Goal: Information Seeking & Learning: Learn about a topic

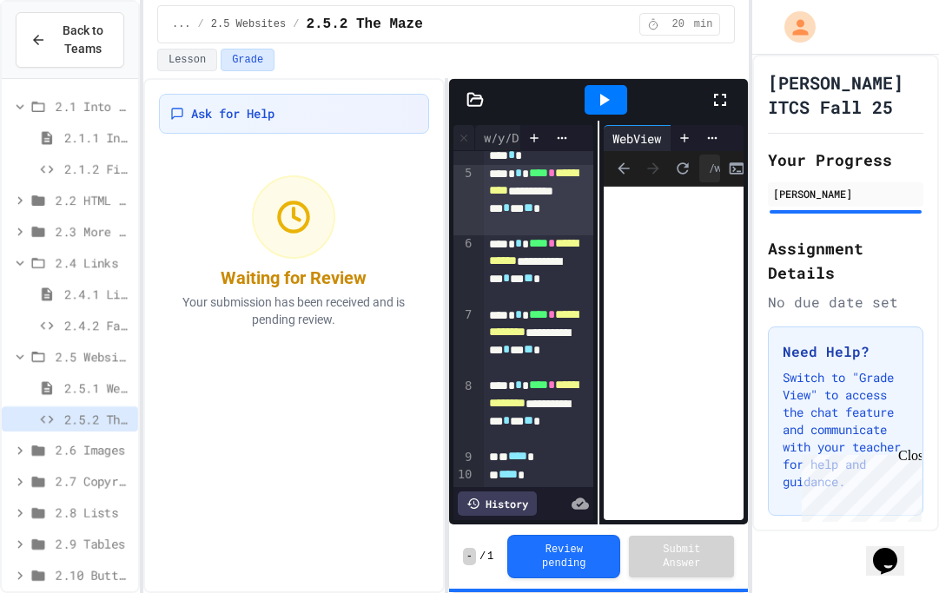
scroll to position [253, 0]
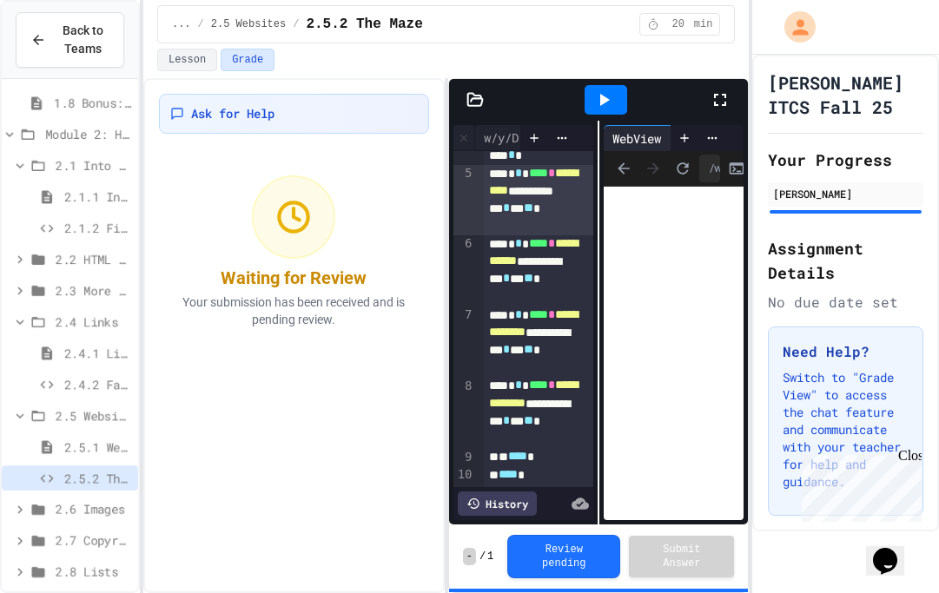
click at [69, 206] on div "2.1.1 Intro to HTML" at bounding box center [70, 196] width 136 height 25
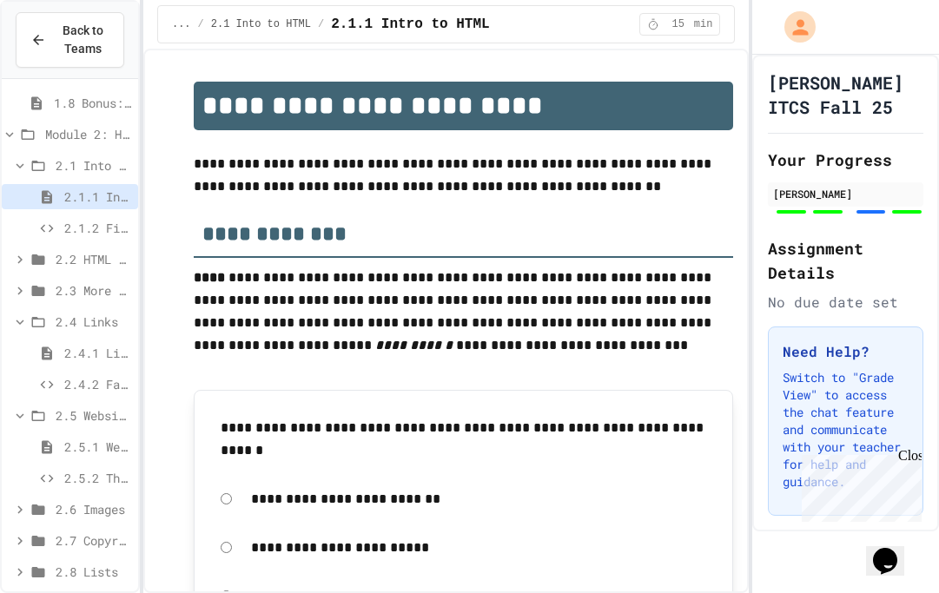
click at [37, 257] on icon at bounding box center [38, 259] width 13 height 10
click at [43, 352] on icon at bounding box center [38, 353] width 13 height 10
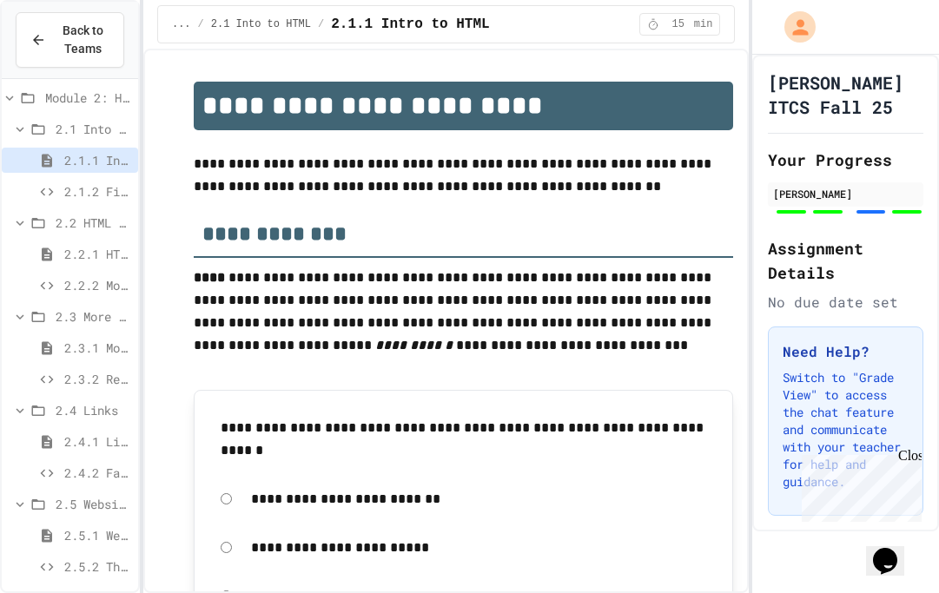
scroll to position [288, 0]
click at [43, 189] on icon at bounding box center [47, 192] width 13 height 8
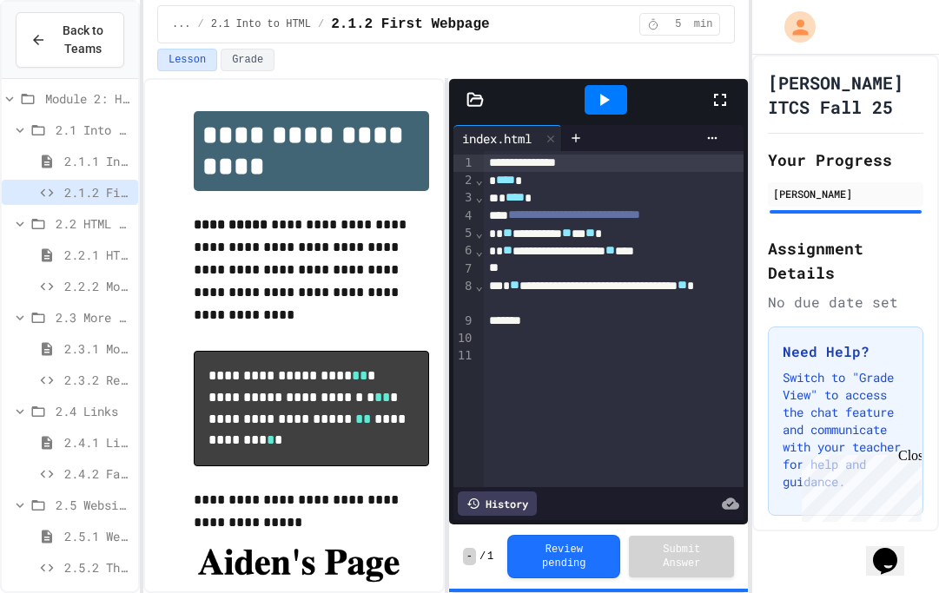
click at [66, 281] on span "2.2.2 Movie Title" at bounding box center [97, 286] width 67 height 18
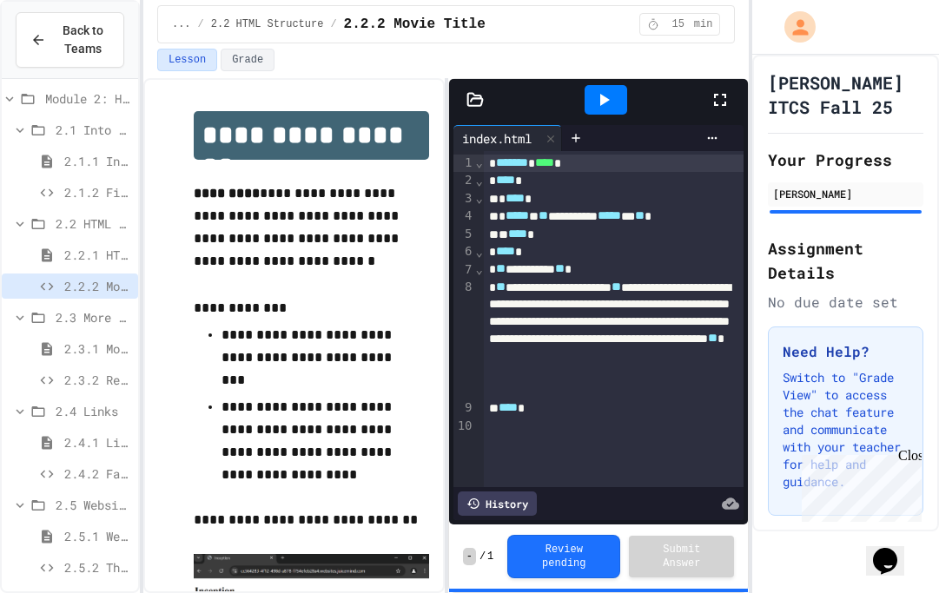
click at [74, 384] on span "2.3.2 Restaurant Menu" at bounding box center [97, 380] width 67 height 18
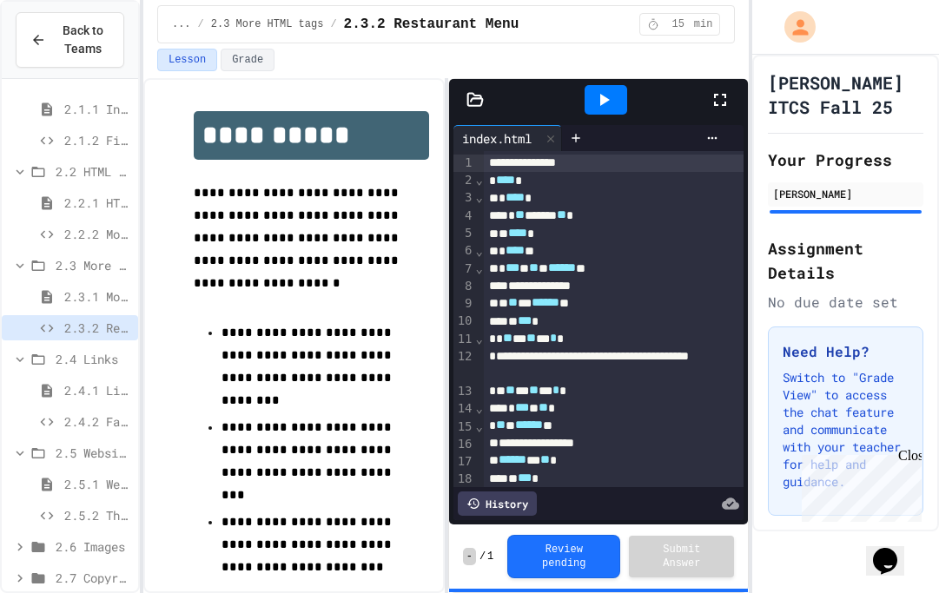
scroll to position [370, 0]
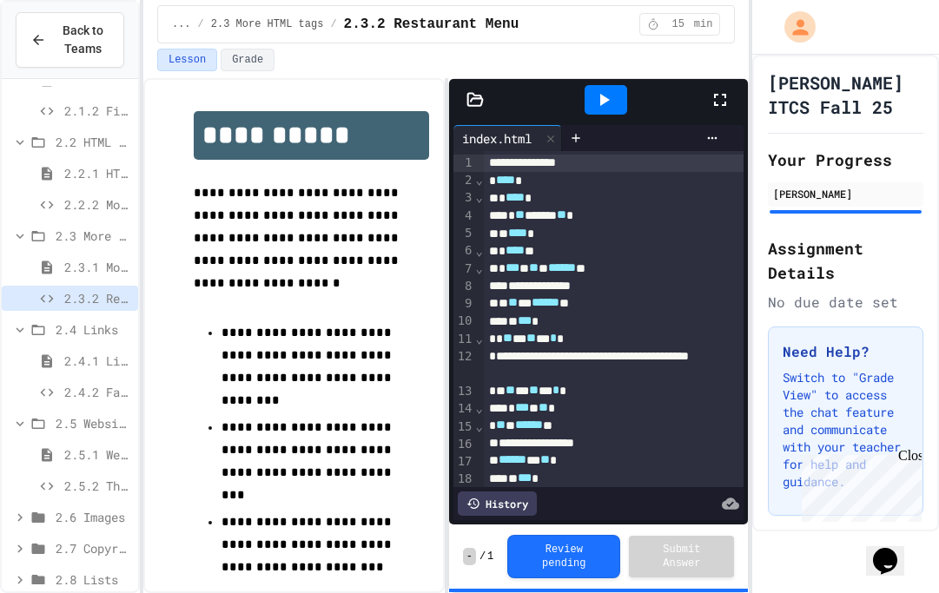
click at [66, 396] on span "2.4.2 Favorite Links" at bounding box center [97, 392] width 67 height 18
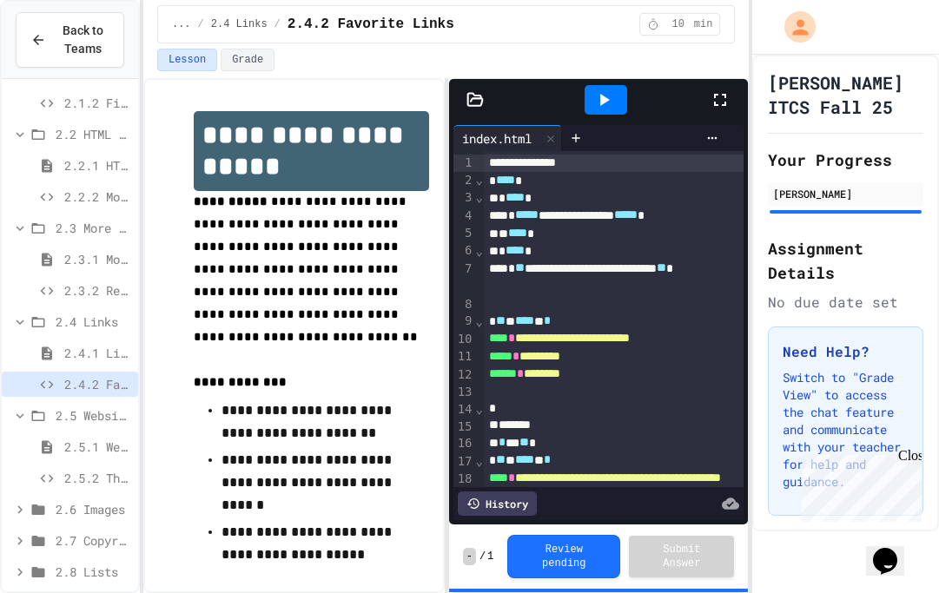
scroll to position [379, 0]
click at [79, 474] on span "2.5.2 The Maze" at bounding box center [97, 477] width 67 height 18
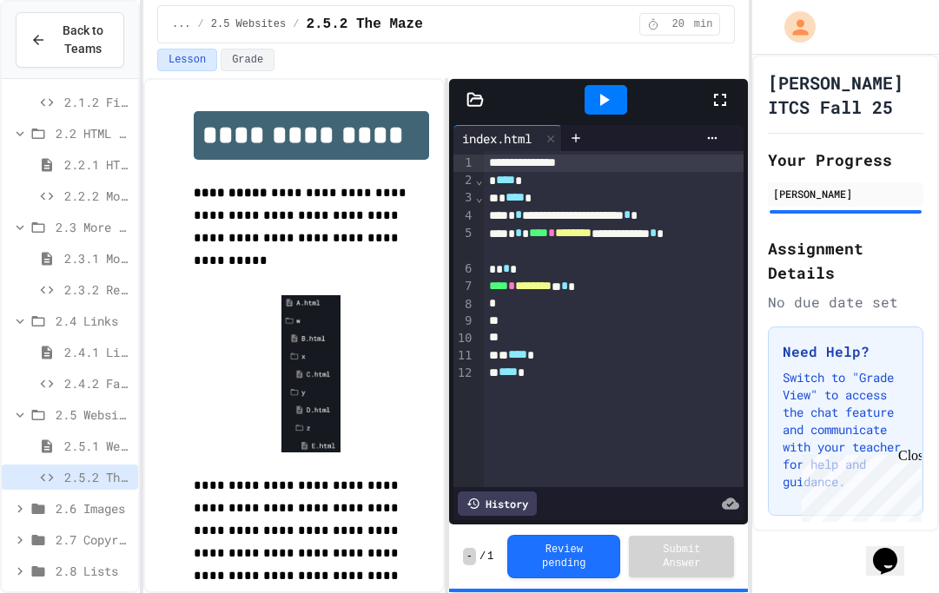
click at [607, 96] on icon at bounding box center [603, 99] width 21 height 21
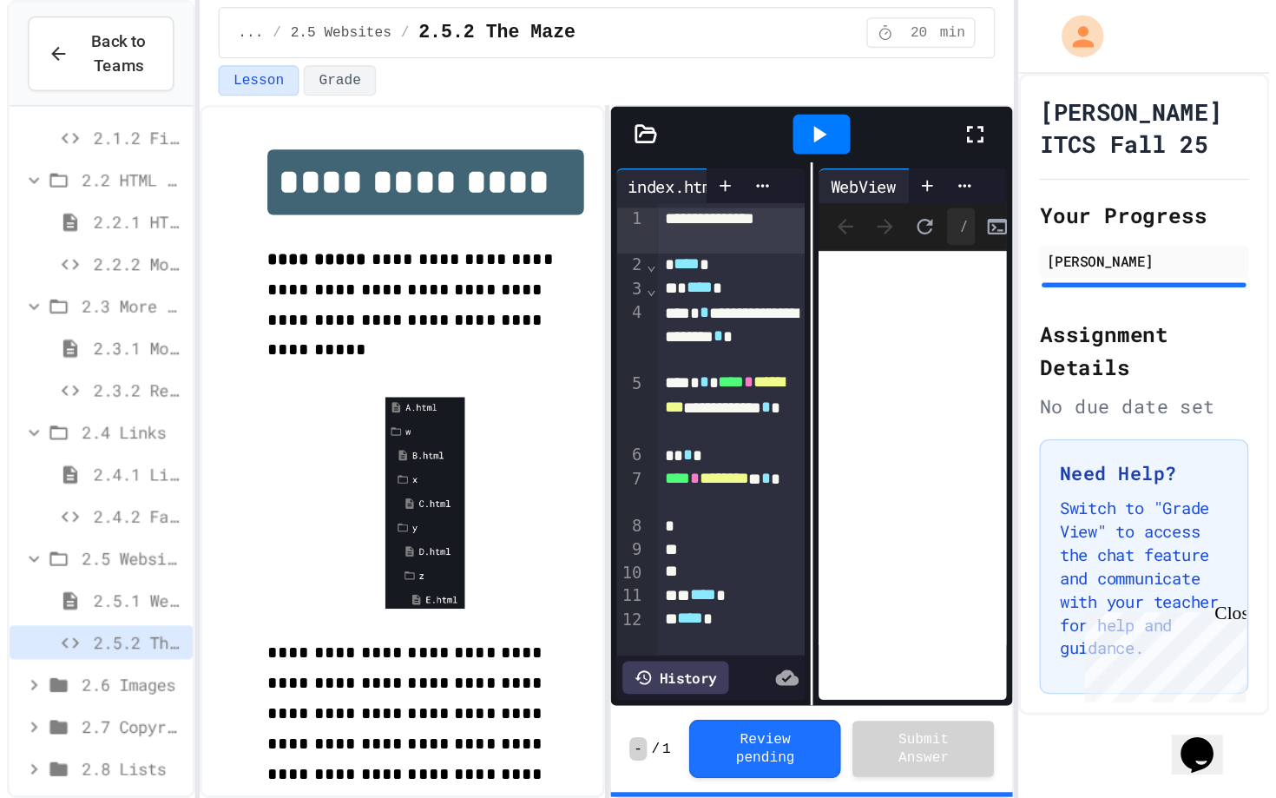
scroll to position [0, 35]
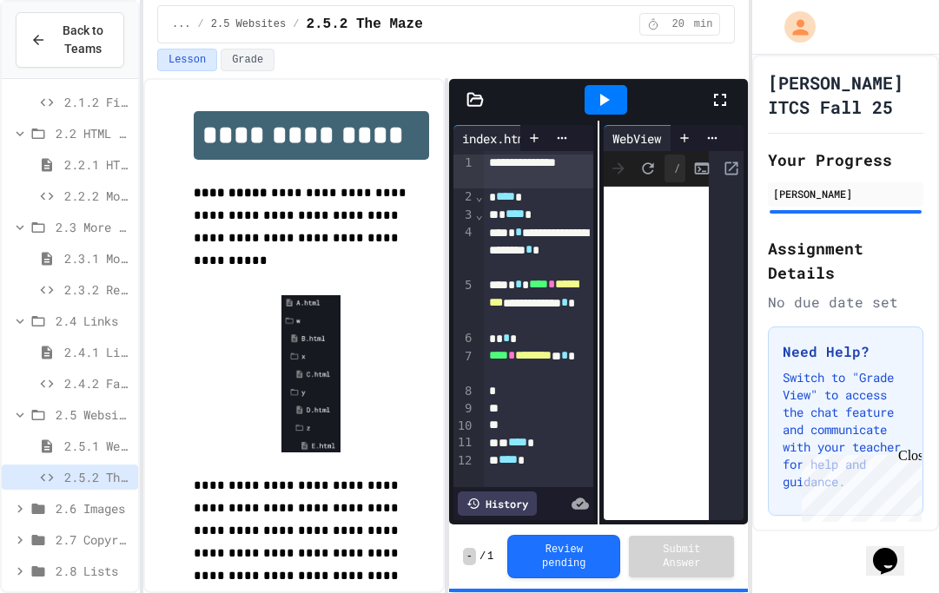
click at [729, 93] on icon at bounding box center [719, 99] width 21 height 21
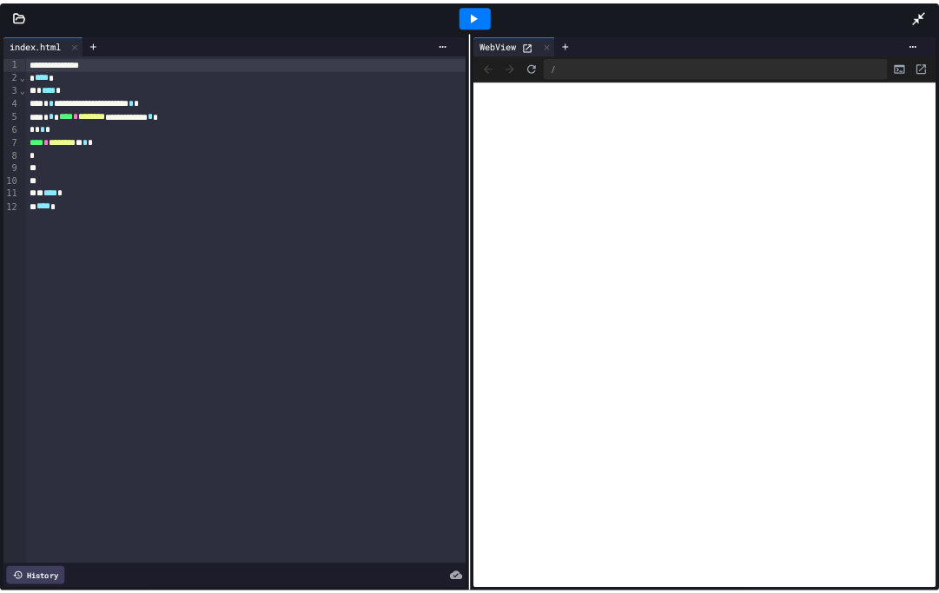
scroll to position [355, 0]
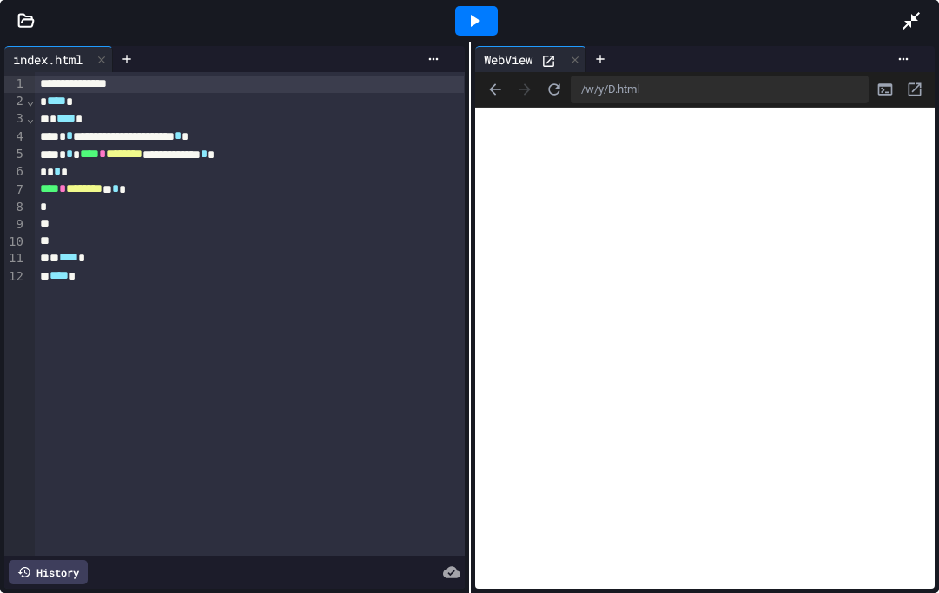
click at [922, 31] on div at bounding box center [919, 20] width 38 height 47
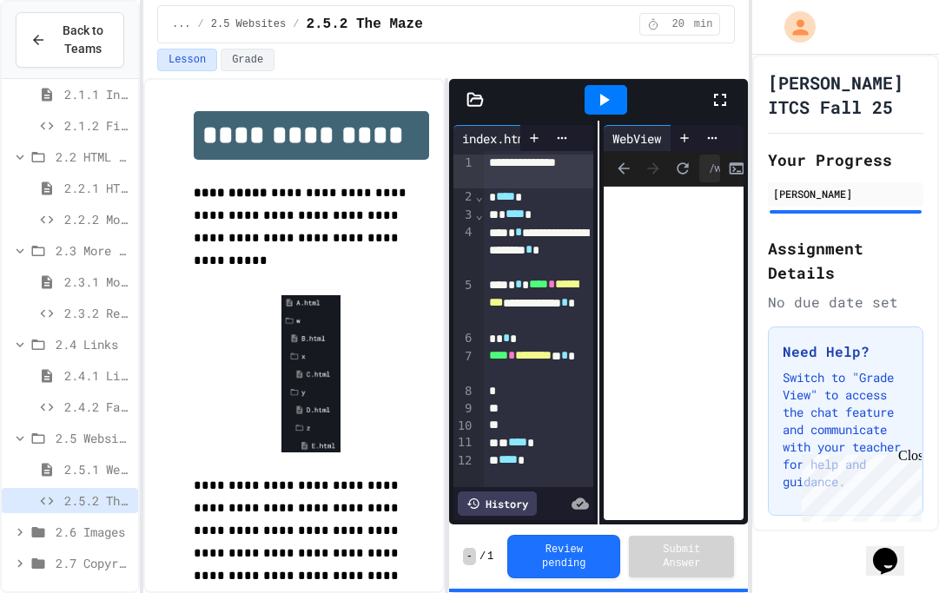
click at [79, 367] on span "2.4.1 Links" at bounding box center [97, 375] width 67 height 18
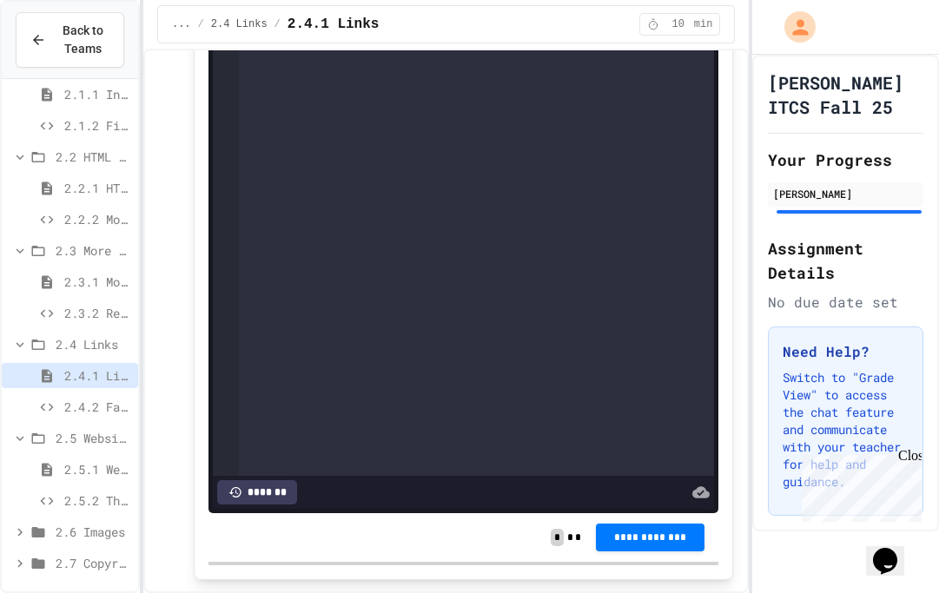
scroll to position [744, 0]
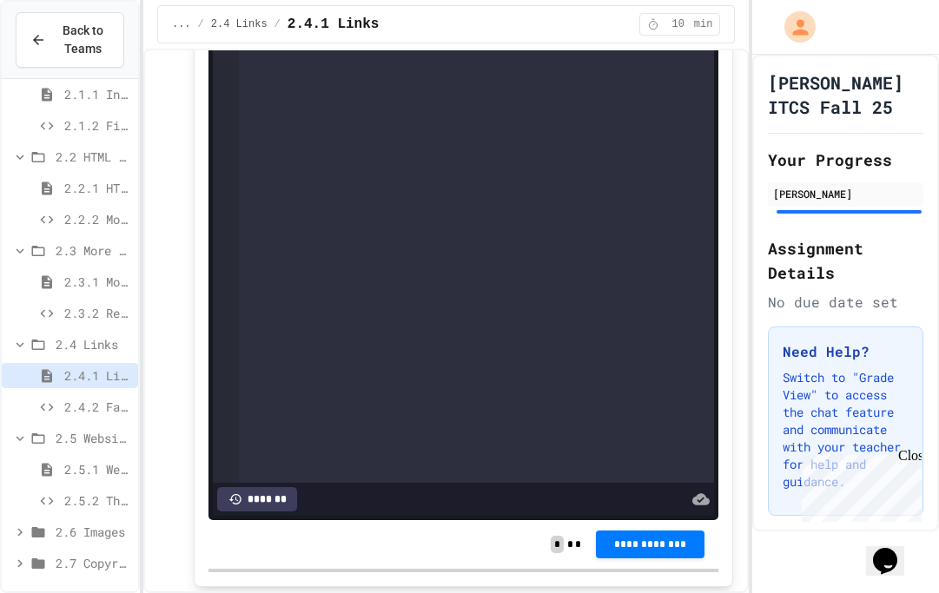
click at [52, 409] on icon at bounding box center [46, 407] width 21 height 16
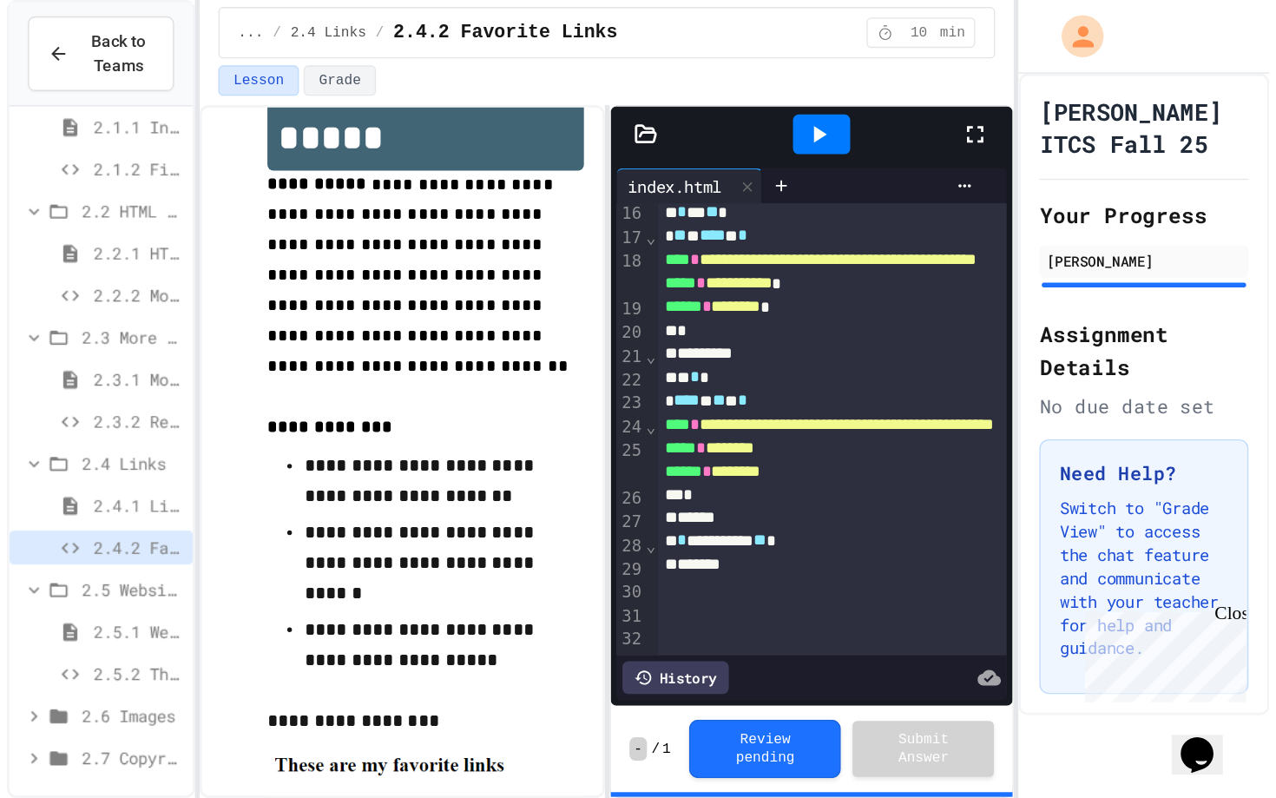
scroll to position [221, 0]
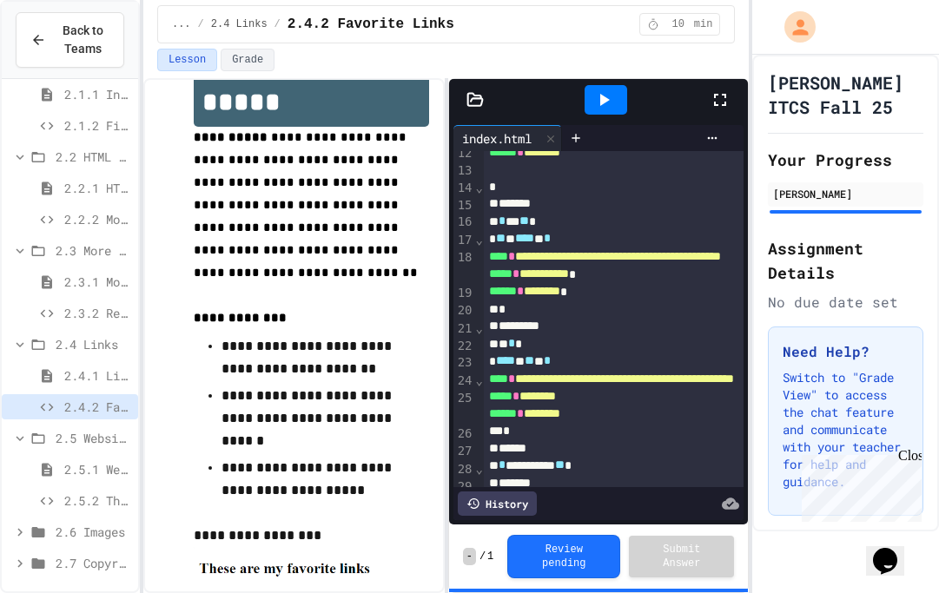
click at [715, 97] on icon at bounding box center [720, 100] width 12 height 12
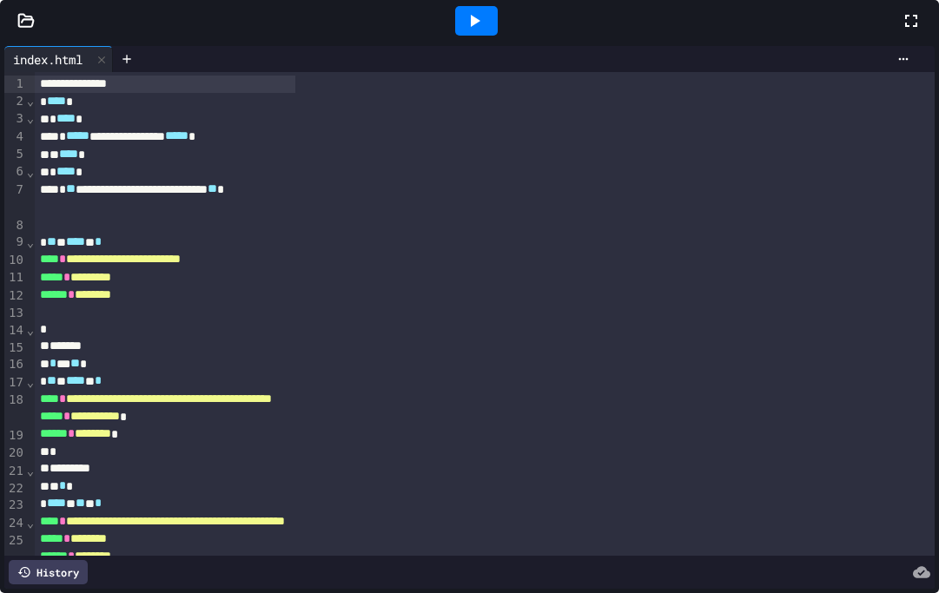
scroll to position [338, 0]
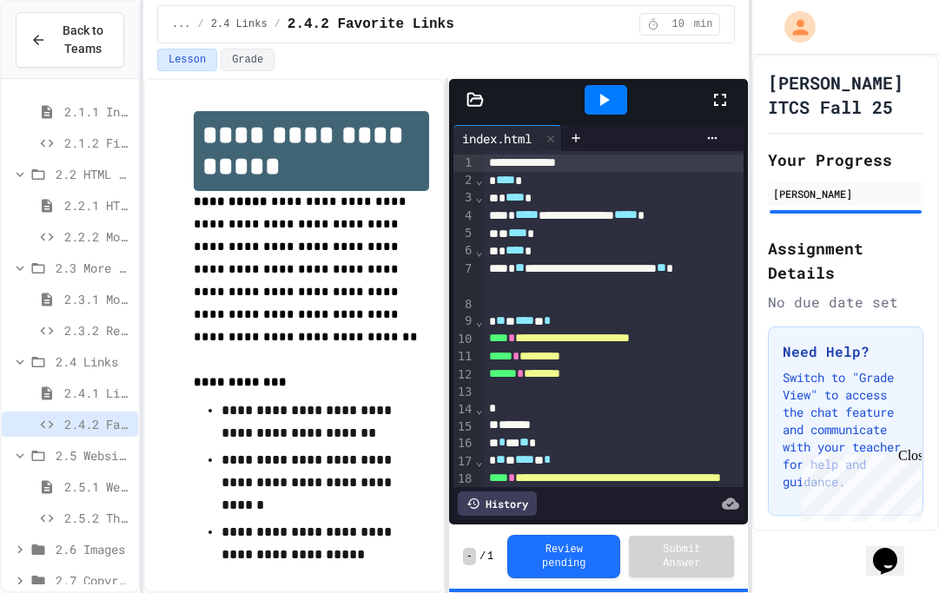
click at [89, 117] on span "2.1.1 Intro to HTML" at bounding box center [97, 111] width 67 height 18
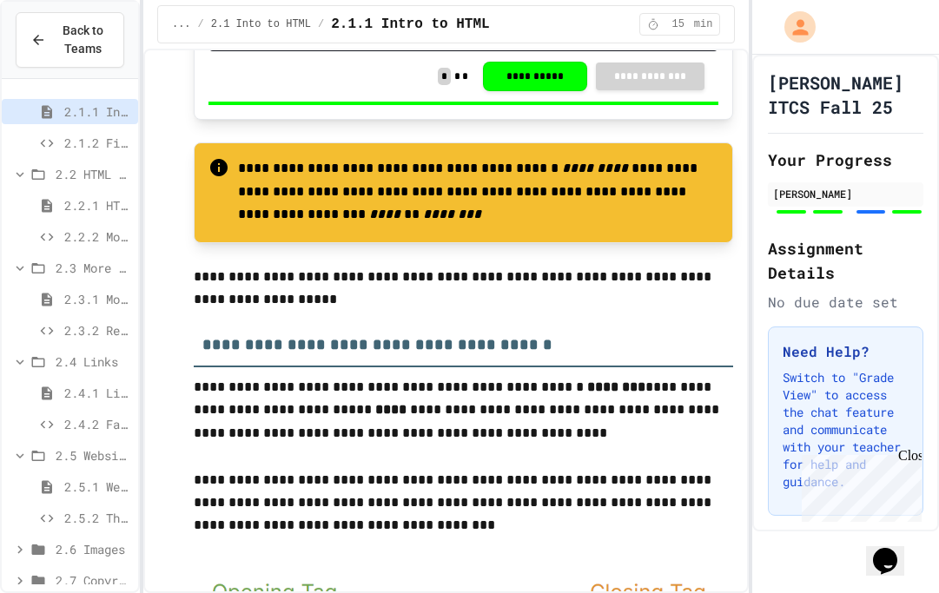
scroll to position [1785, 0]
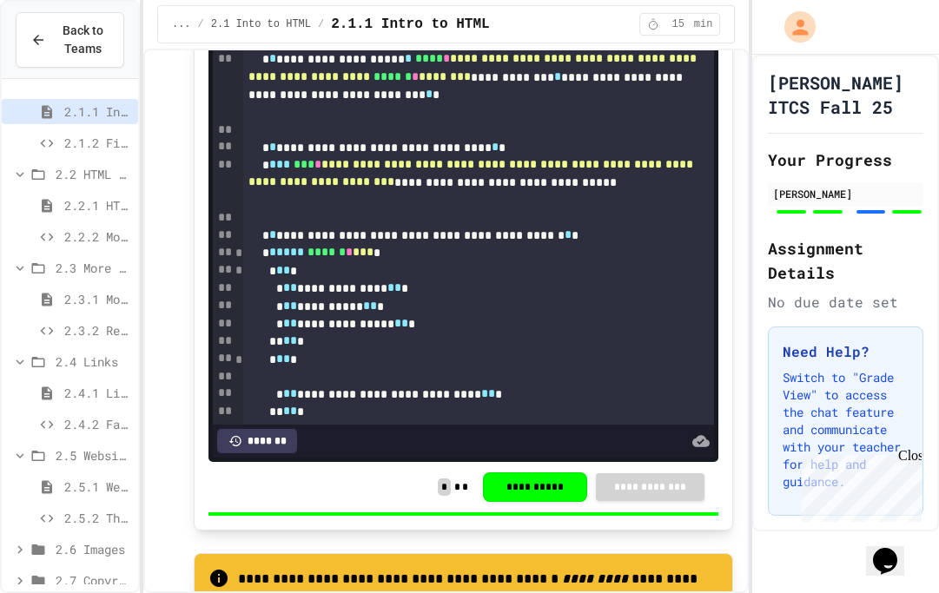
click at [59, 150] on div "2.1.2 First Webpage" at bounding box center [70, 142] width 136 height 25
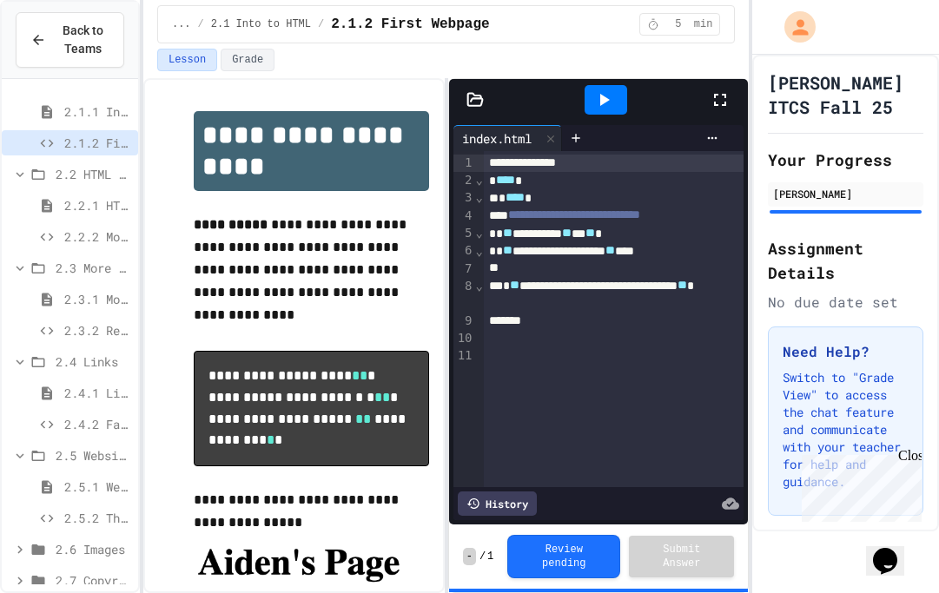
click at [64, 306] on span "2.3.1 More HTML Tags" at bounding box center [97, 299] width 67 height 18
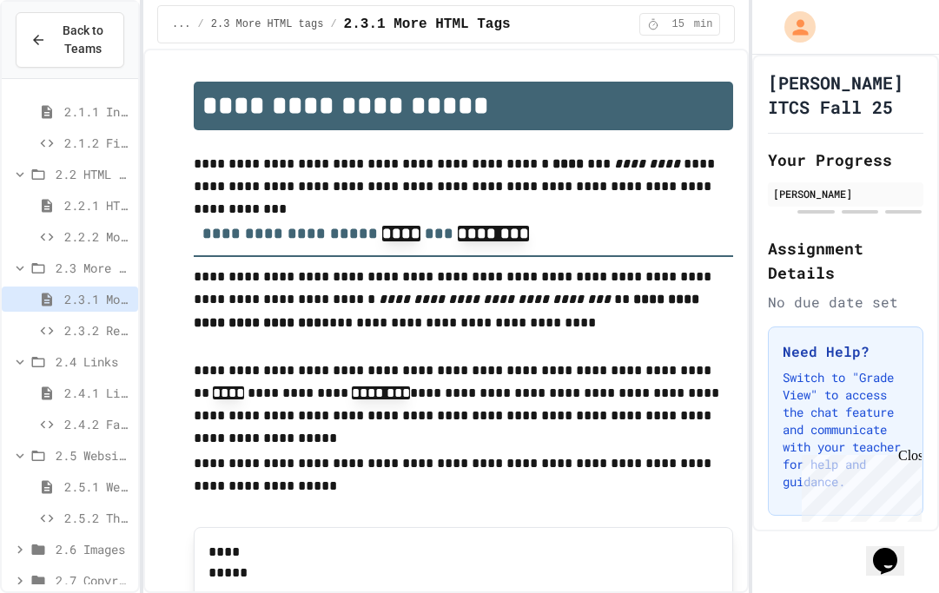
click at [73, 333] on span "2.3.2 Restaurant Menu" at bounding box center [97, 330] width 67 height 18
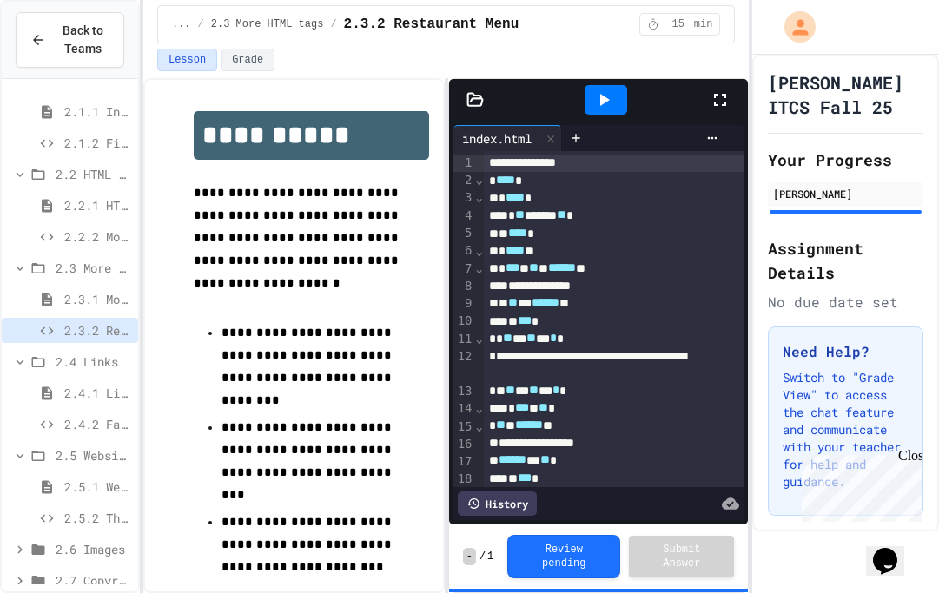
click at [586, 114] on div at bounding box center [606, 99] width 60 height 47
click at [603, 104] on icon at bounding box center [603, 99] width 21 height 21
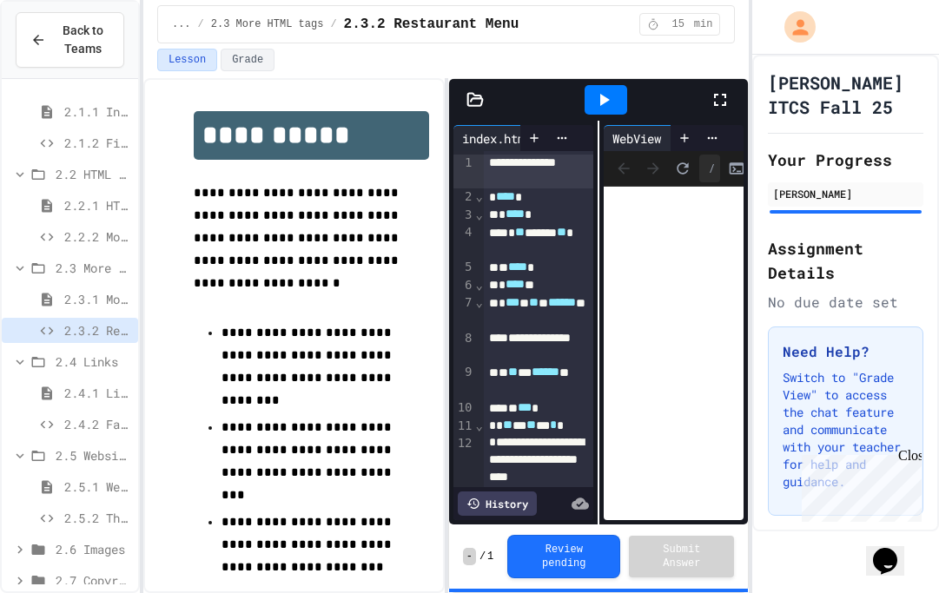
click at [89, 296] on span "2.3.1 More HTML Tags" at bounding box center [97, 299] width 67 height 18
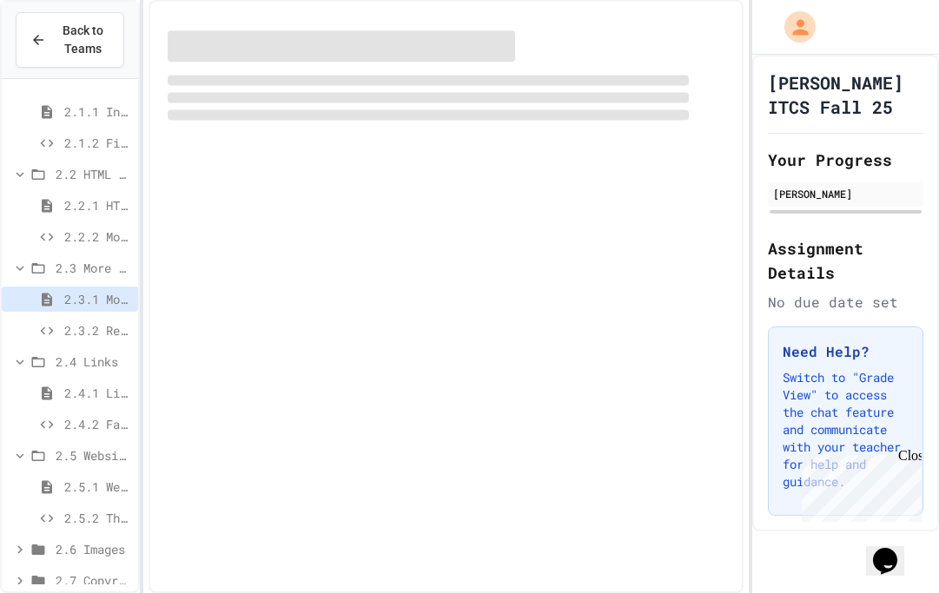
click at [48, 226] on div "2.2.2 Movie Title" at bounding box center [70, 236] width 136 height 25
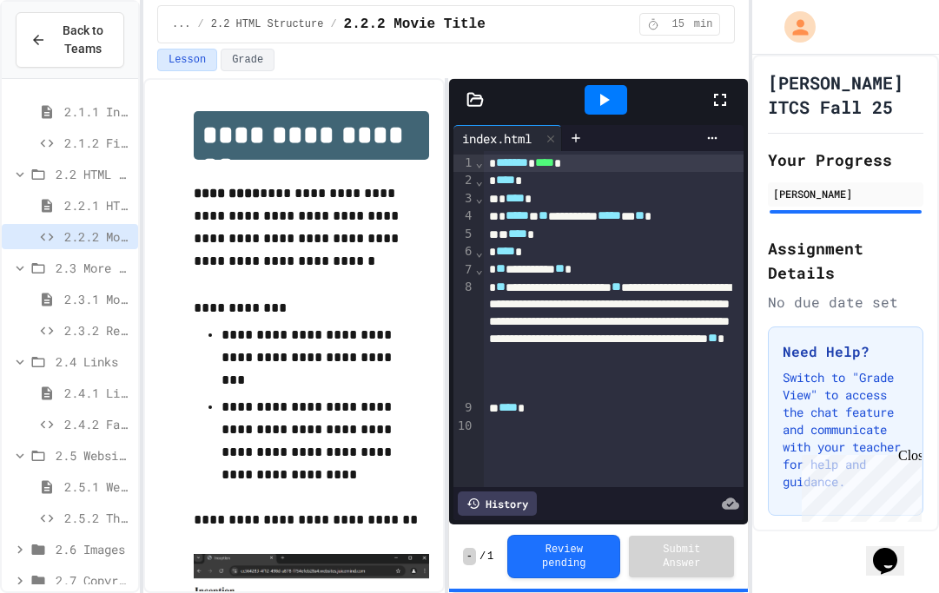
click at [615, 110] on div at bounding box center [605, 100] width 43 height 30
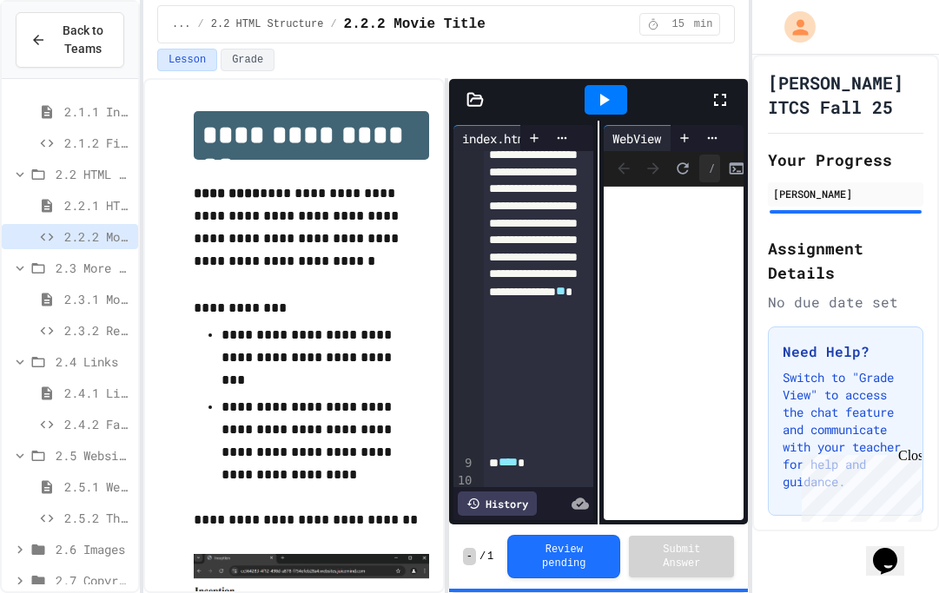
scroll to position [243, 0]
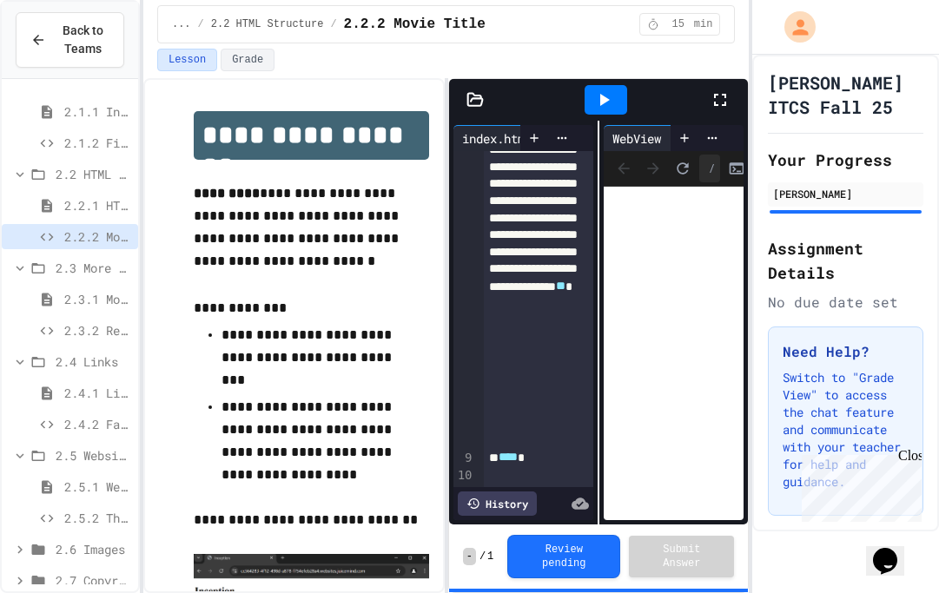
click at [76, 300] on span "2.3.1 More HTML Tags" at bounding box center [97, 299] width 67 height 18
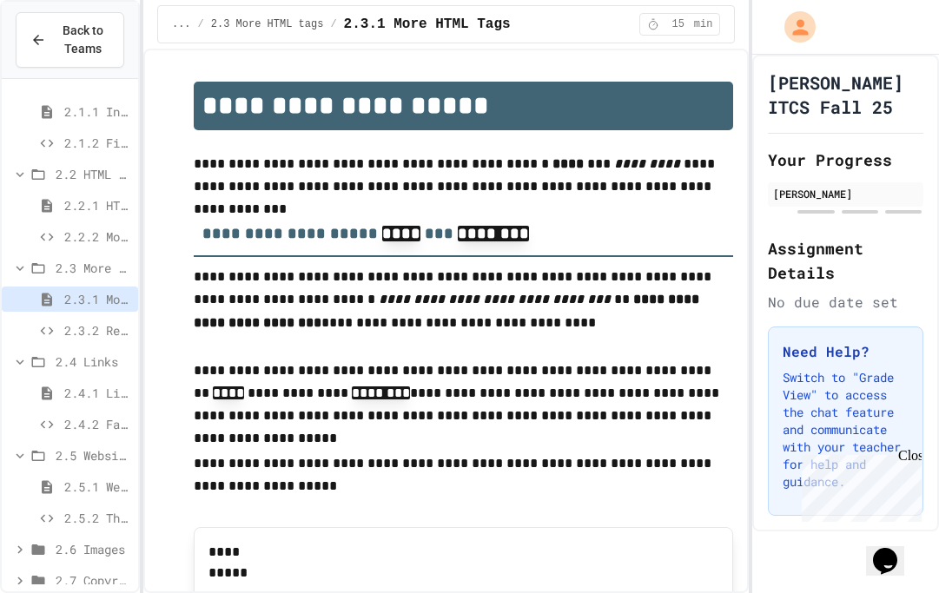
click at [81, 329] on span "2.3.2 Restaurant Menu" at bounding box center [97, 330] width 67 height 18
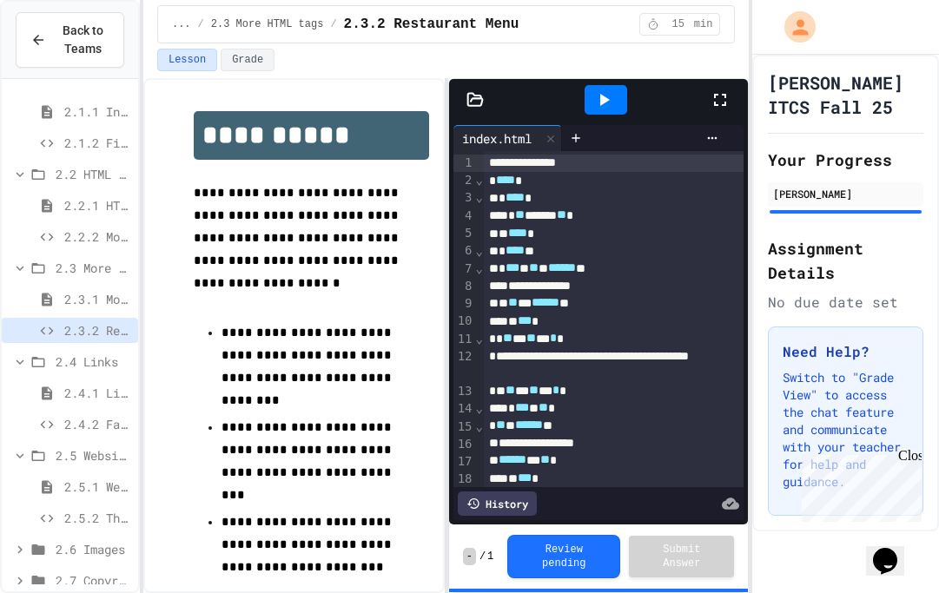
click at [596, 104] on icon at bounding box center [603, 99] width 21 height 21
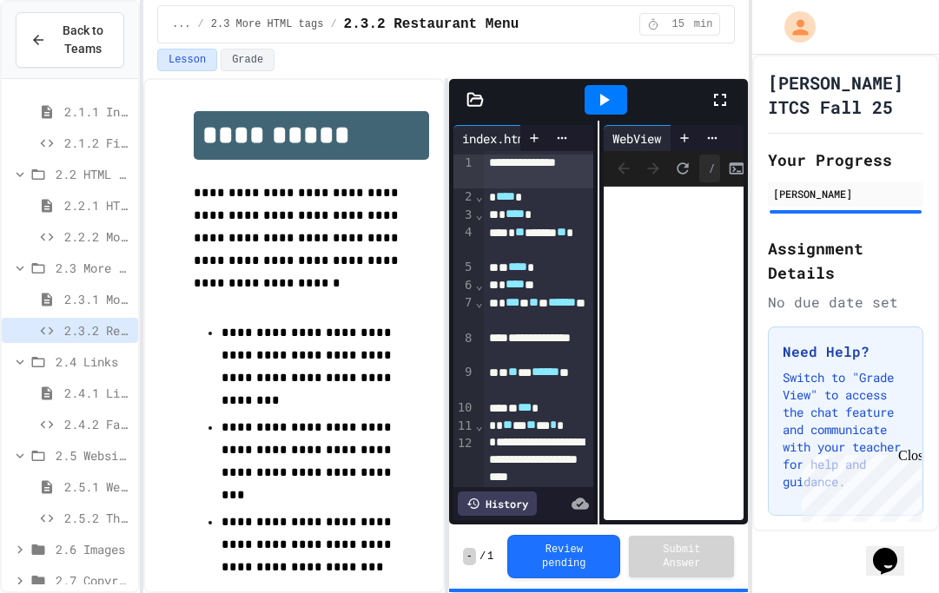
click at [712, 98] on icon at bounding box center [719, 99] width 21 height 21
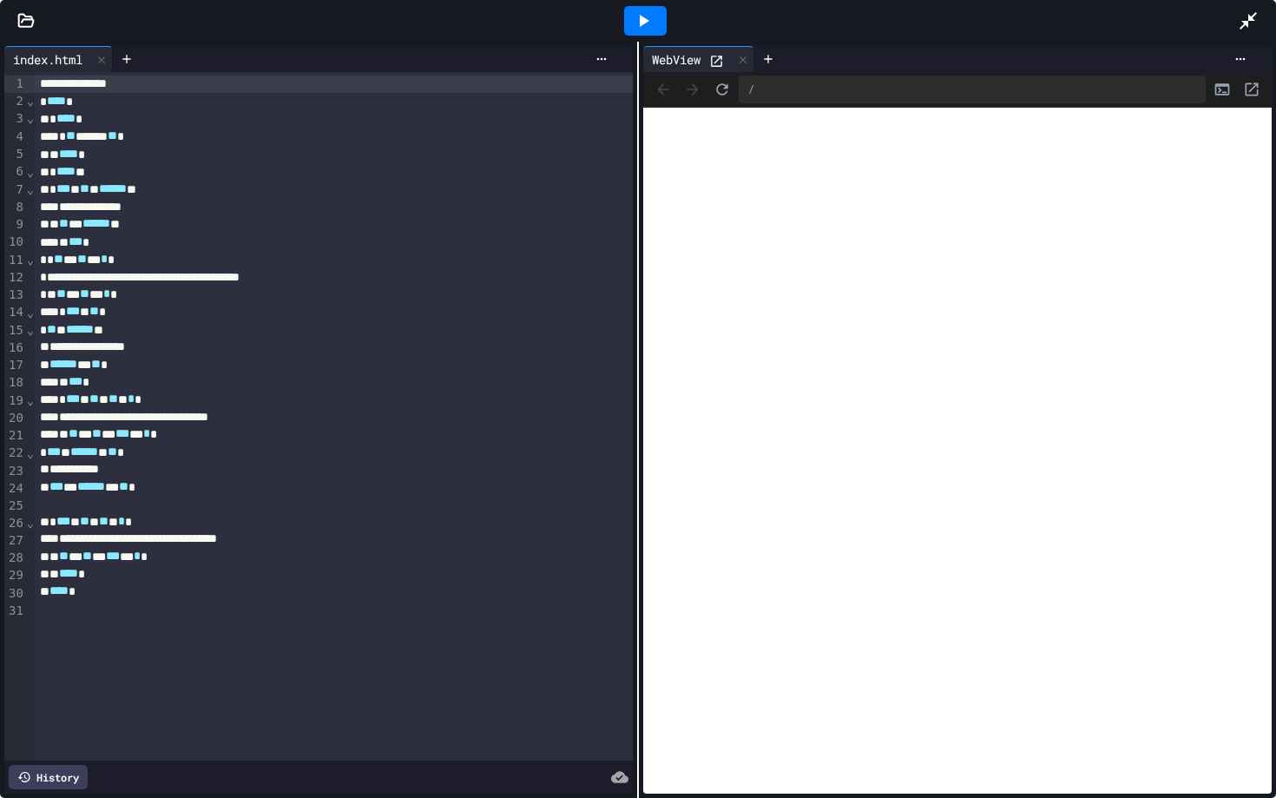
click at [938, 31] on div at bounding box center [1257, 20] width 38 height 47
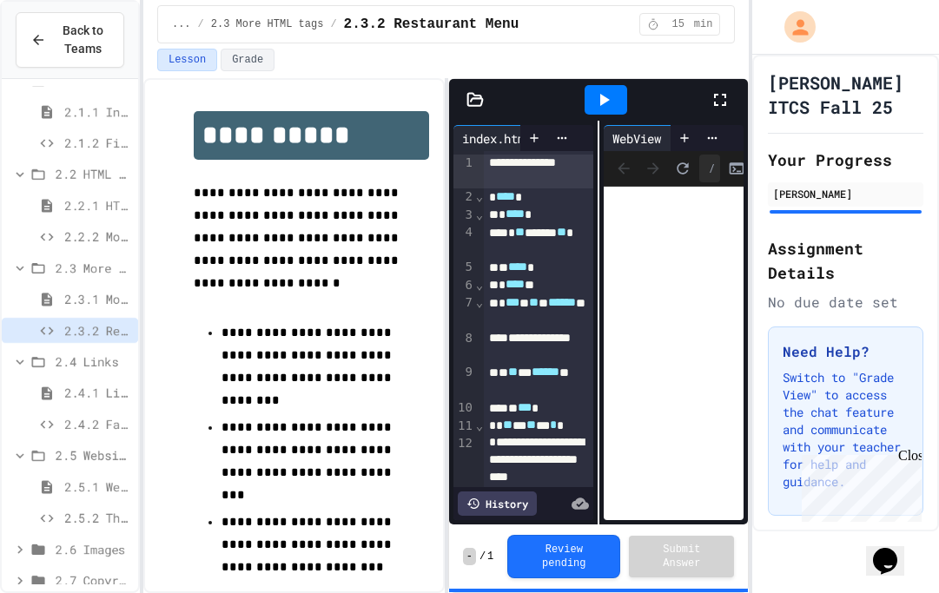
click at [76, 394] on span "2.4.1 Links" at bounding box center [97, 393] width 67 height 18
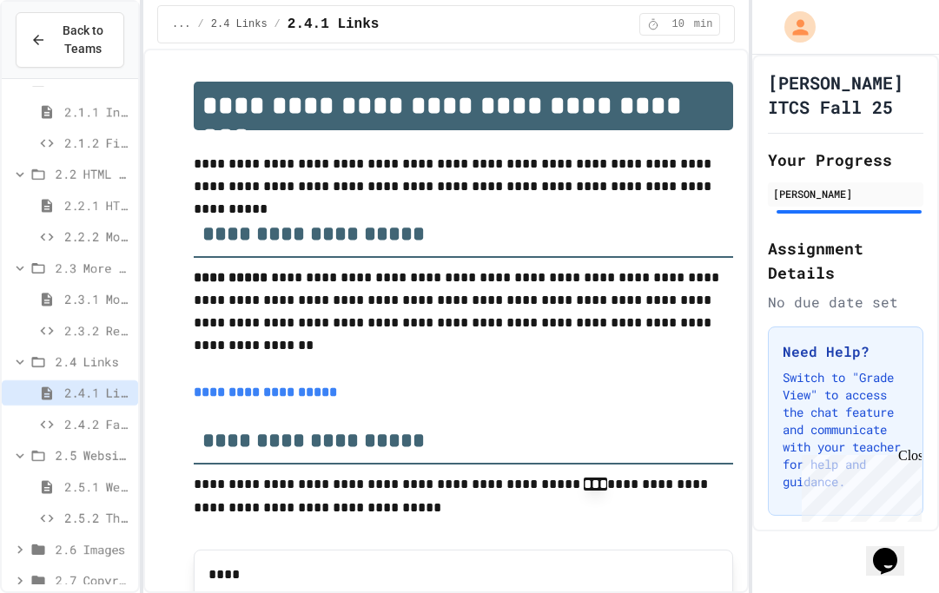
click at [87, 425] on span "2.4.2 Favorite Links" at bounding box center [97, 424] width 67 height 18
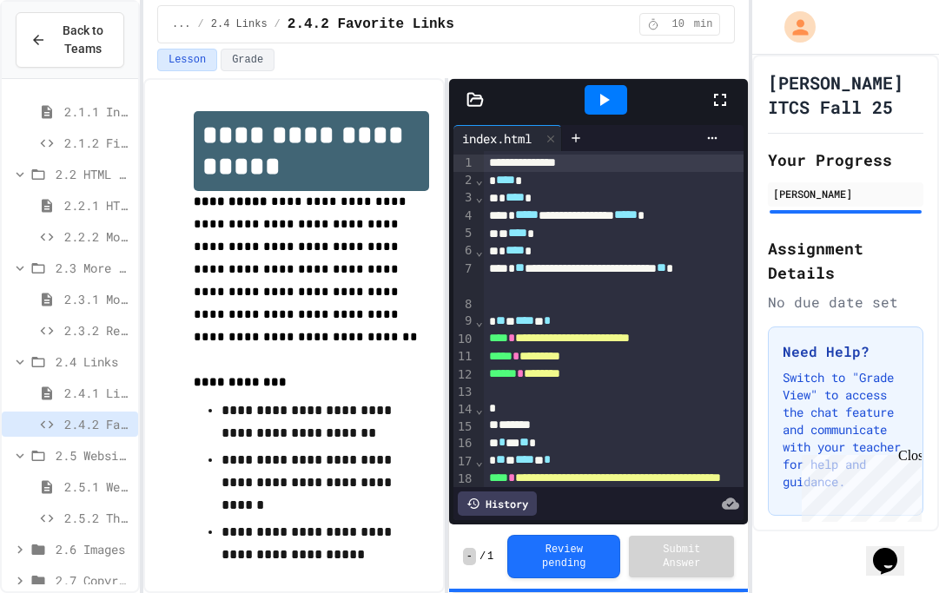
click at [606, 109] on icon at bounding box center [603, 99] width 21 height 21
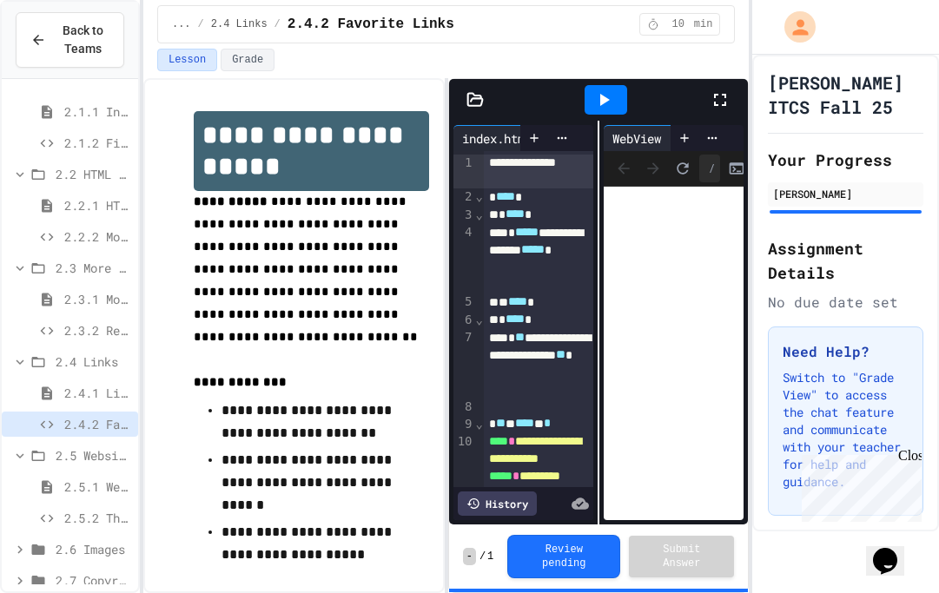
click at [73, 521] on span "2.5.2 The Maze" at bounding box center [97, 518] width 67 height 18
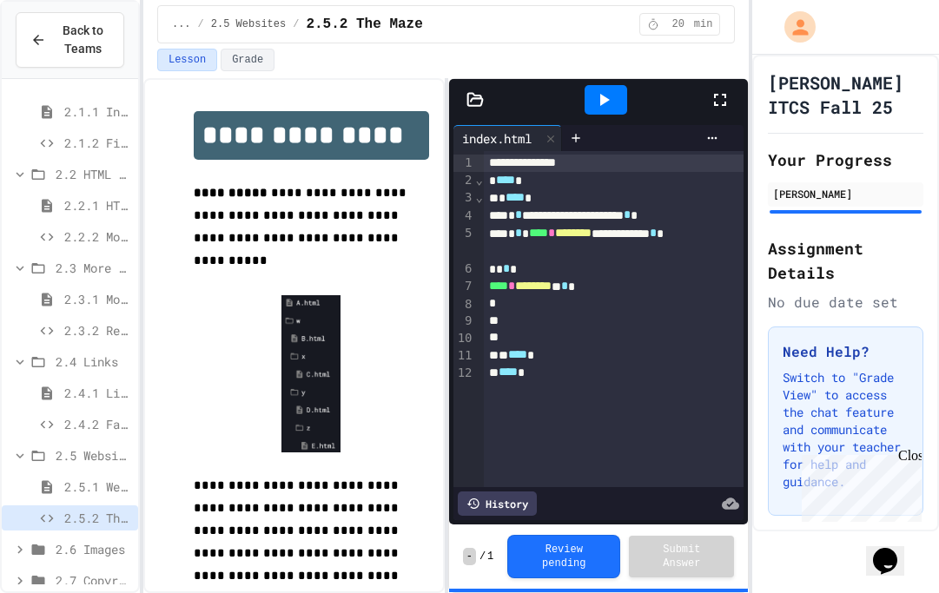
click at [612, 91] on icon at bounding box center [603, 99] width 21 height 21
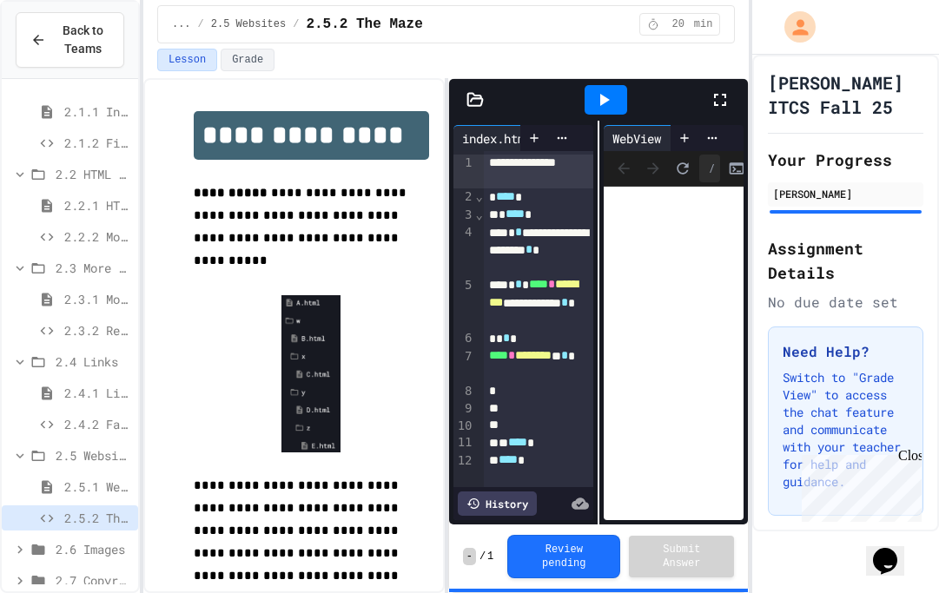
click at [711, 113] on div at bounding box center [728, 99] width 38 height 47
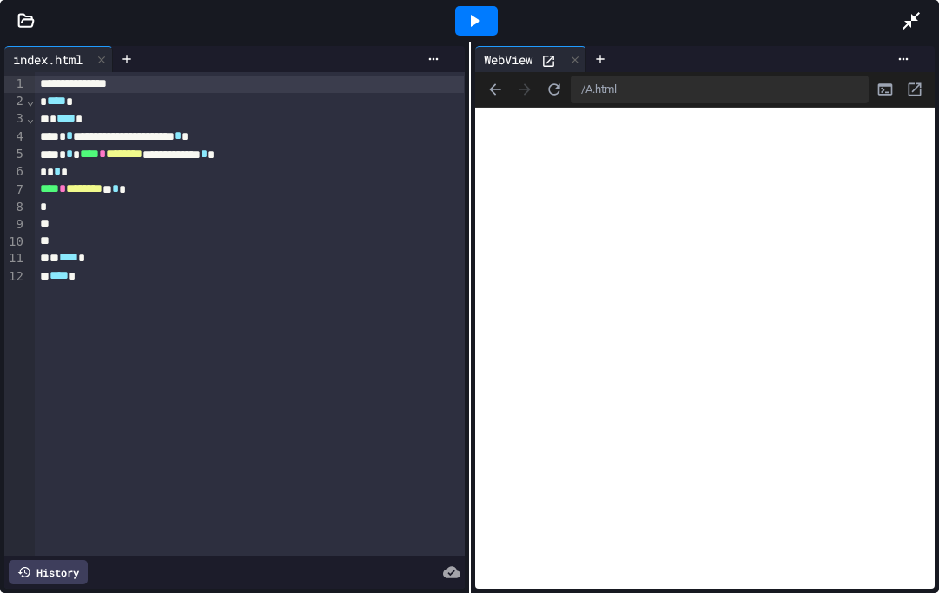
click at [912, 33] on div at bounding box center [919, 20] width 38 height 47
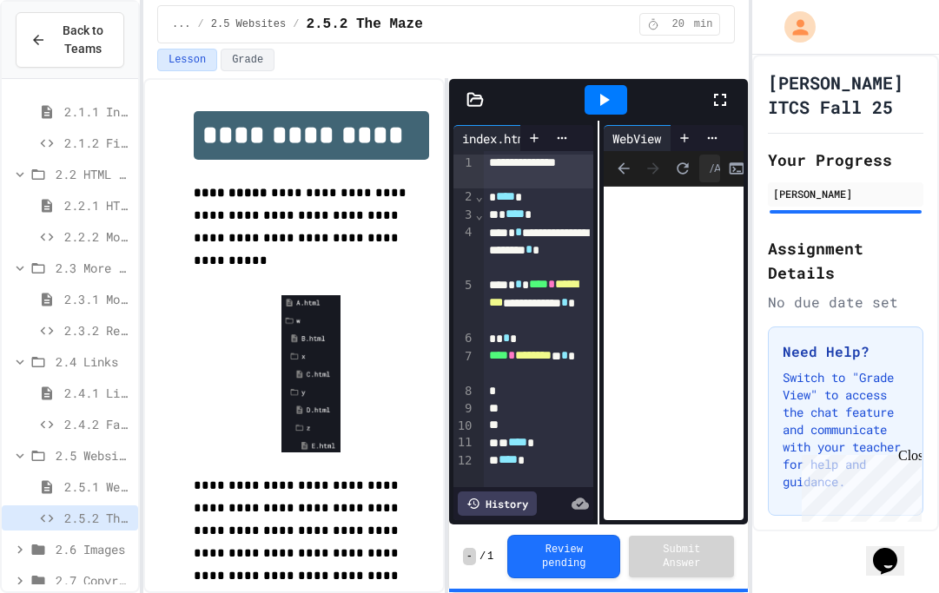
click at [62, 338] on div "2.3.2 Restaurant Menu" at bounding box center [70, 330] width 136 height 25
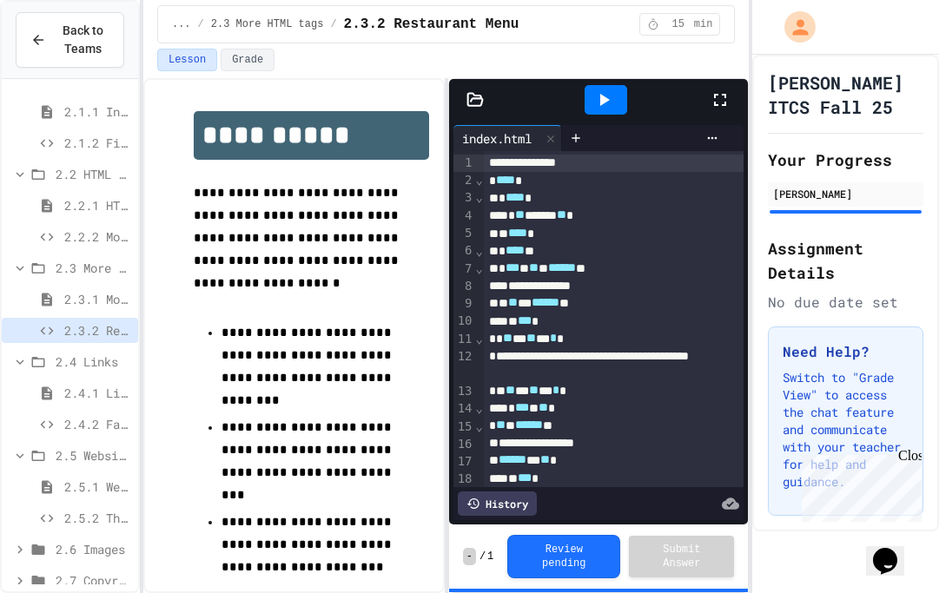
click at [67, 382] on div "2.4.1 Links" at bounding box center [70, 392] width 136 height 25
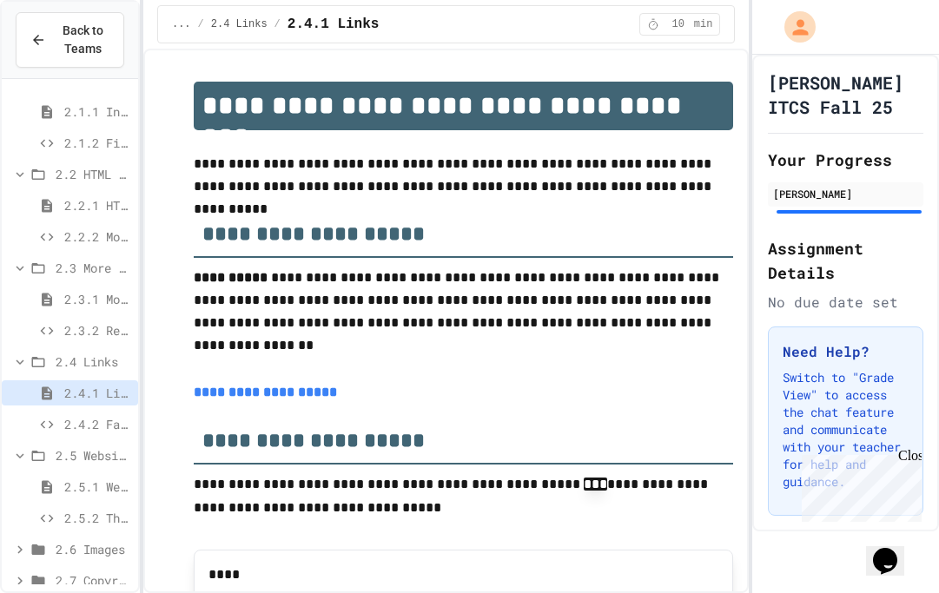
click at [82, 303] on span "2.3.1 More HTML Tags" at bounding box center [97, 299] width 67 height 18
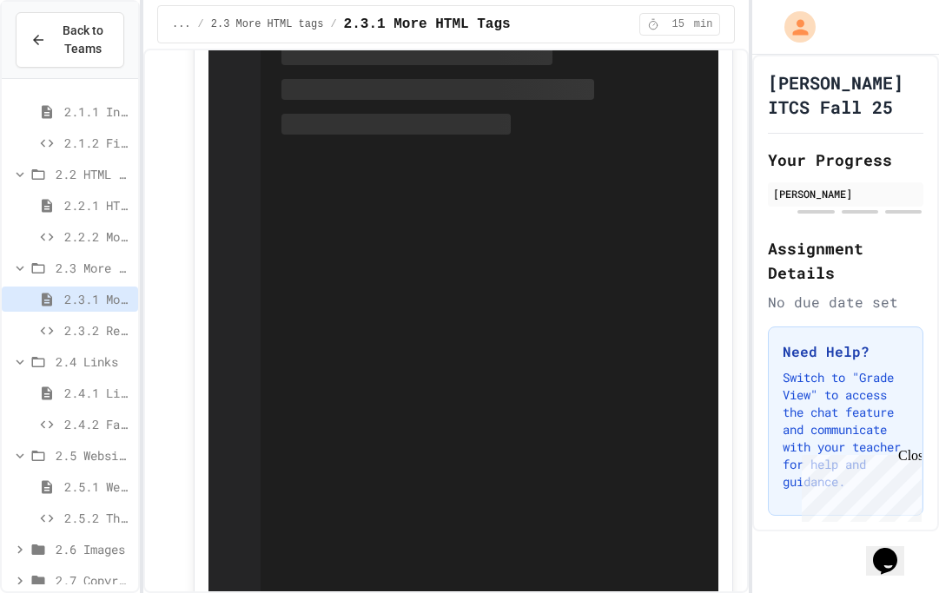
scroll to position [811, 0]
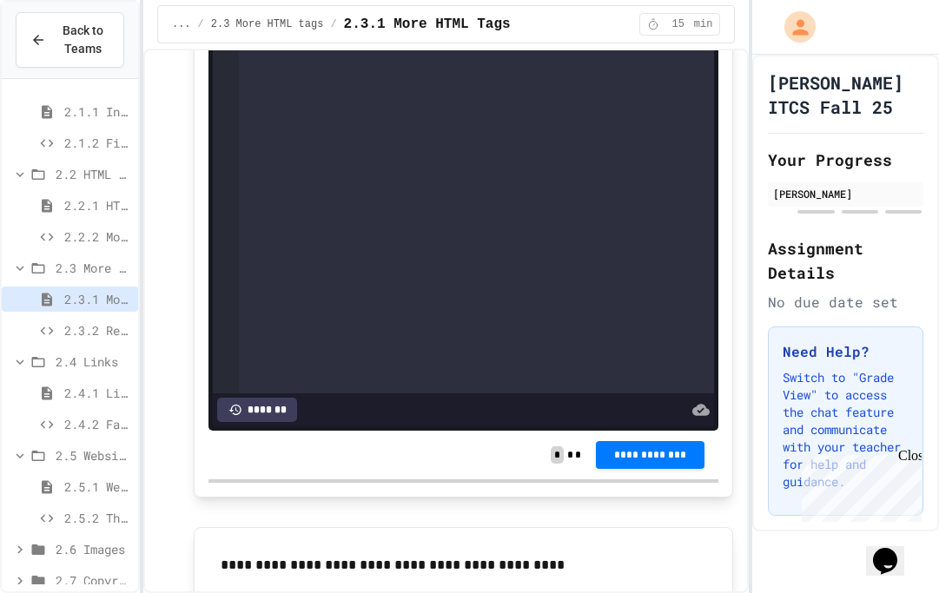
click at [76, 241] on span "2.2.2 Movie Title" at bounding box center [97, 236] width 67 height 18
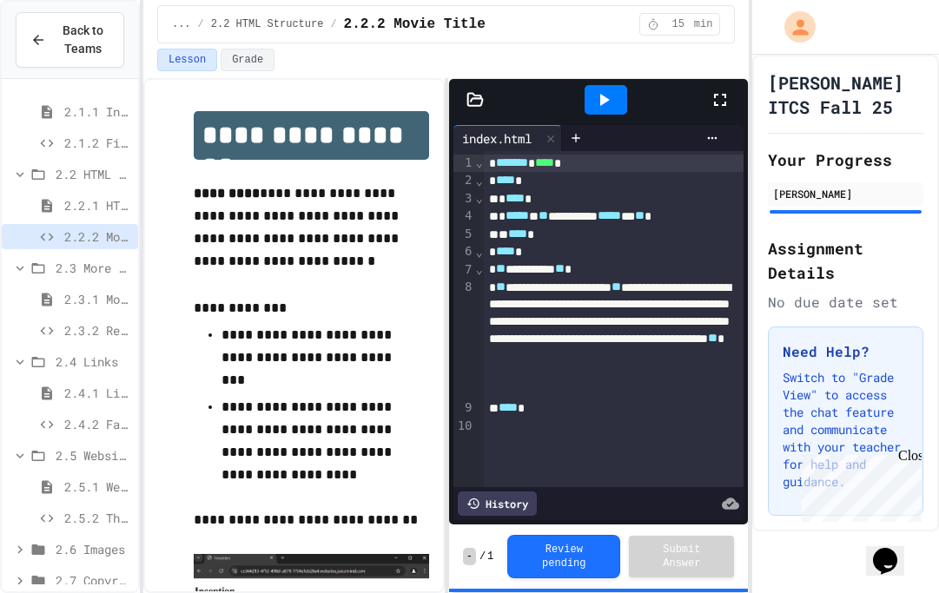
click at [596, 108] on icon at bounding box center [603, 99] width 21 height 21
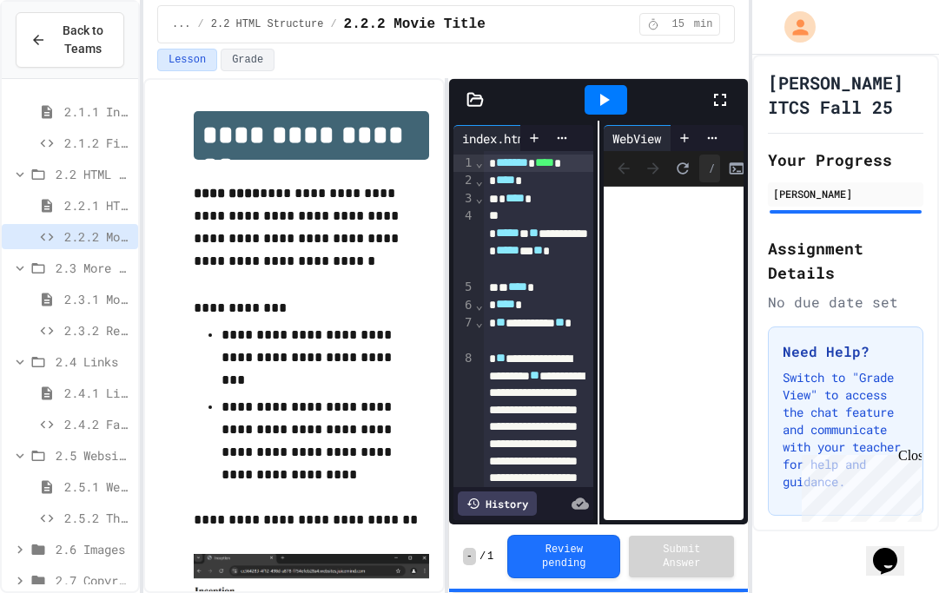
click at [723, 105] on icon at bounding box center [720, 100] width 12 height 12
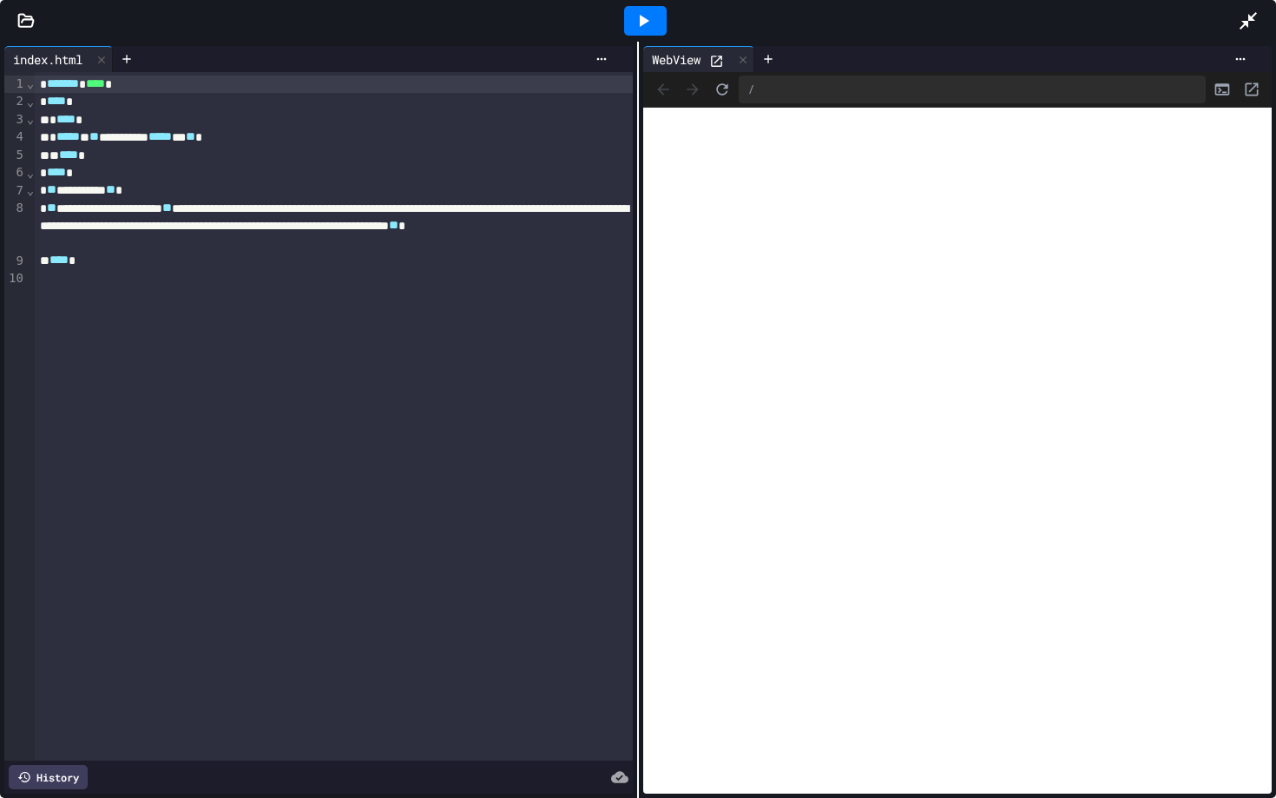
click at [938, 27] on icon at bounding box center [1248, 20] width 21 height 21
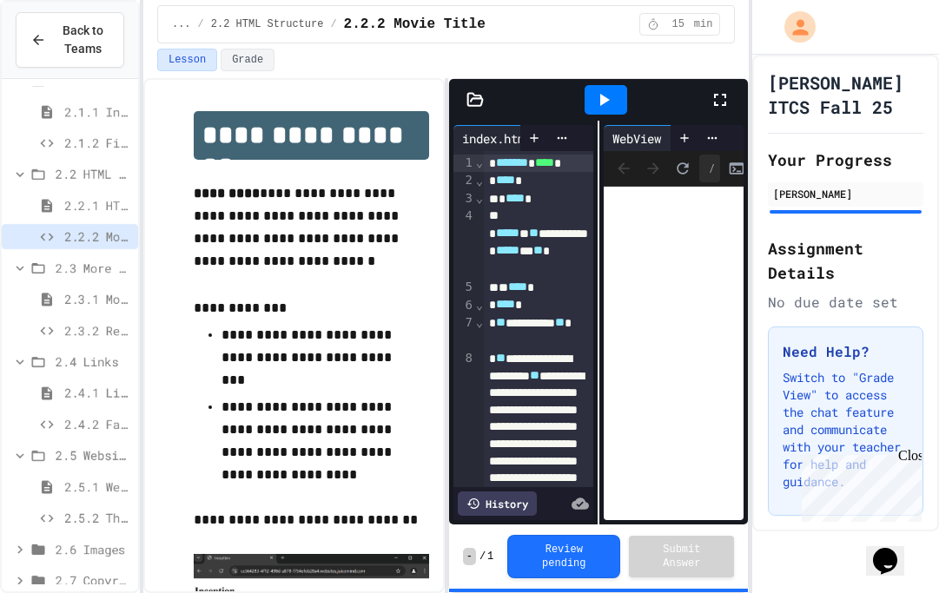
click at [58, 338] on div "2.3.2 Restaurant Menu" at bounding box center [70, 330] width 136 height 25
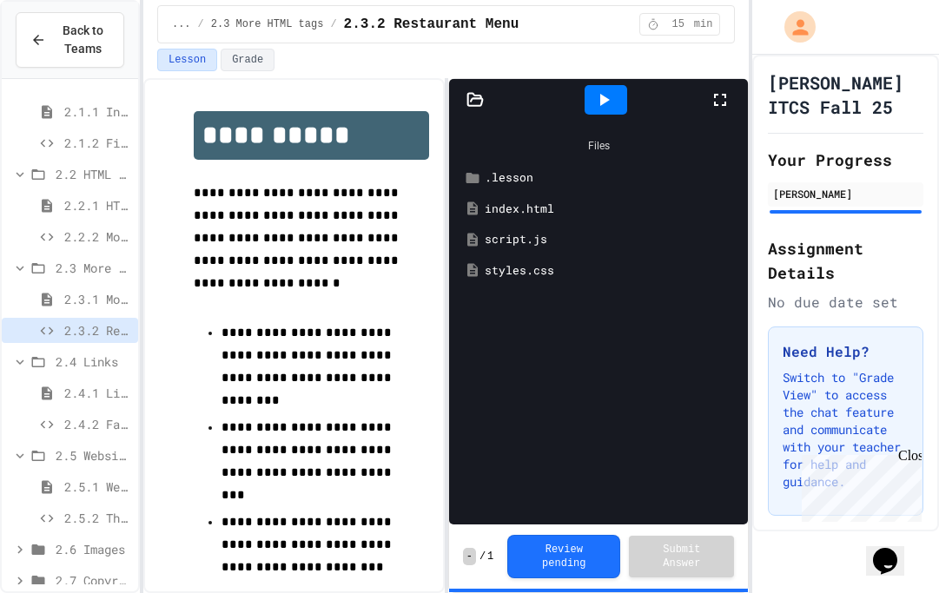
click at [606, 99] on icon at bounding box center [605, 100] width 10 height 12
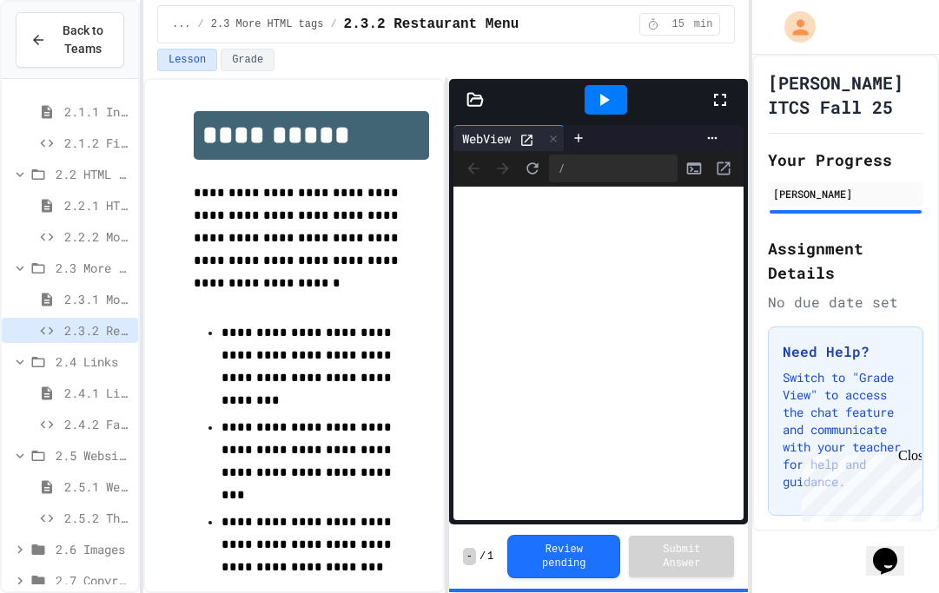
click at [724, 115] on div at bounding box center [728, 99] width 38 height 47
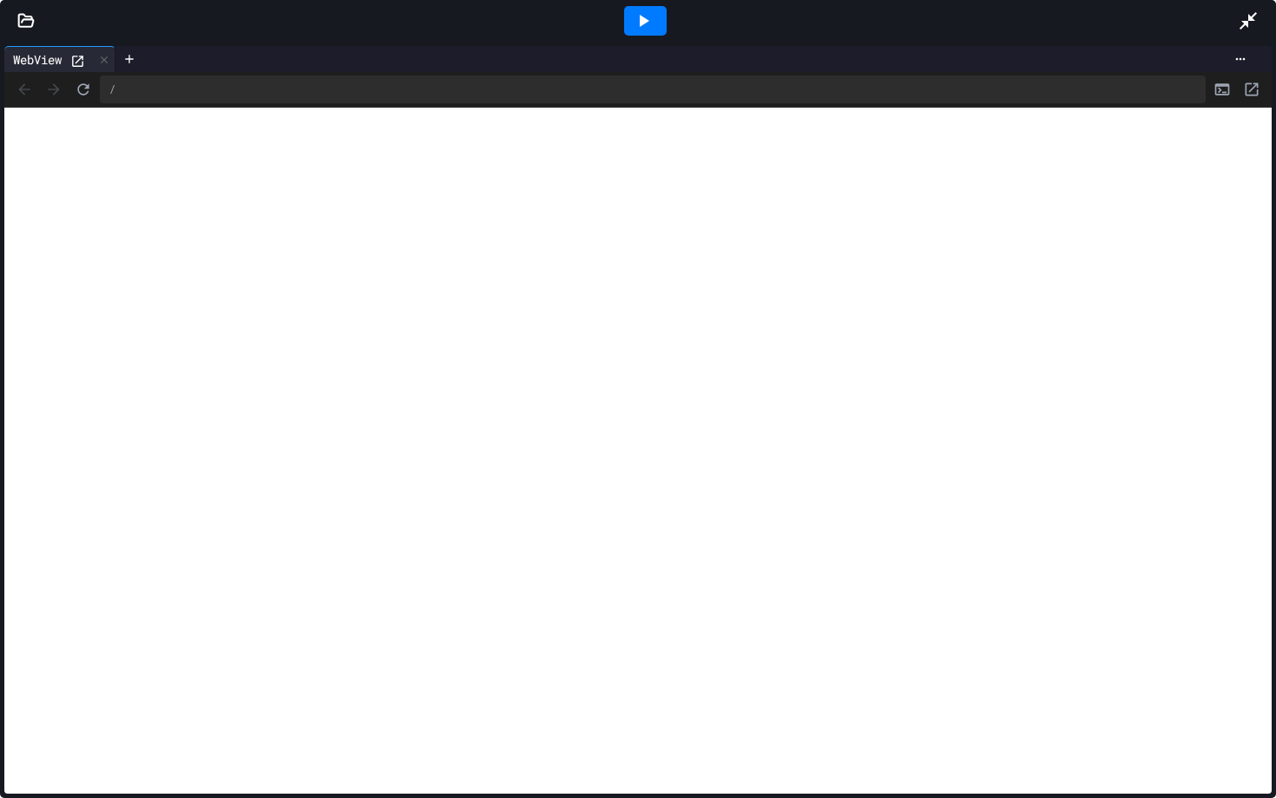
click at [938, 27] on icon at bounding box center [1248, 20] width 21 height 21
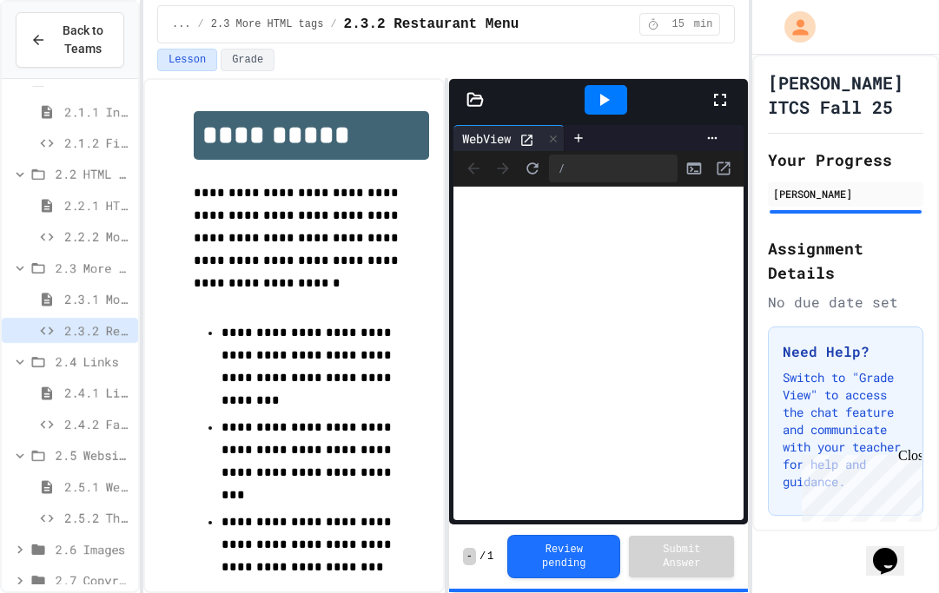
click at [715, 108] on icon at bounding box center [719, 99] width 21 height 21
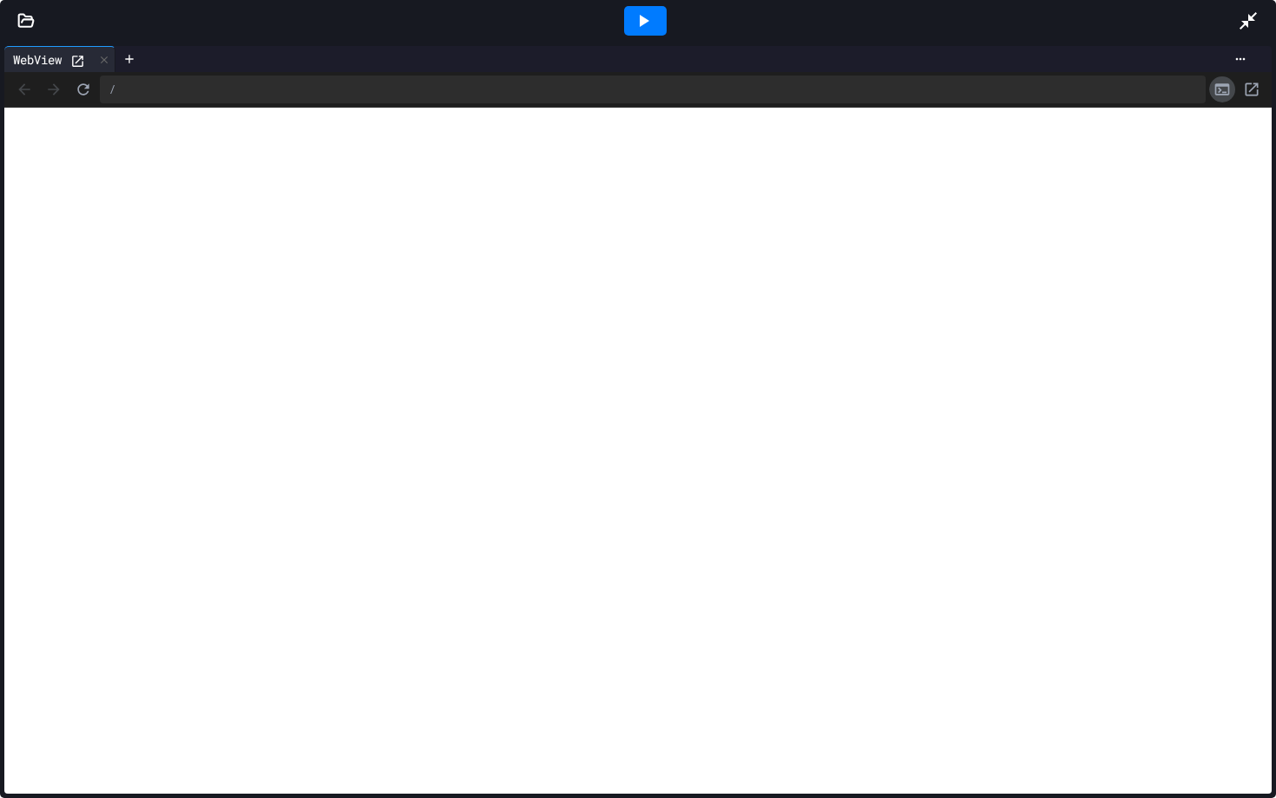
click at [938, 99] on button "Console" at bounding box center [1222, 89] width 26 height 26
click at [938, 29] on icon at bounding box center [1248, 20] width 21 height 21
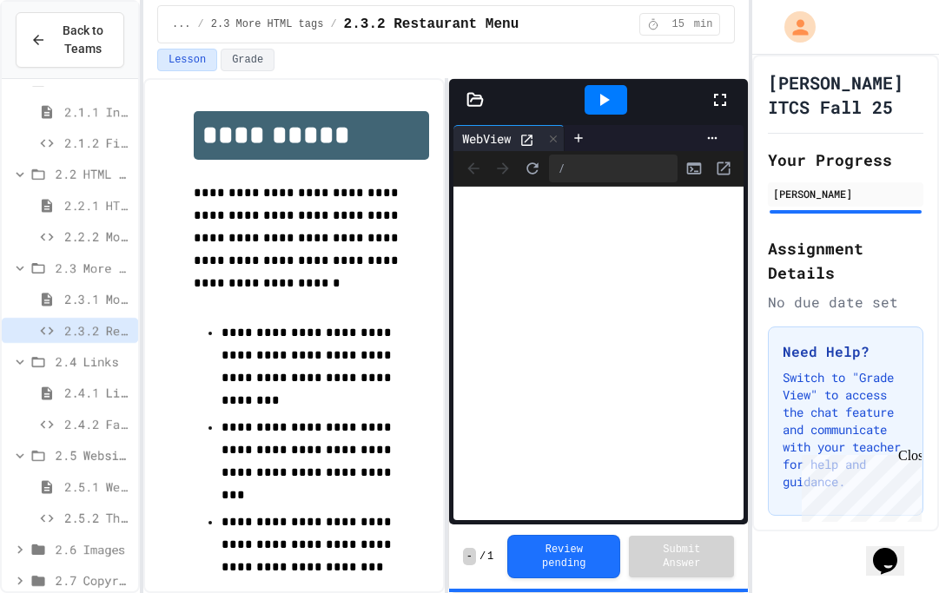
click at [478, 112] on div at bounding box center [599, 100] width 300 height 42
click at [471, 103] on icon at bounding box center [474, 99] width 17 height 17
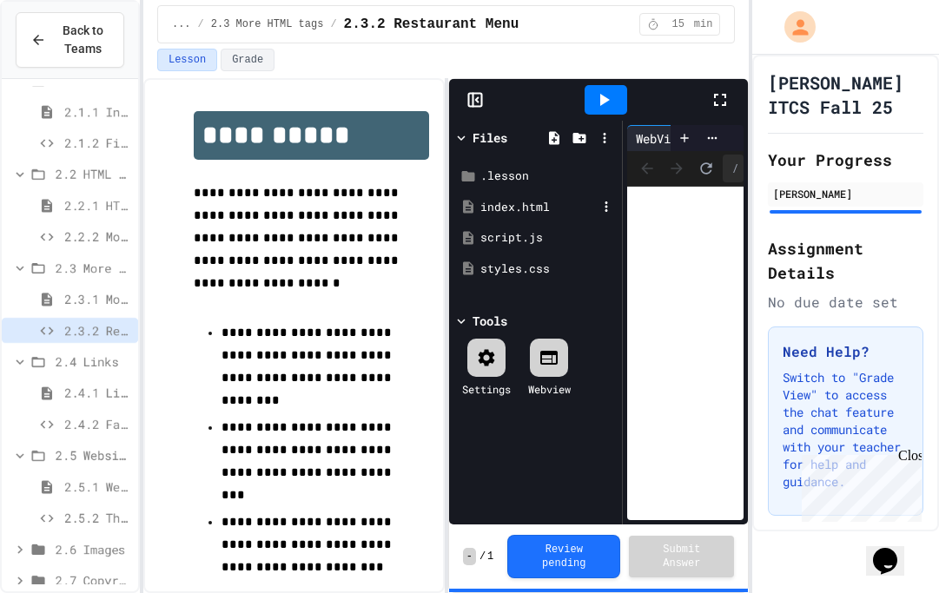
click at [504, 201] on div "index.html" at bounding box center [538, 207] width 116 height 17
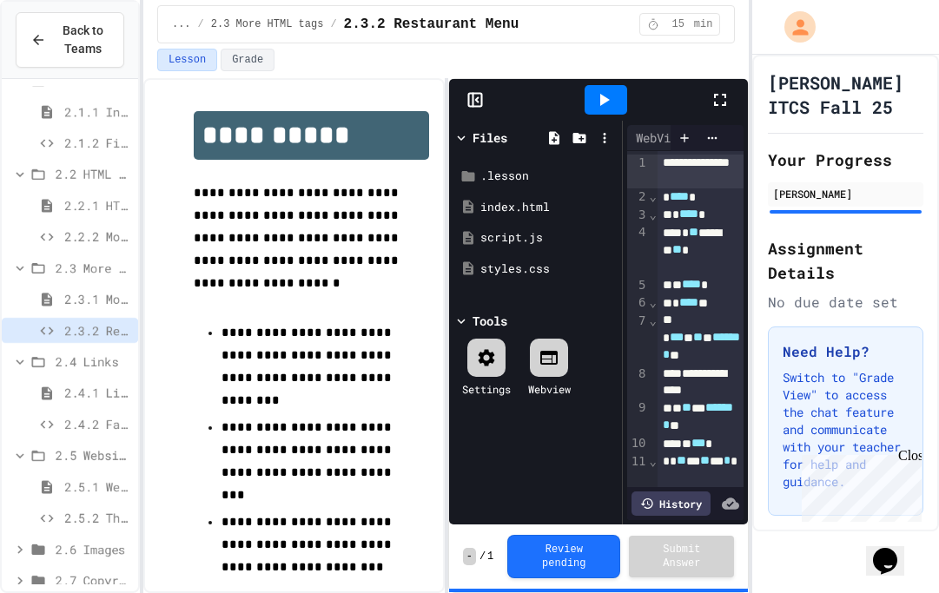
click at [721, 109] on icon at bounding box center [719, 99] width 21 height 21
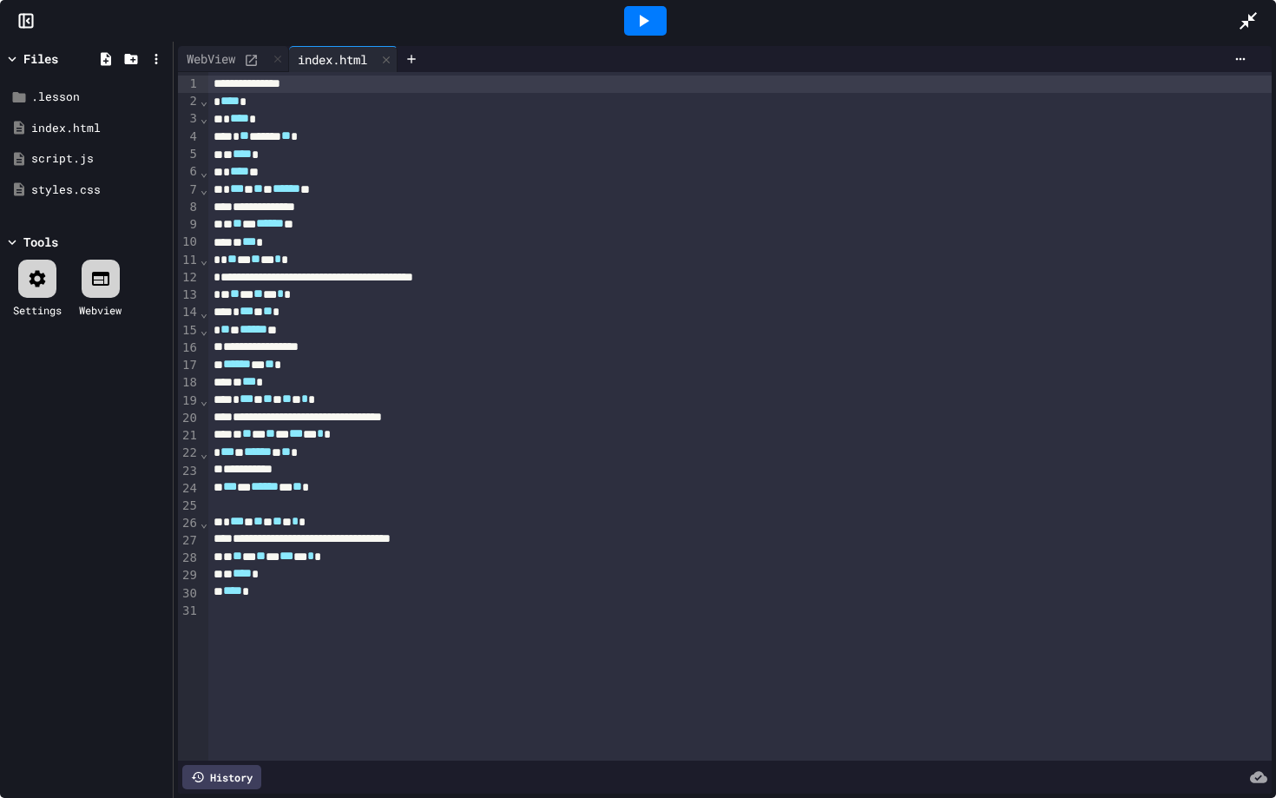
click at [938, 30] on icon at bounding box center [1248, 20] width 21 height 21
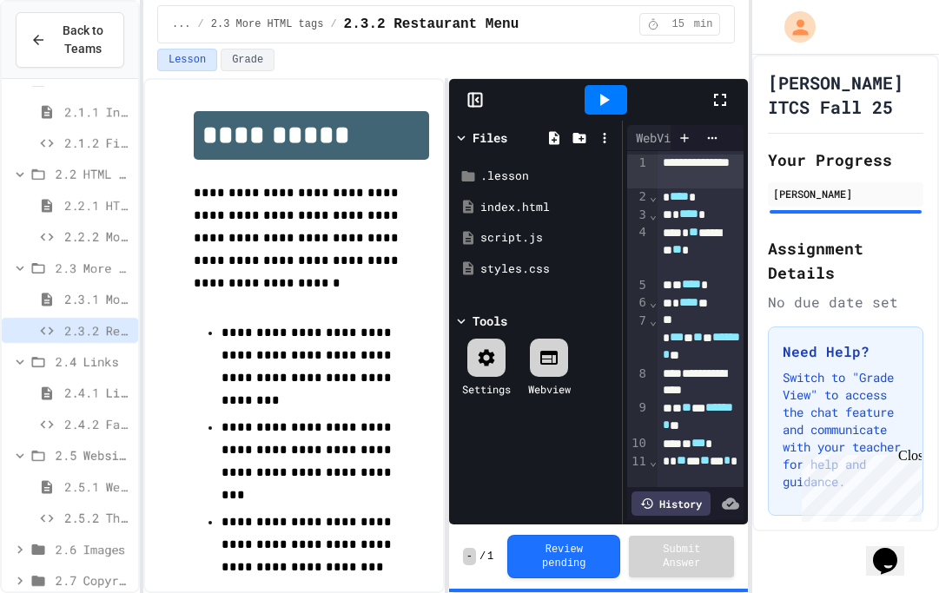
click at [603, 89] on div at bounding box center [605, 100] width 43 height 30
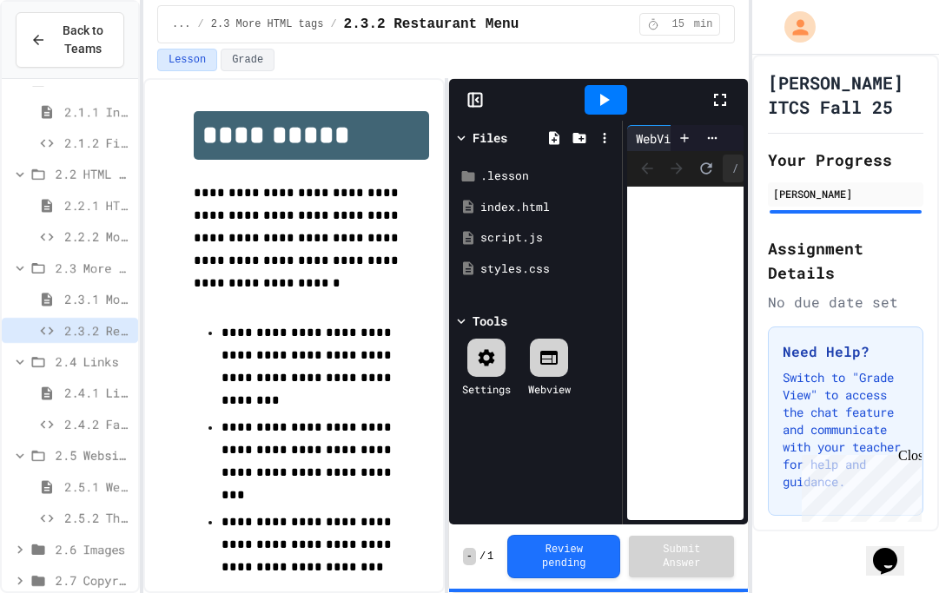
click at [730, 117] on div at bounding box center [728, 99] width 38 height 47
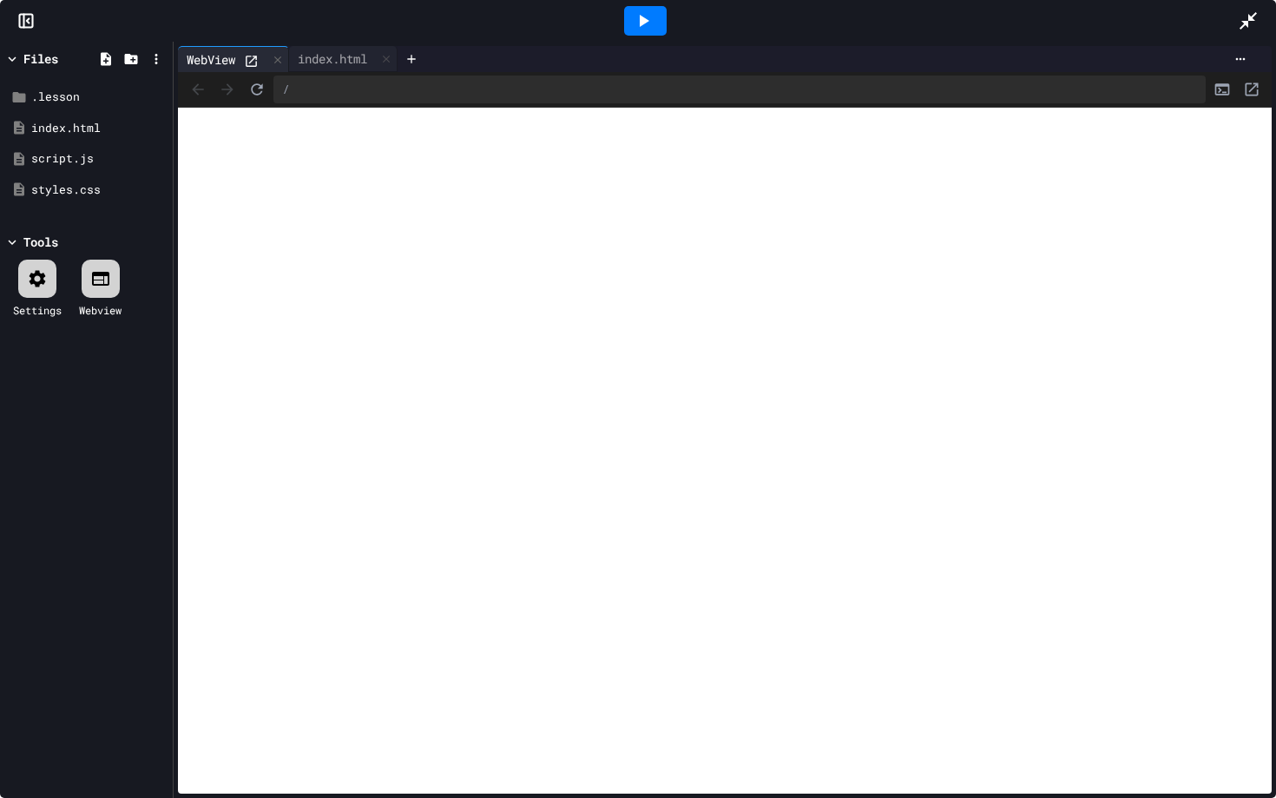
click at [938, 15] on div at bounding box center [645, 20] width 1186 height 47
click at [938, 16] on icon at bounding box center [1248, 20] width 21 height 21
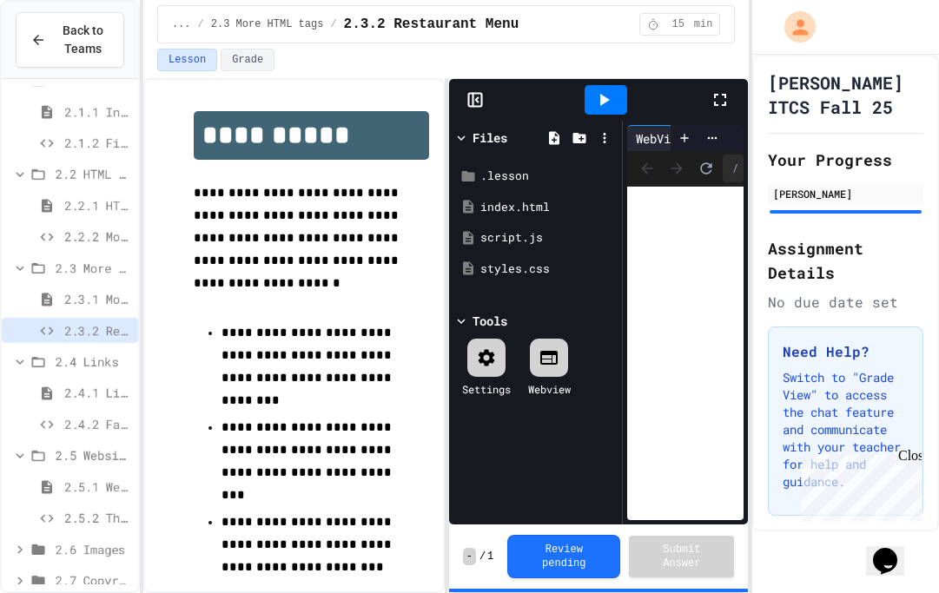
click at [57, 429] on div "2.4.2 Favorite Links" at bounding box center [70, 424] width 136 height 25
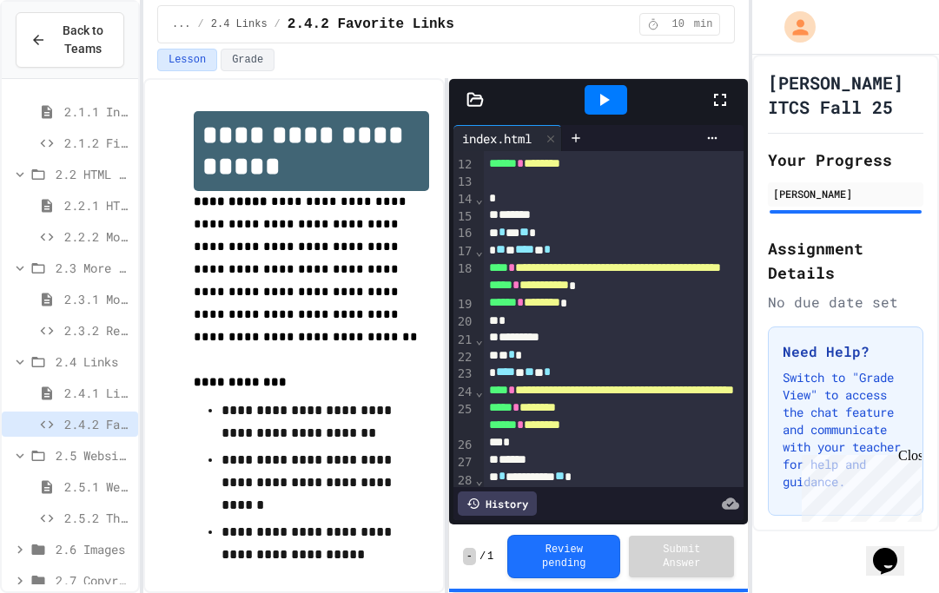
scroll to position [285, 0]
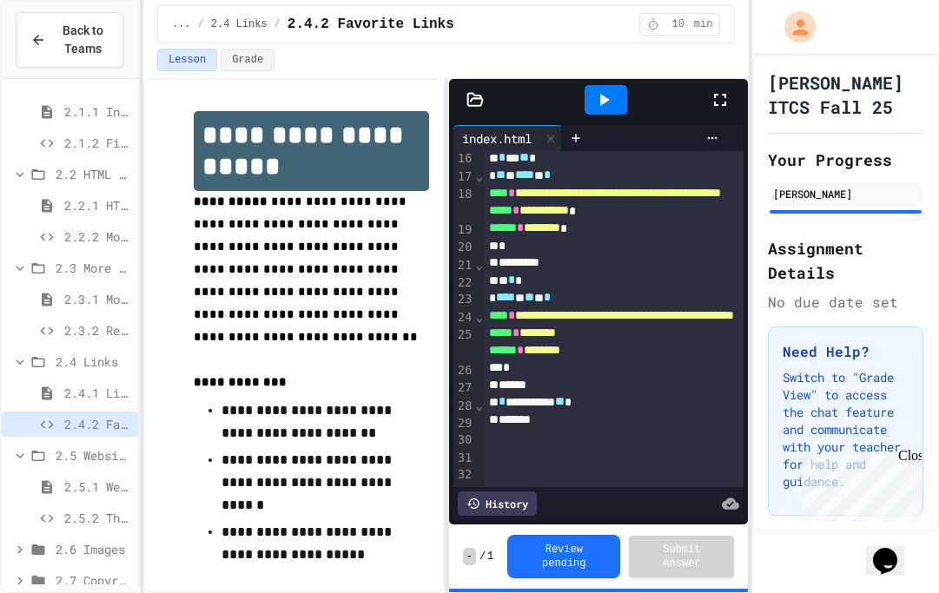
click at [584, 88] on div at bounding box center [605, 100] width 43 height 30
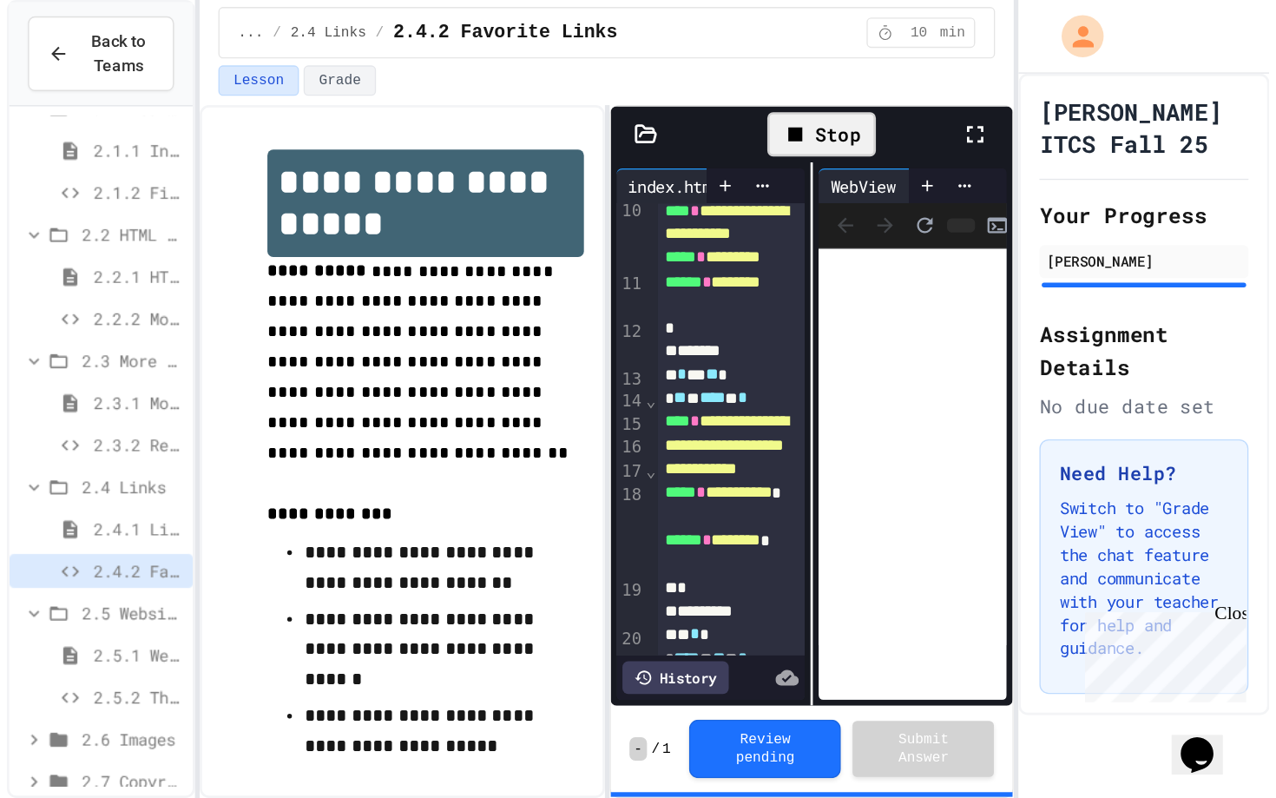
scroll to position [458, 0]
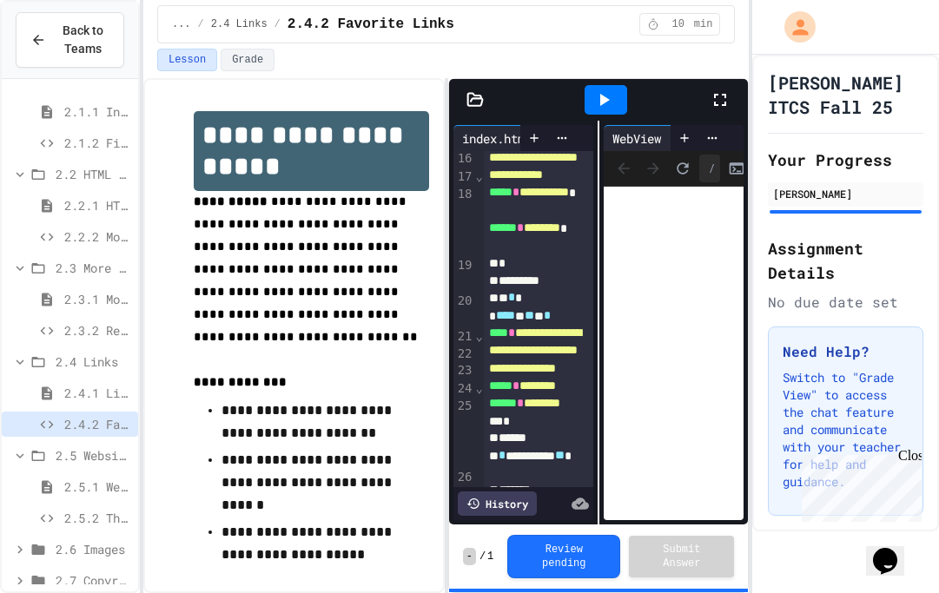
click at [729, 94] on icon at bounding box center [719, 99] width 21 height 21
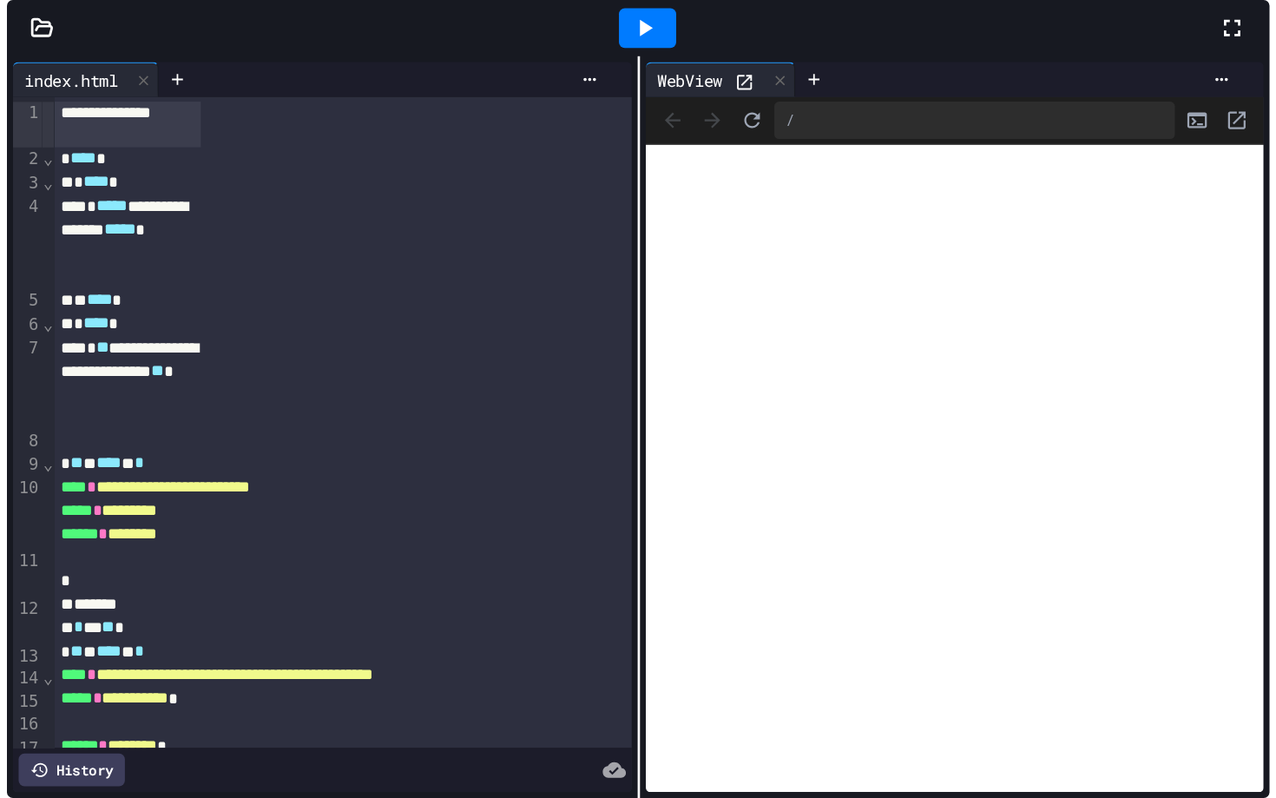
scroll to position [366, 0]
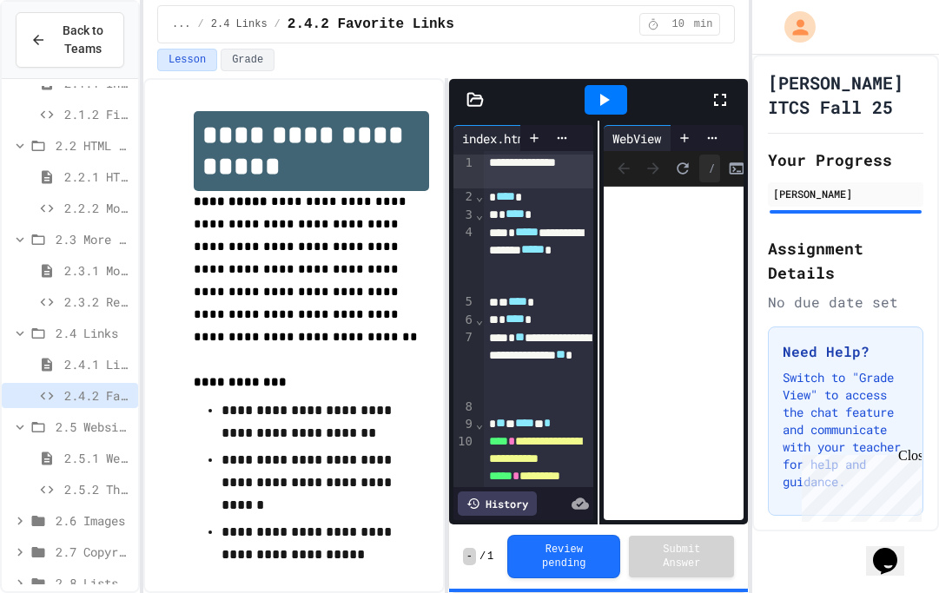
click at [67, 481] on span "2.5.2 The Maze" at bounding box center [97, 489] width 67 height 18
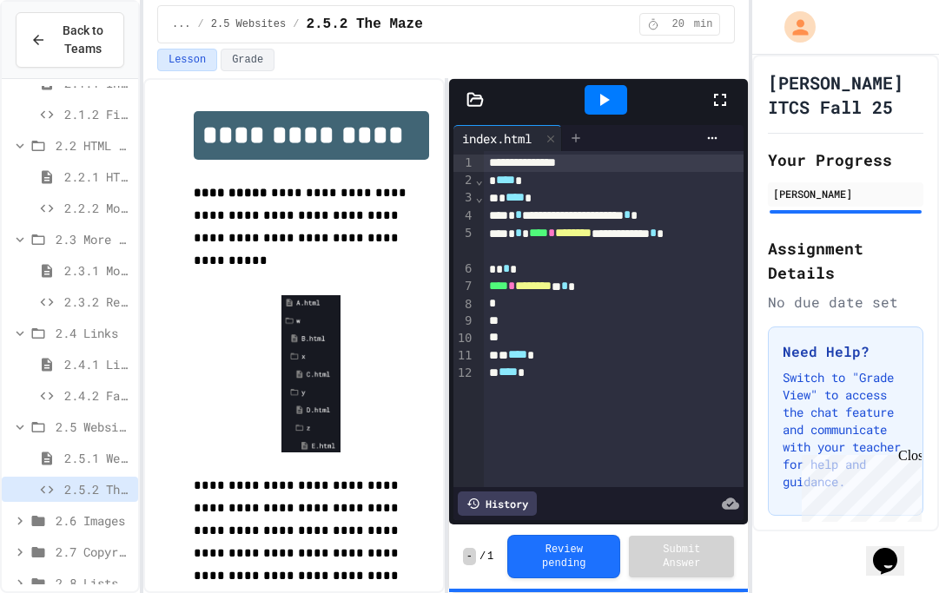
click at [576, 142] on icon at bounding box center [576, 138] width 14 height 14
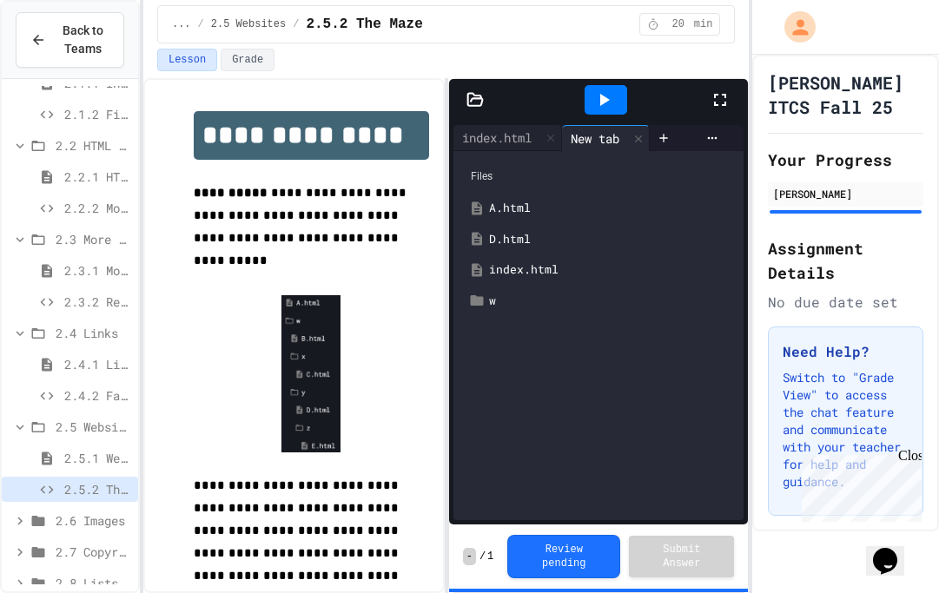
click at [520, 210] on div "A.html" at bounding box center [611, 208] width 245 height 17
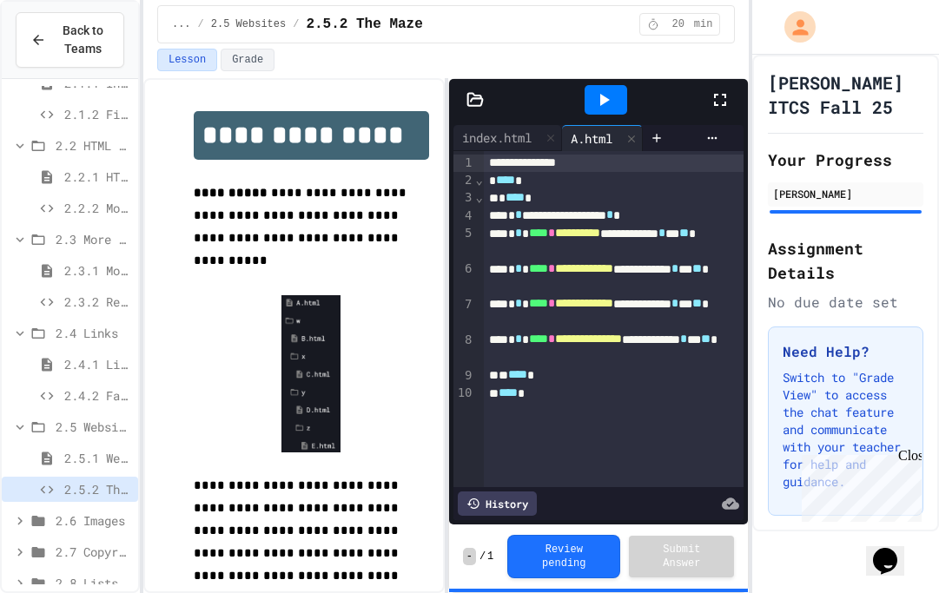
click at [708, 101] on div at bounding box center [605, 99] width 209 height 47
click at [721, 113] on div at bounding box center [728, 99] width 38 height 47
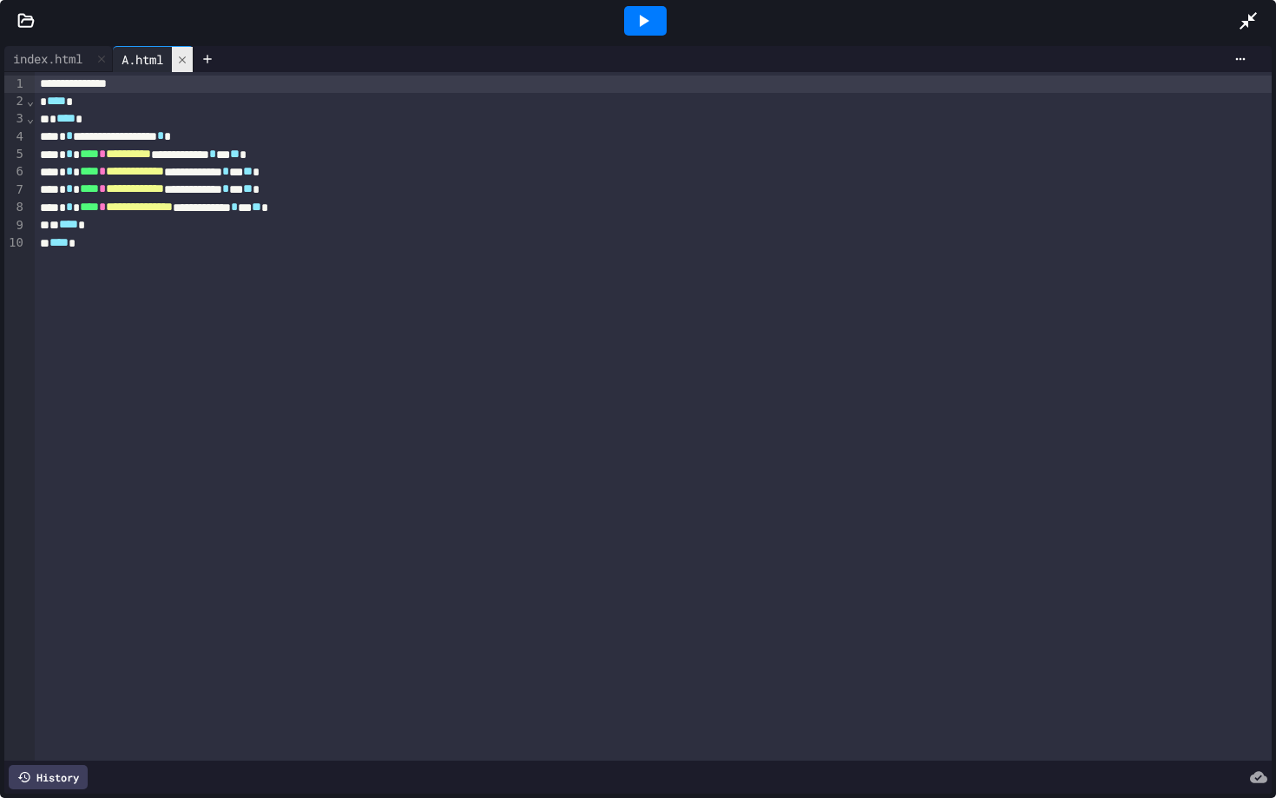
click at [186, 64] on icon at bounding box center [182, 60] width 12 height 12
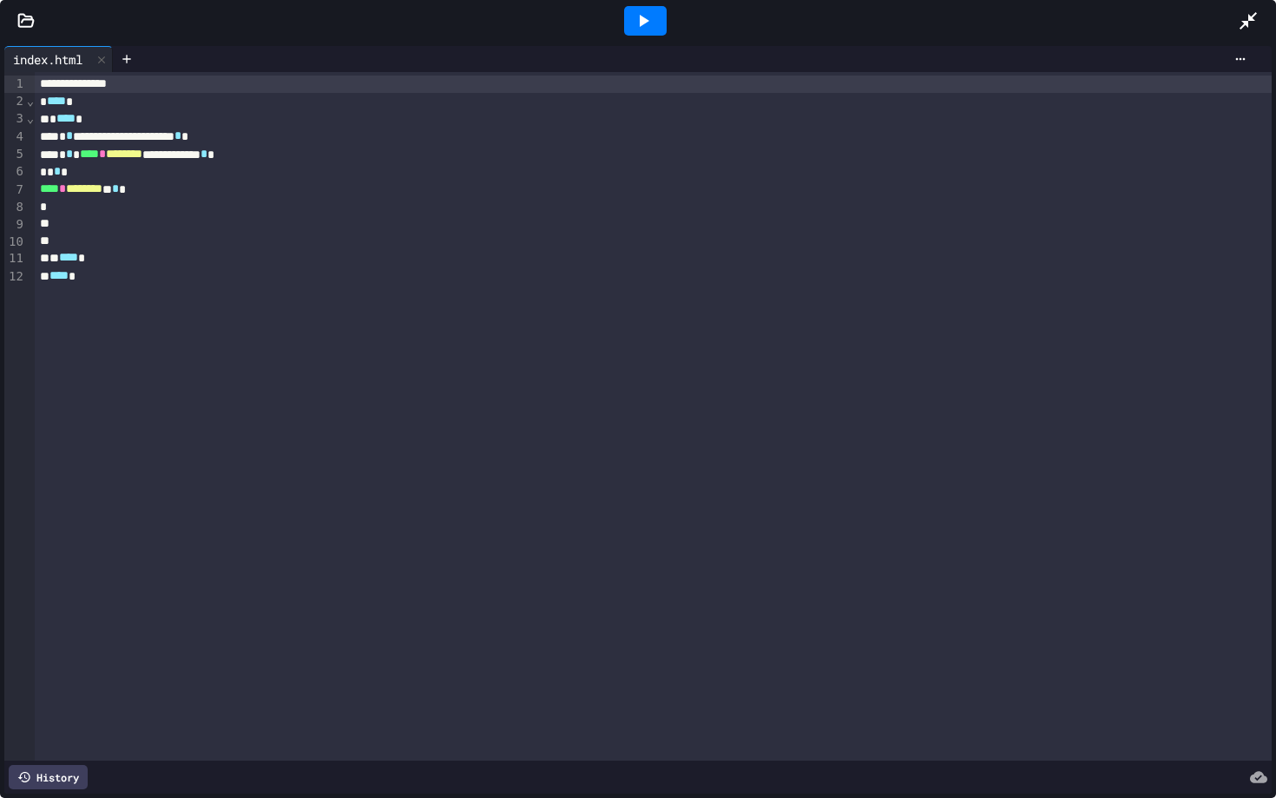
click at [642, 11] on icon at bounding box center [643, 20] width 21 height 21
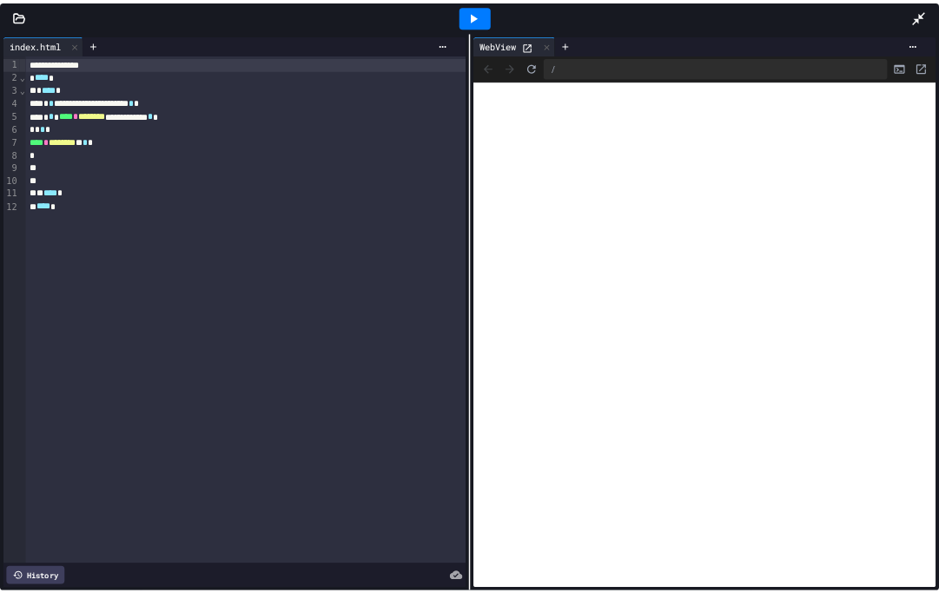
scroll to position [355, 0]
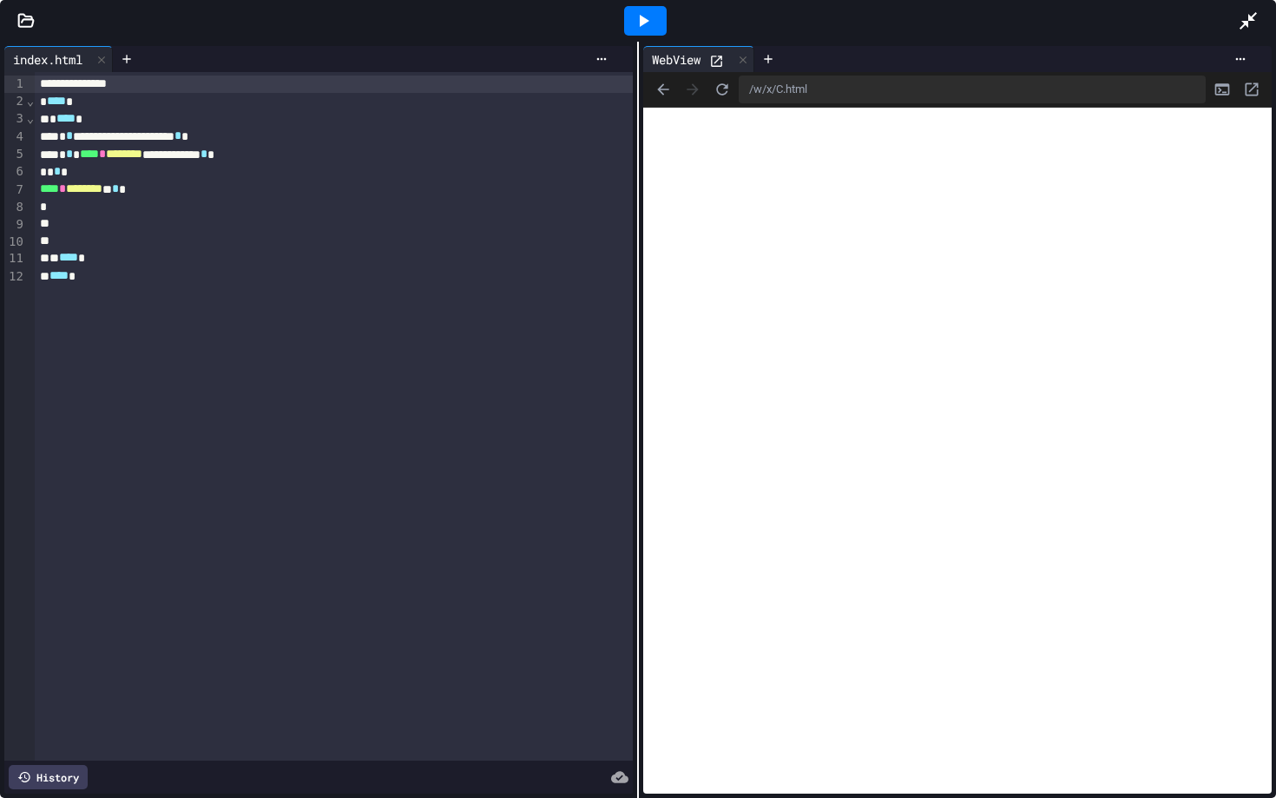
click at [938, 24] on icon at bounding box center [1248, 20] width 21 height 21
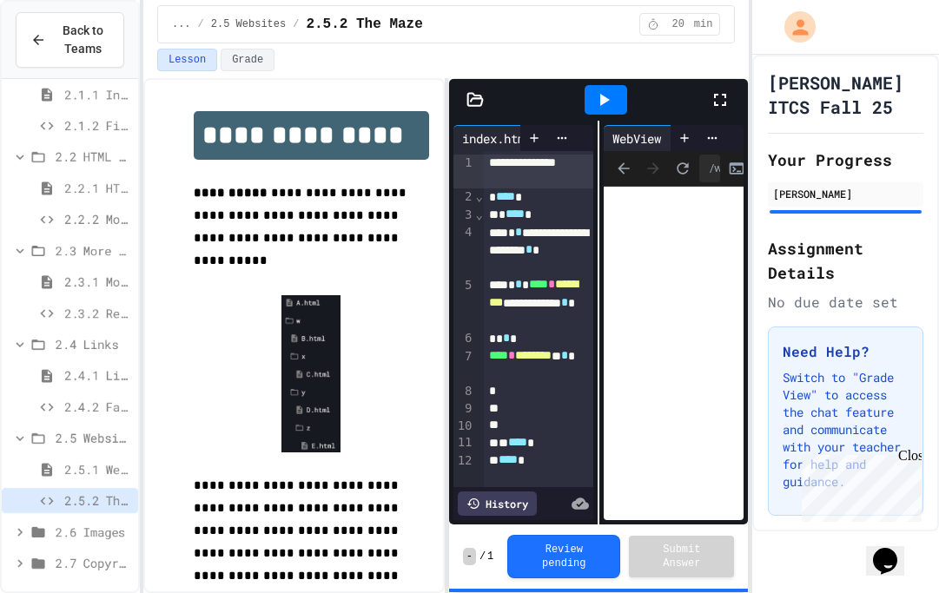
click at [909, 460] on div "Close" at bounding box center [909, 459] width 22 height 22
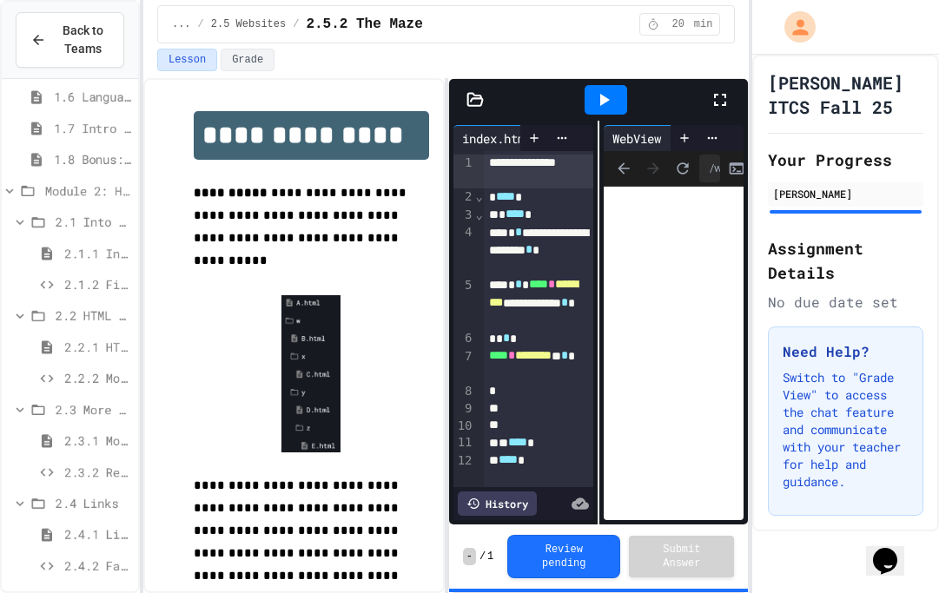
scroll to position [192, 0]
click at [10, 199] on icon at bounding box center [10, 196] width 16 height 16
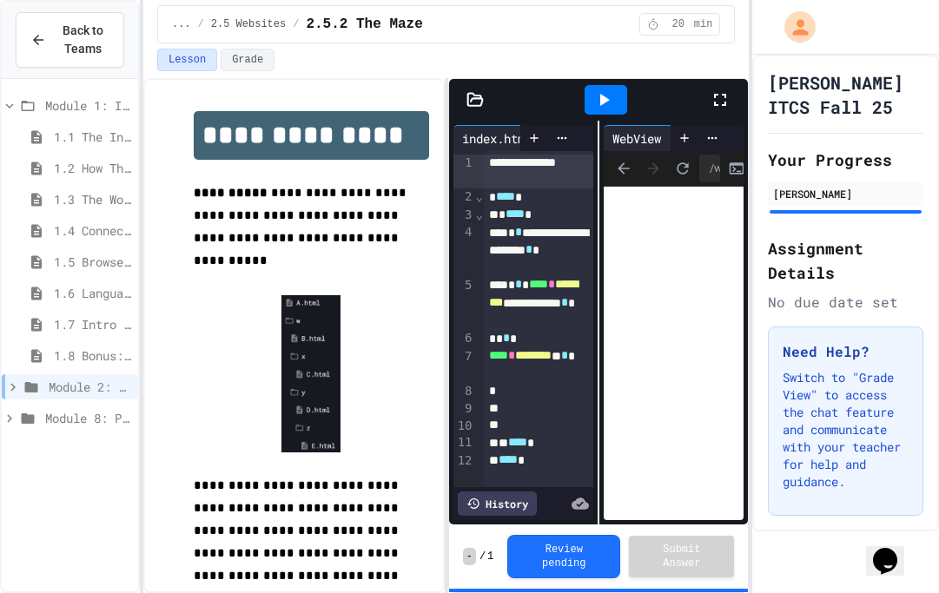
scroll to position [0, 0]
click at [13, 102] on icon at bounding box center [10, 106] width 16 height 16
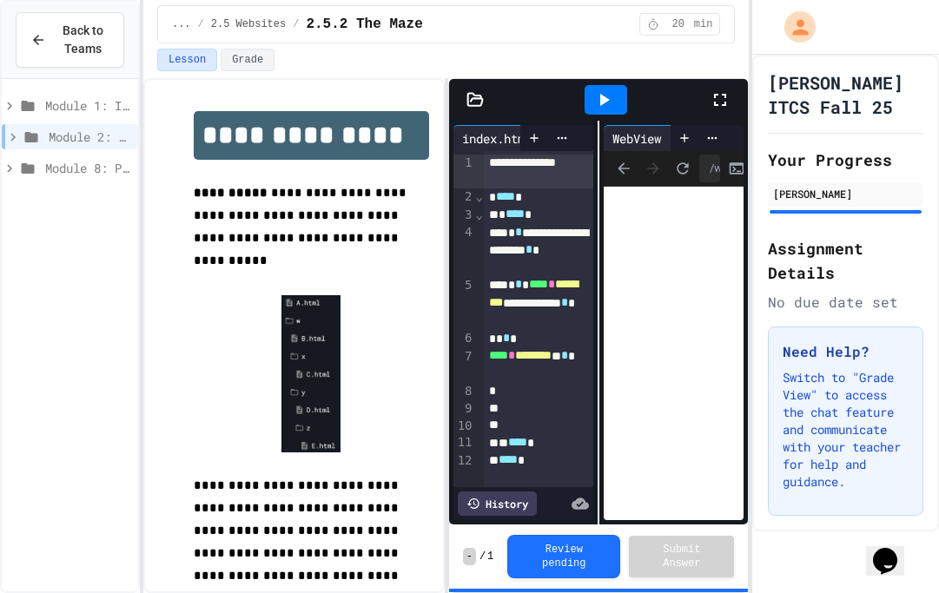
click at [14, 109] on icon at bounding box center [10, 106] width 16 height 16
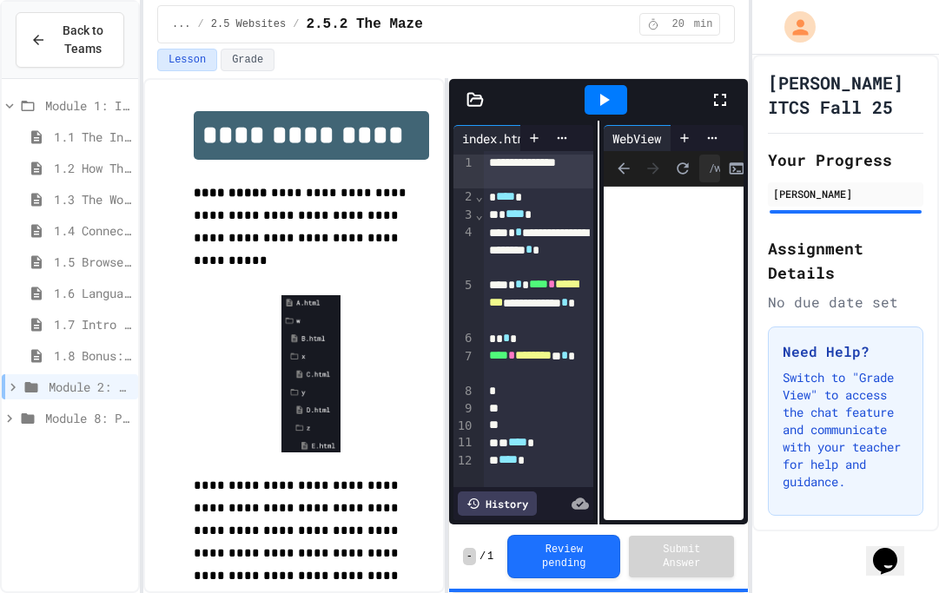
click at [5, 109] on icon at bounding box center [10, 106] width 16 height 16
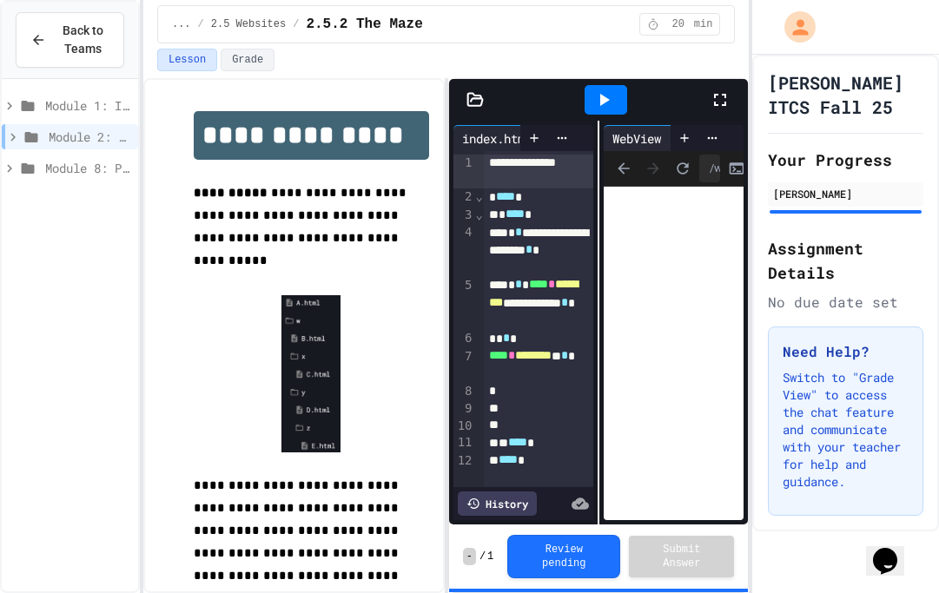
click at [13, 138] on icon at bounding box center [12, 137] width 5 height 8
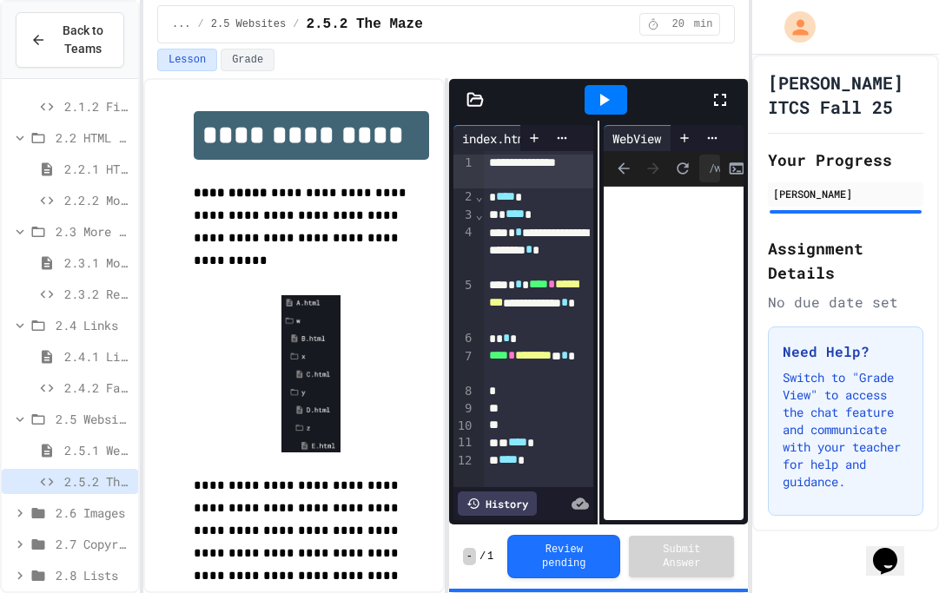
scroll to position [137, 0]
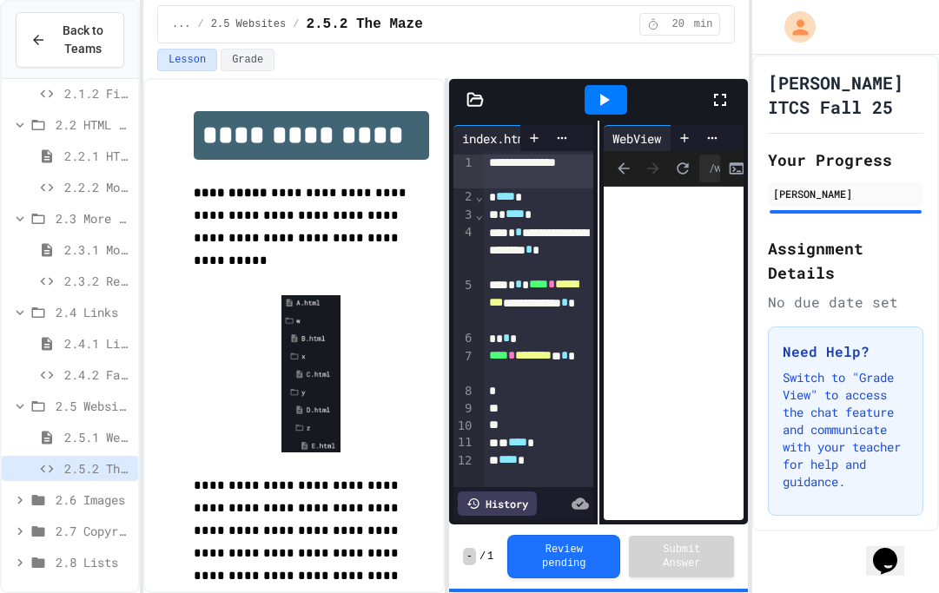
click at [16, 406] on icon at bounding box center [20, 406] width 16 height 16
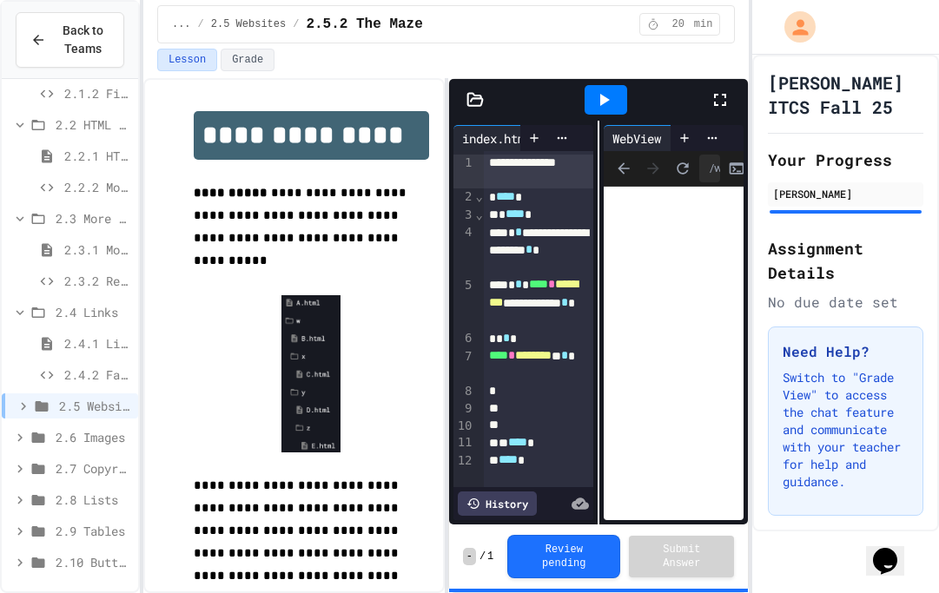
click at [15, 318] on icon at bounding box center [20, 313] width 16 height 16
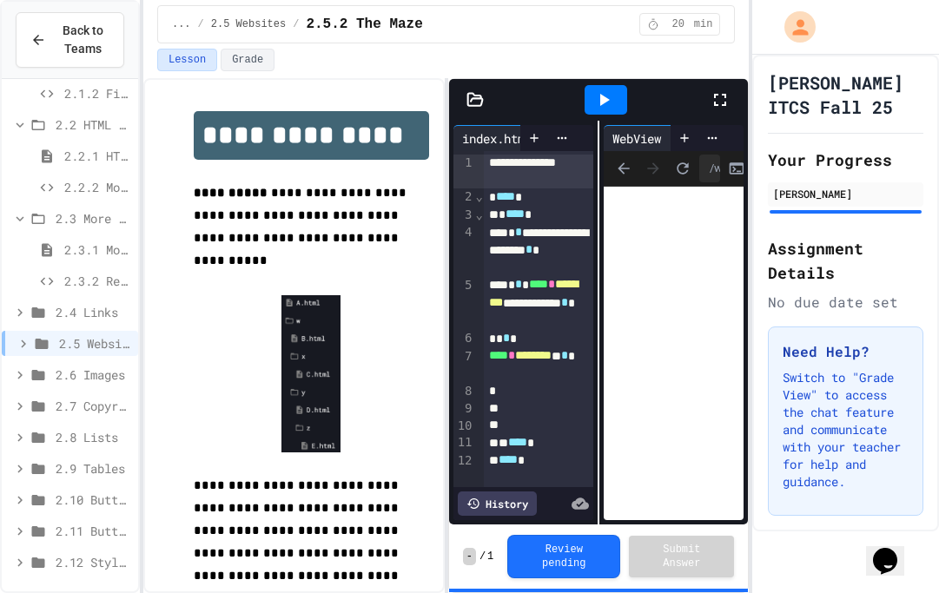
click at [13, 219] on icon at bounding box center [20, 219] width 16 height 16
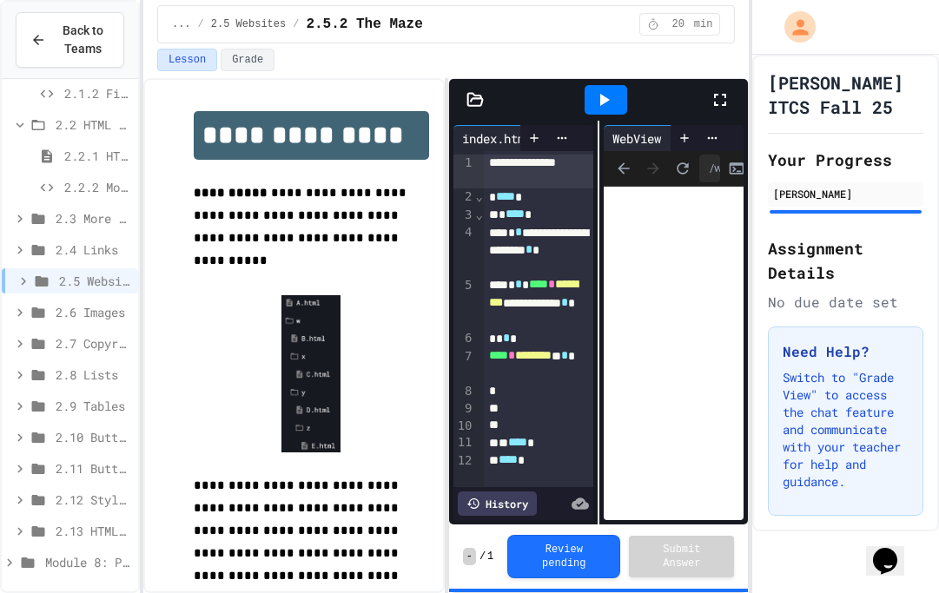
click at [18, 126] on icon at bounding box center [20, 125] width 16 height 16
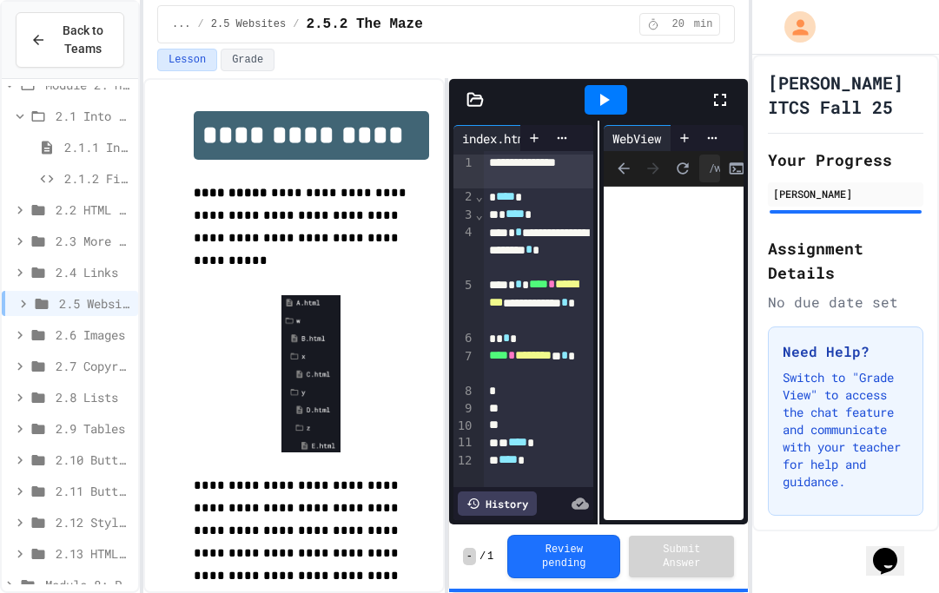
click at [15, 110] on icon at bounding box center [20, 117] width 16 height 16
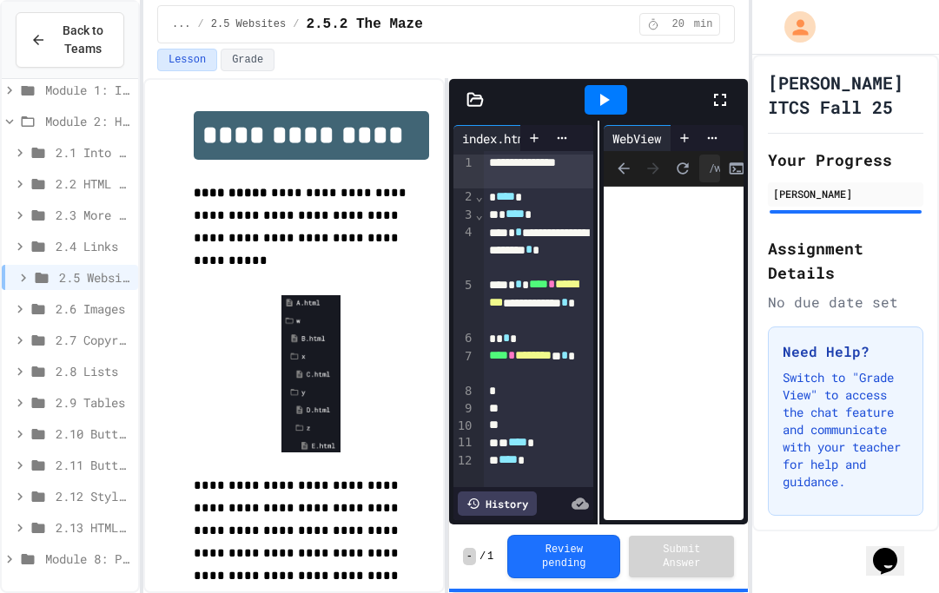
scroll to position [16, 0]
click at [22, 313] on icon at bounding box center [20, 309] width 16 height 16
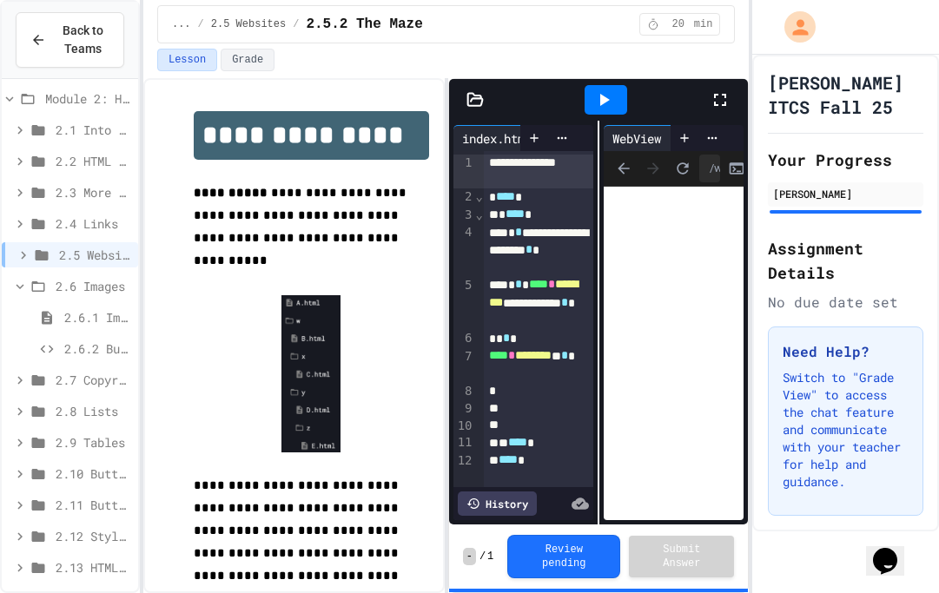
scroll to position [39, 0]
click at [43, 258] on icon at bounding box center [42, 254] width 13 height 10
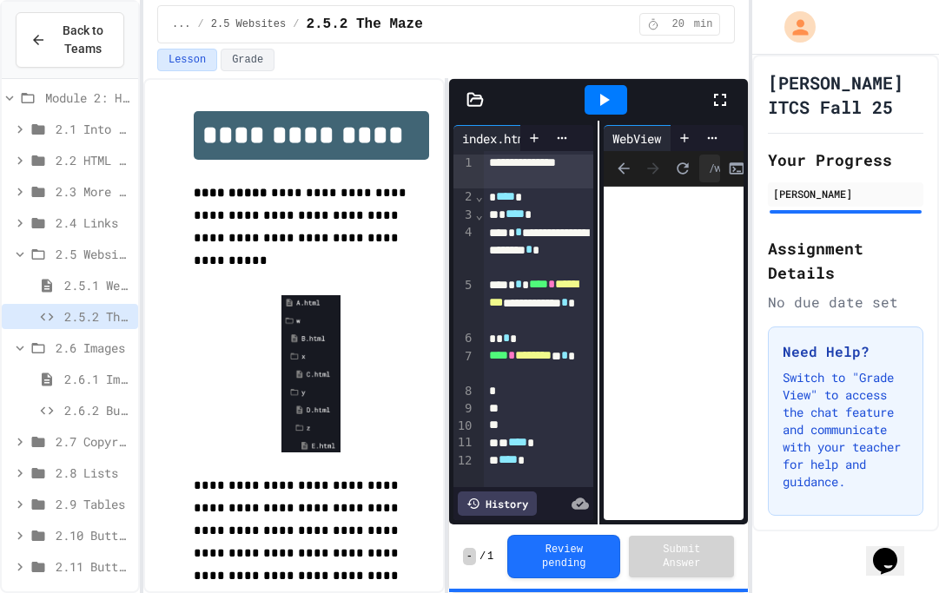
click at [22, 232] on div "2.4 Links" at bounding box center [70, 222] width 136 height 25
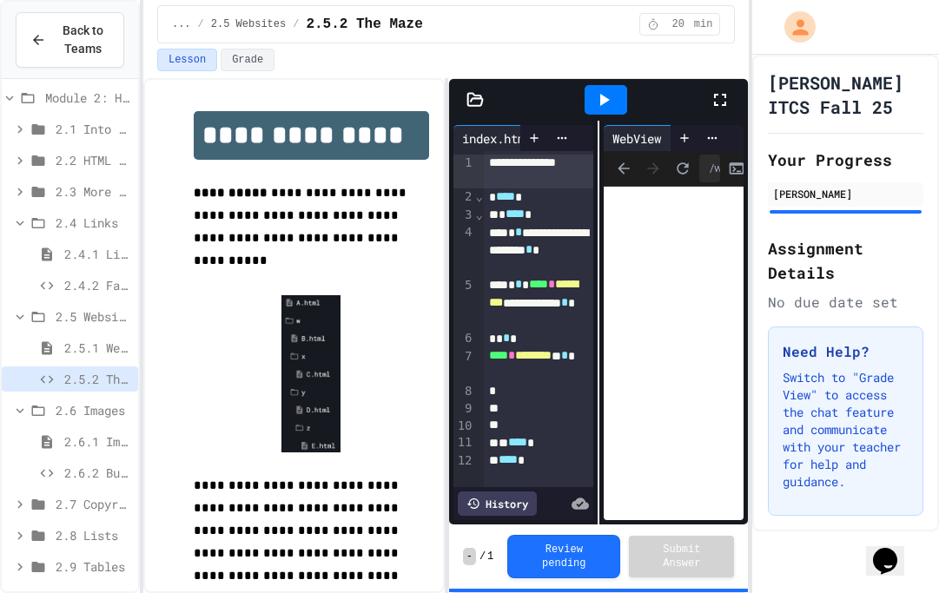
click at [30, 190] on icon at bounding box center [38, 192] width 21 height 16
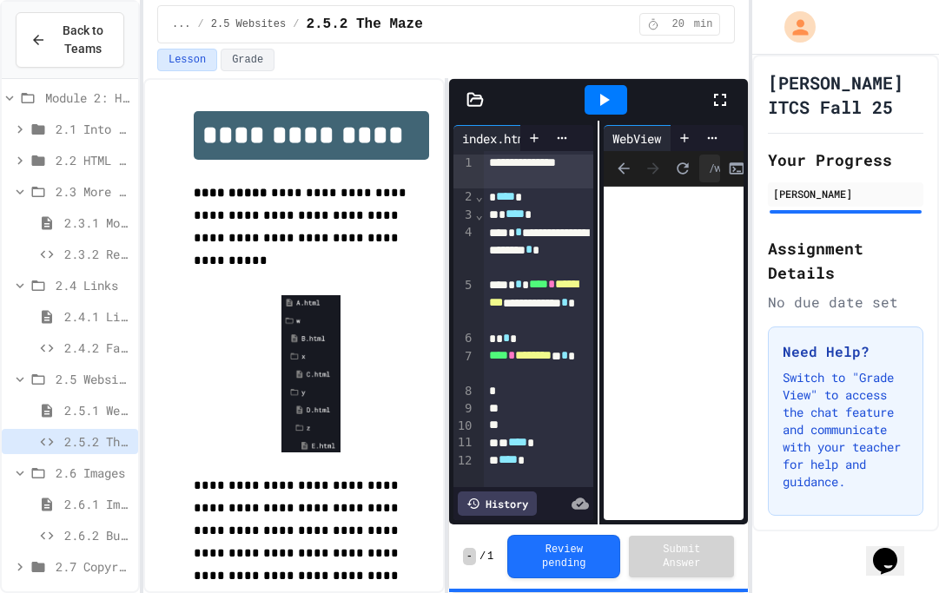
click at [76, 260] on span "2.3.2 Restaurant Menu" at bounding box center [97, 254] width 67 height 18
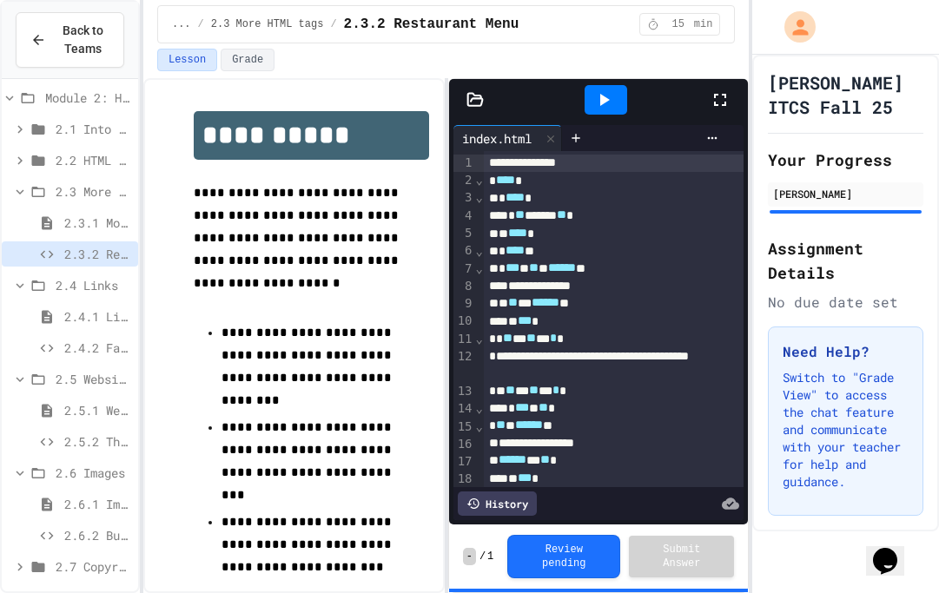
click at [721, 96] on icon at bounding box center [719, 99] width 21 height 21
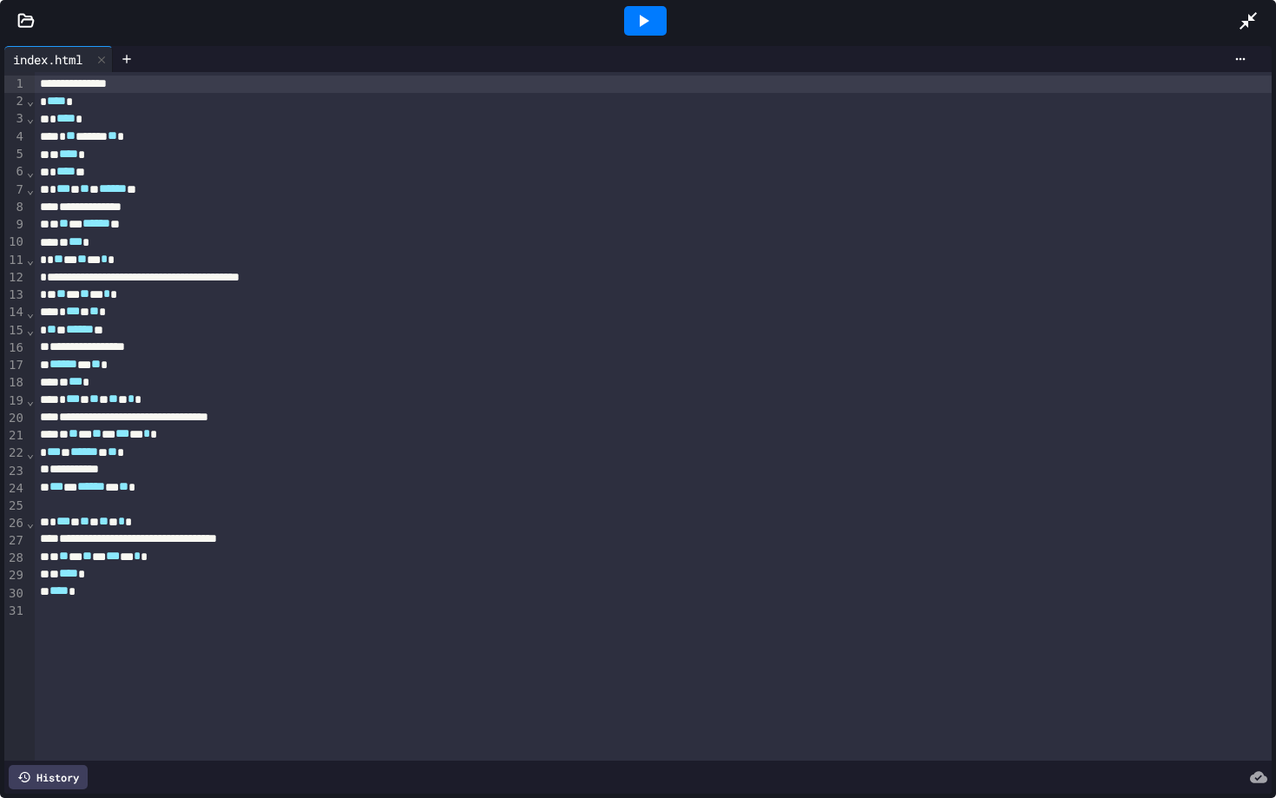
click at [638, 26] on icon at bounding box center [643, 20] width 21 height 21
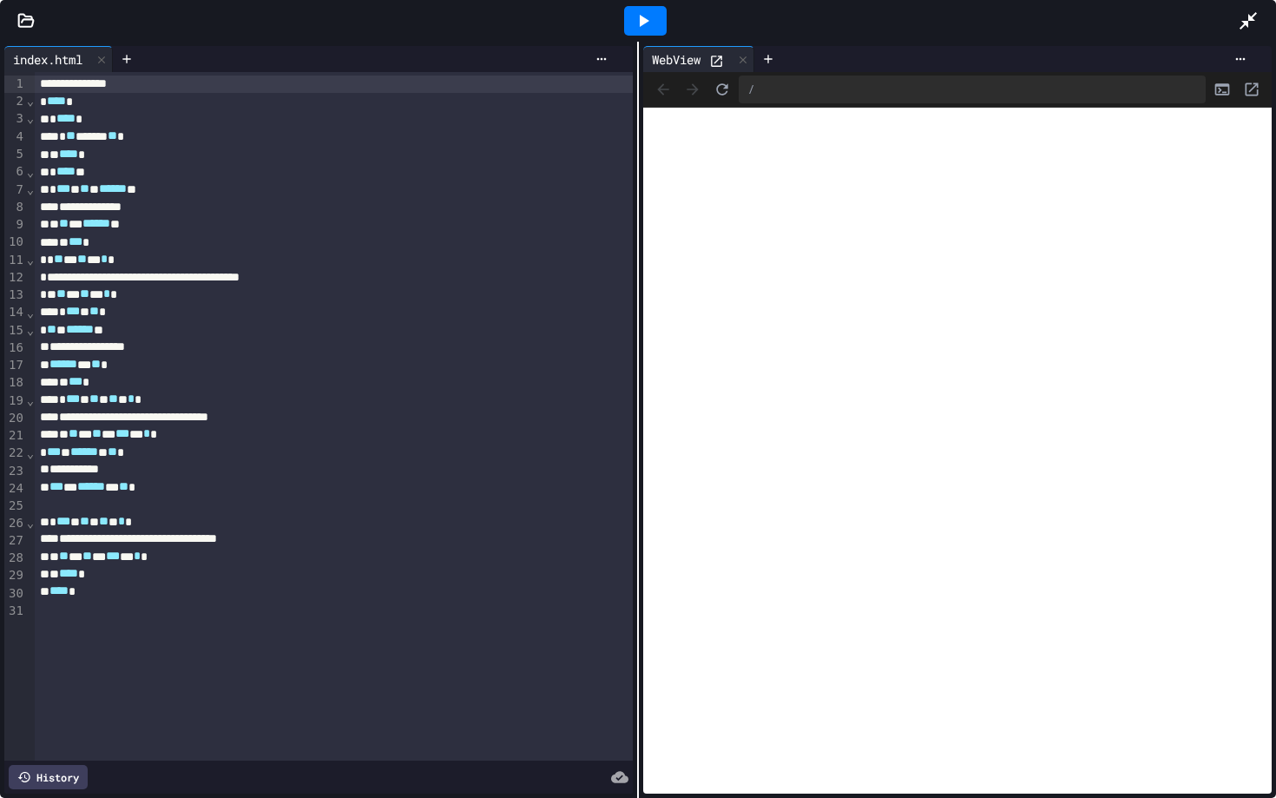
click at [938, 22] on icon at bounding box center [1248, 20] width 17 height 17
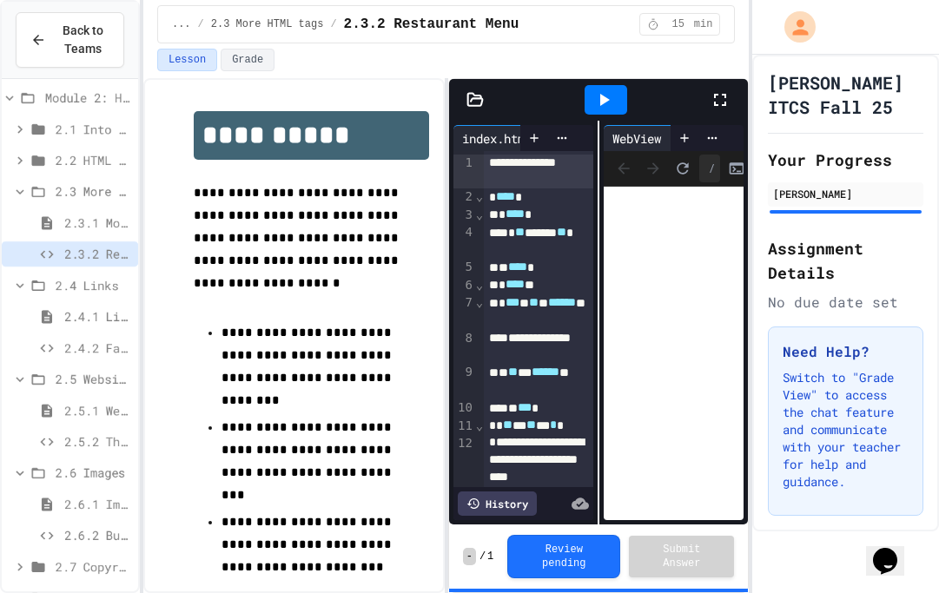
click at [43, 163] on icon at bounding box center [38, 160] width 13 height 10
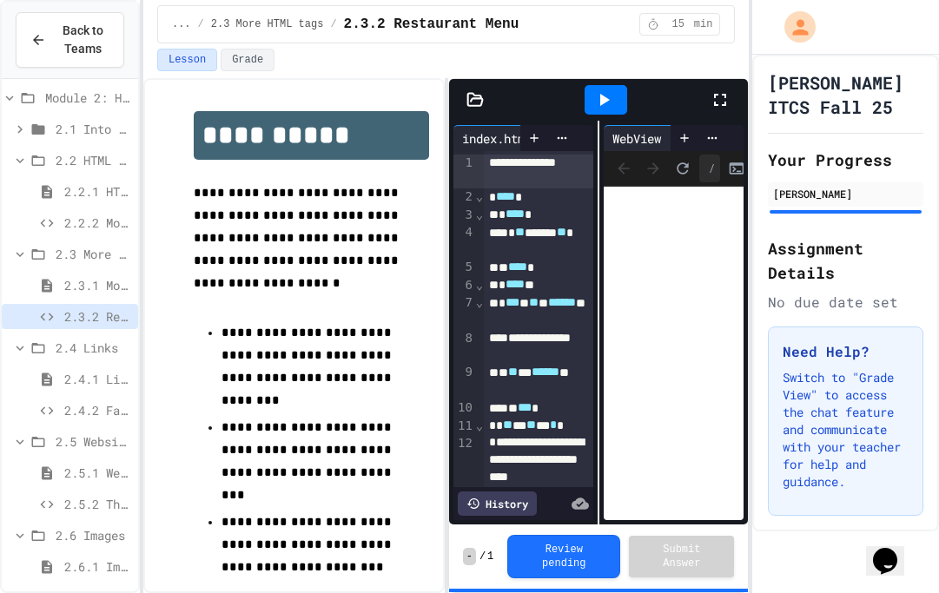
click at [78, 223] on span "2.2.2 Movie Title" at bounding box center [97, 223] width 67 height 18
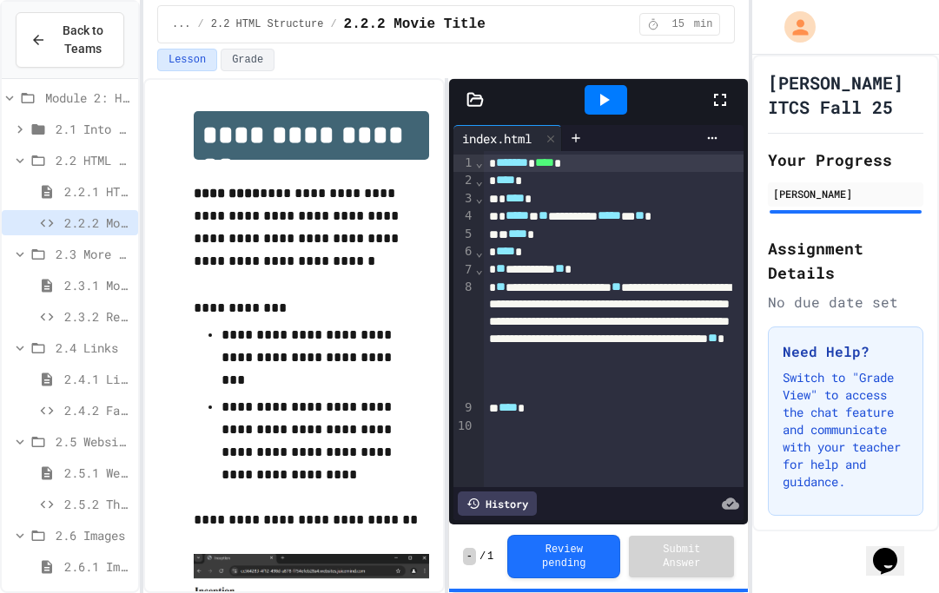
click at [606, 96] on icon at bounding box center [603, 99] width 21 height 21
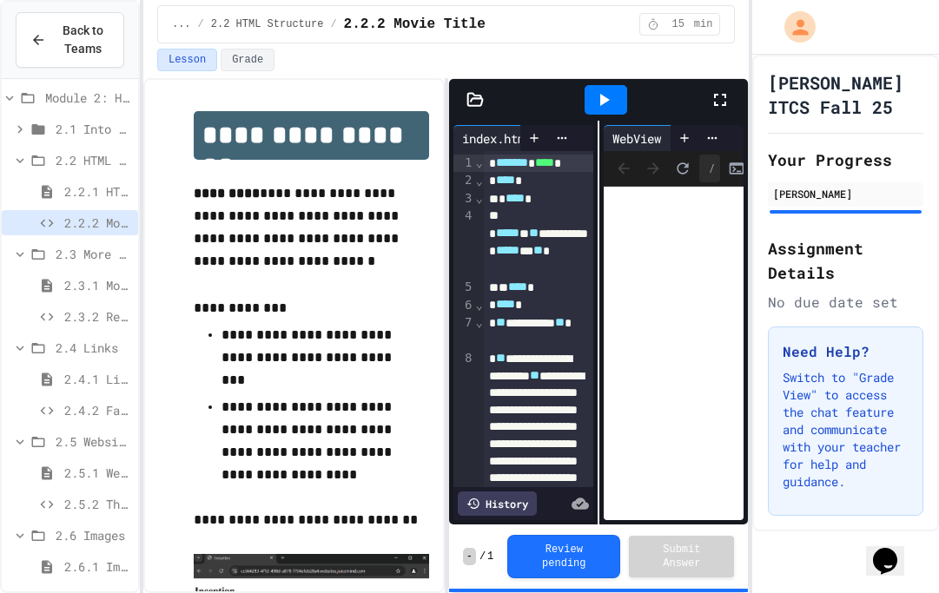
click at [55, 314] on icon at bounding box center [46, 317] width 21 height 16
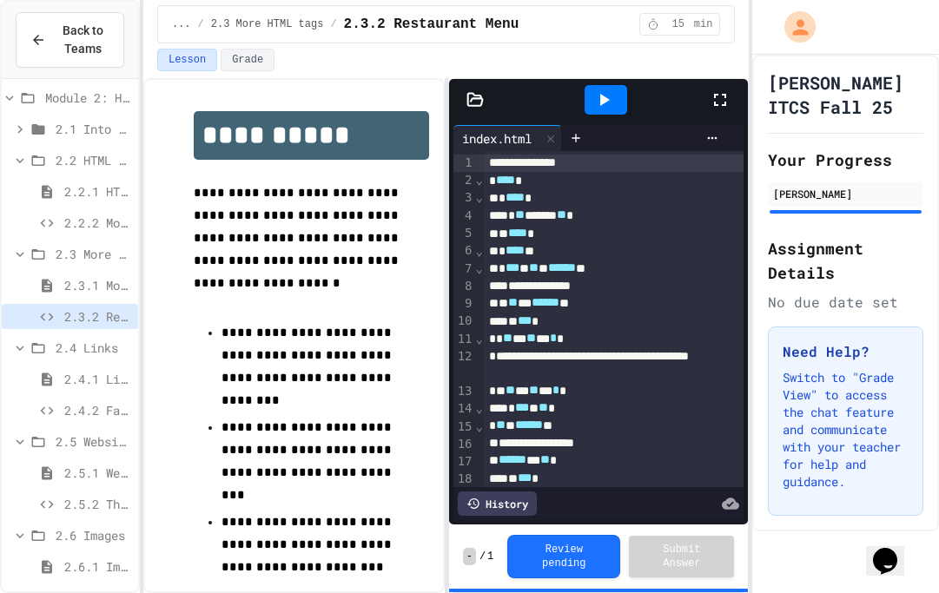
click at [735, 106] on div at bounding box center [728, 99] width 38 height 47
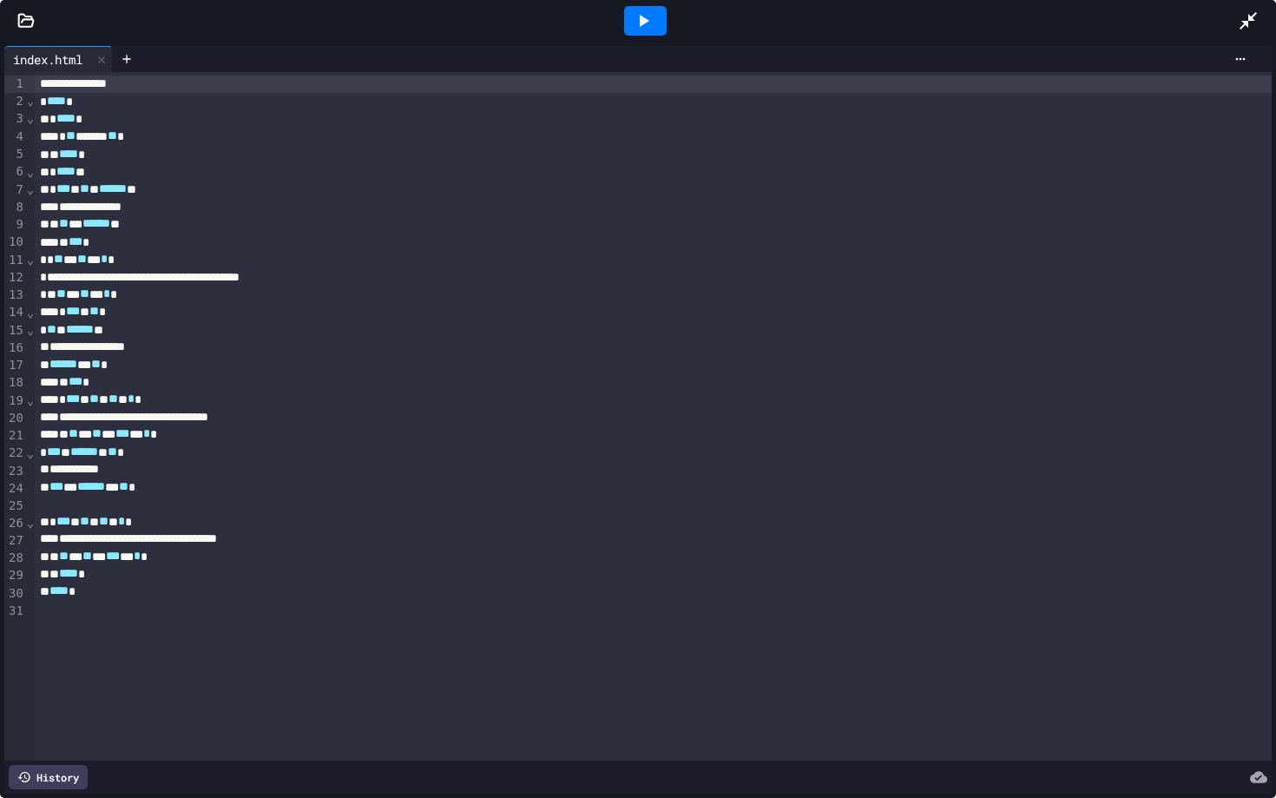
click at [642, 26] on icon at bounding box center [643, 20] width 21 height 21
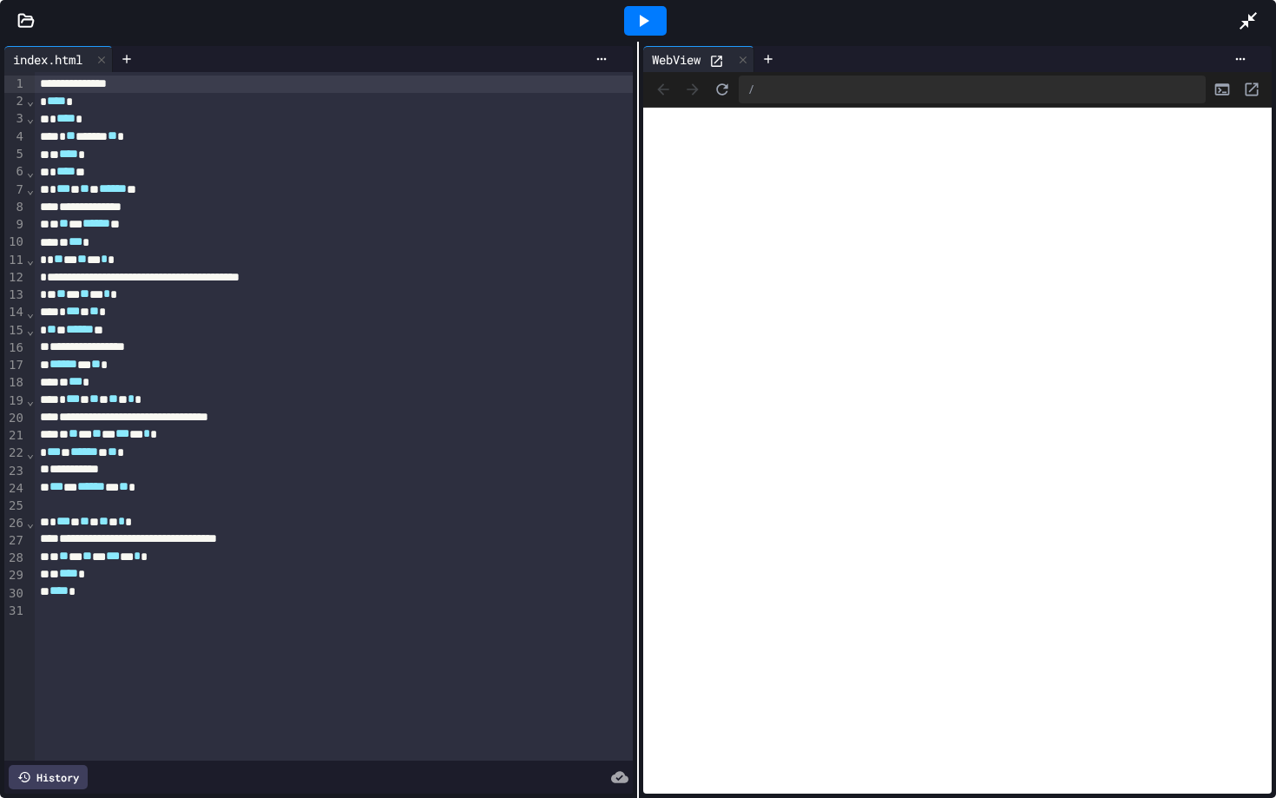
click at [938, 30] on icon at bounding box center [1248, 20] width 21 height 21
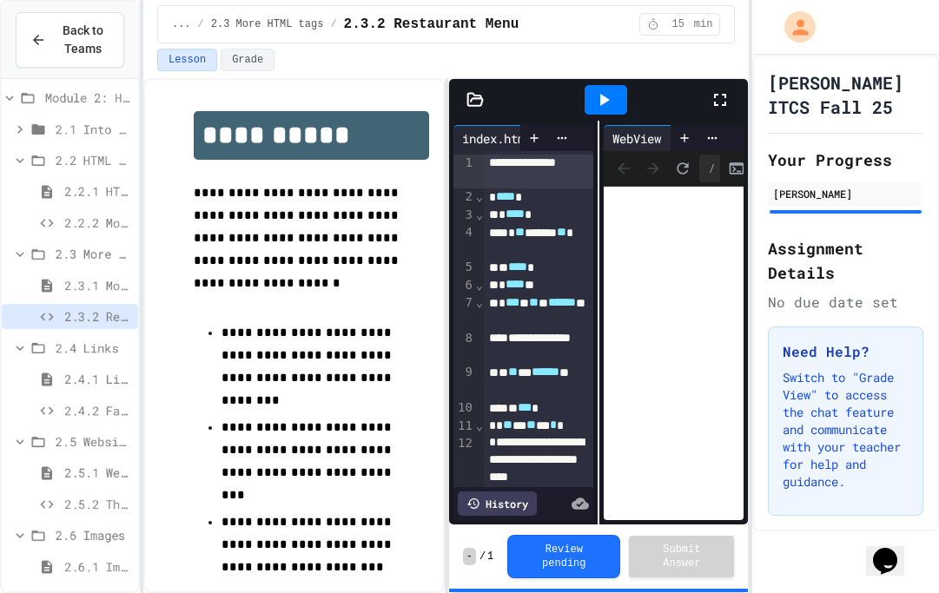
click at [87, 415] on span "2.4.2 Favorite Links" at bounding box center [97, 410] width 67 height 18
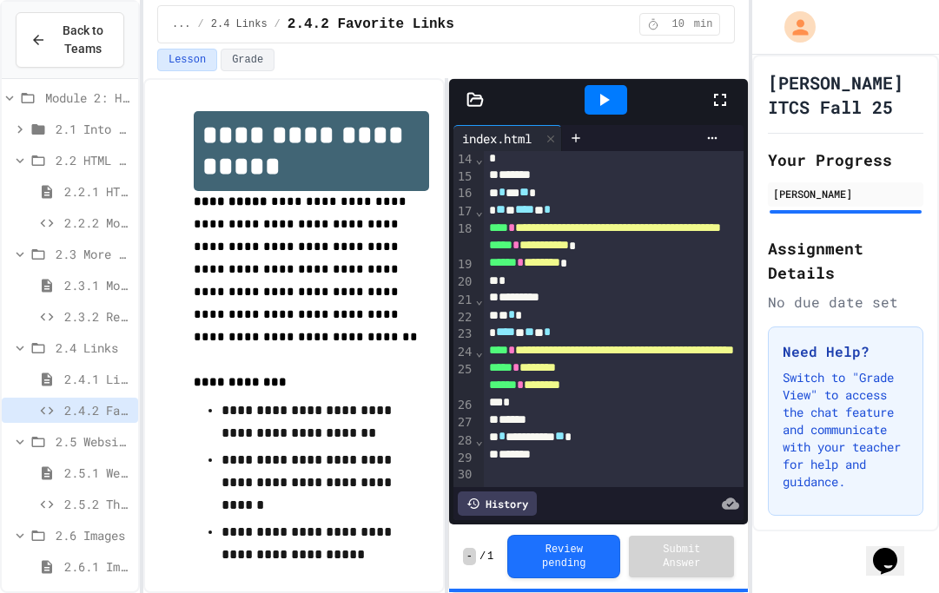
scroll to position [241, 0]
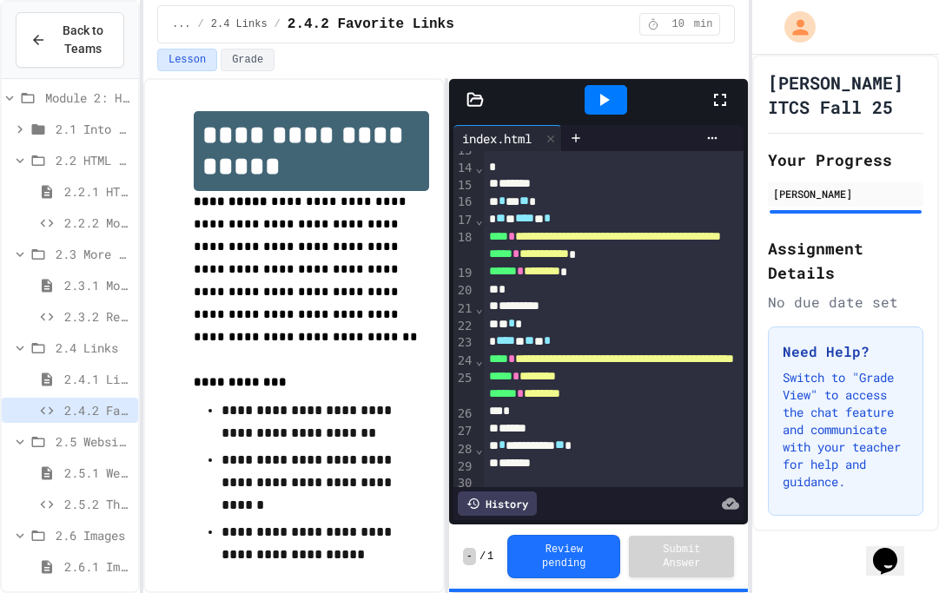
click at [605, 119] on div at bounding box center [606, 99] width 60 height 47
click at [603, 105] on icon at bounding box center [603, 99] width 21 height 21
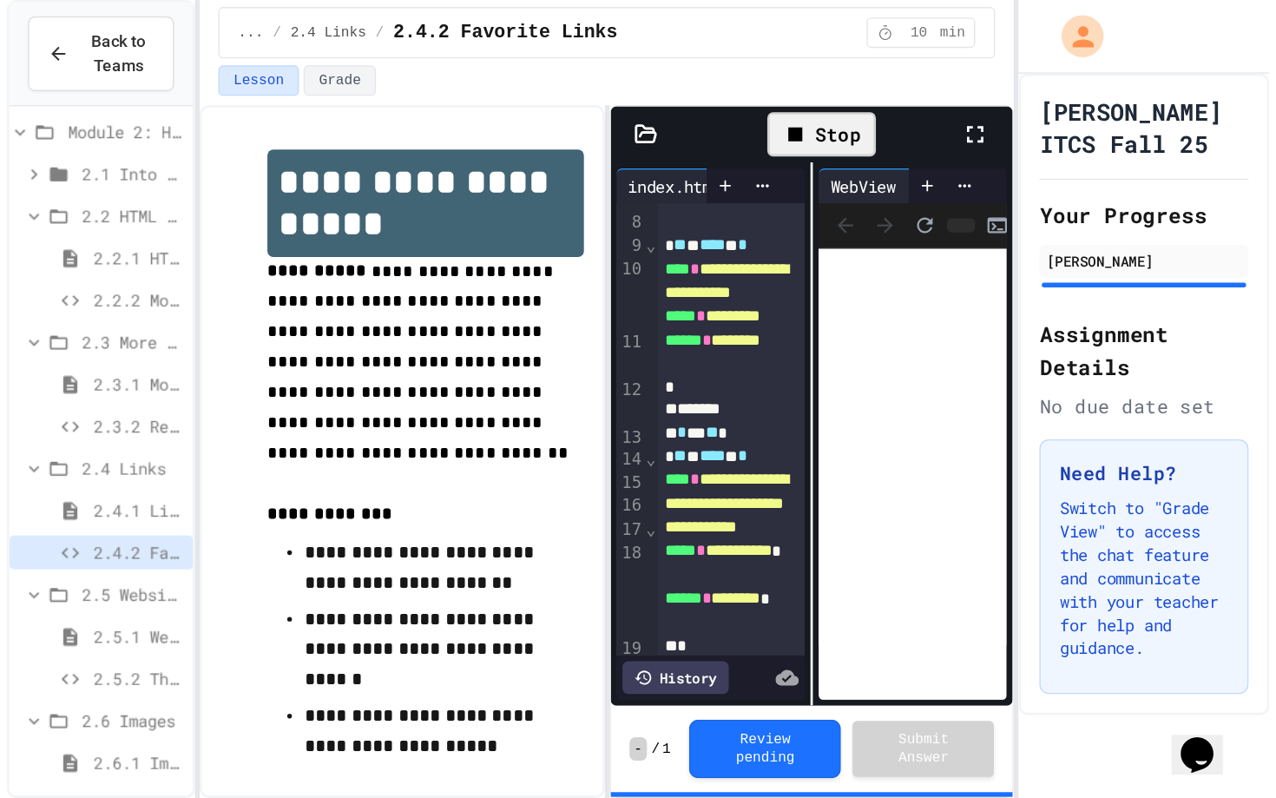
scroll to position [415, 0]
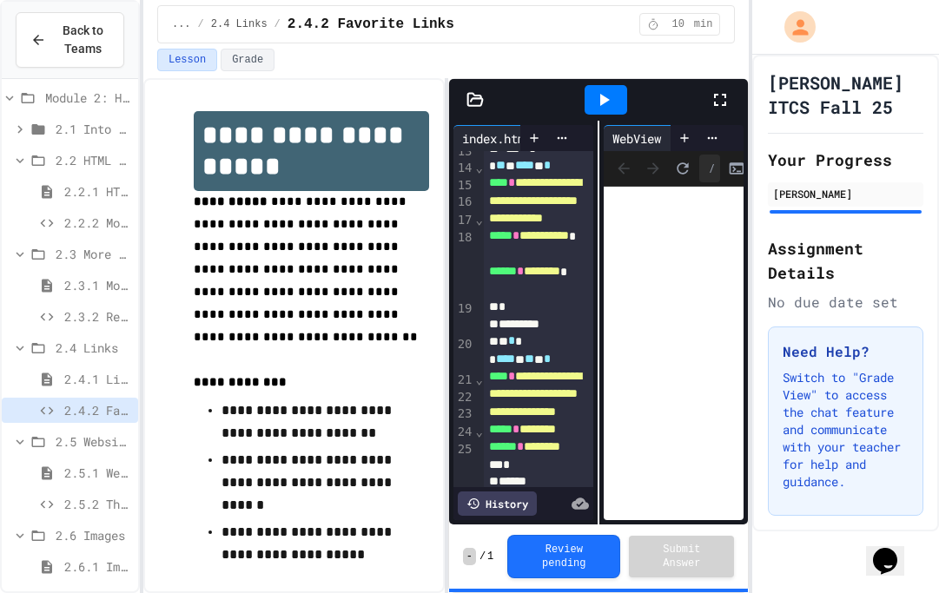
click at [728, 96] on icon at bounding box center [719, 99] width 21 height 21
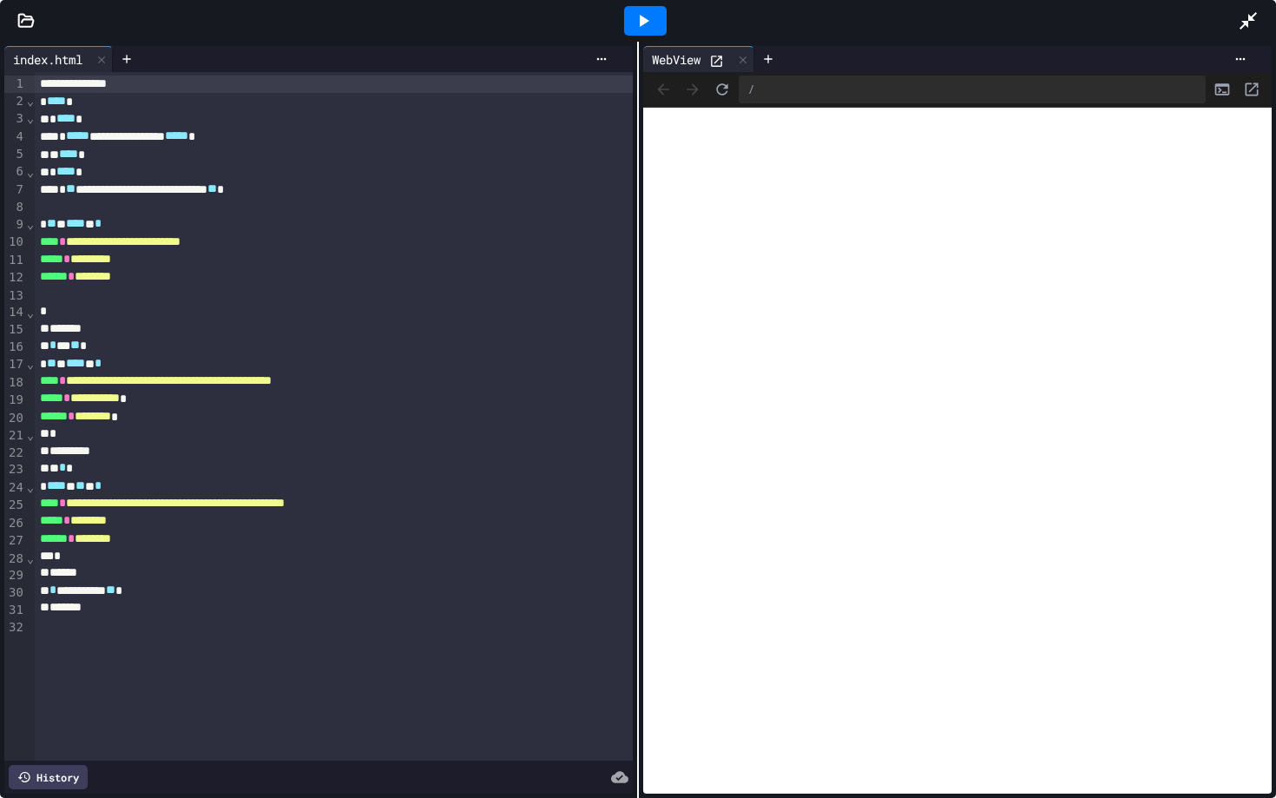
click at [938, 12] on icon at bounding box center [1248, 20] width 21 height 21
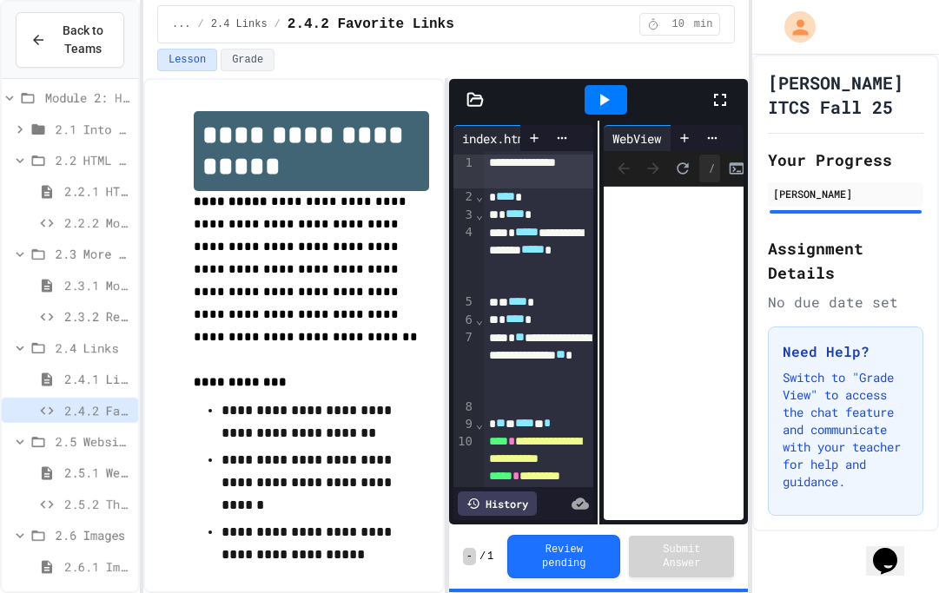
click at [65, 512] on span "2.5.2 The Maze" at bounding box center [97, 504] width 67 height 18
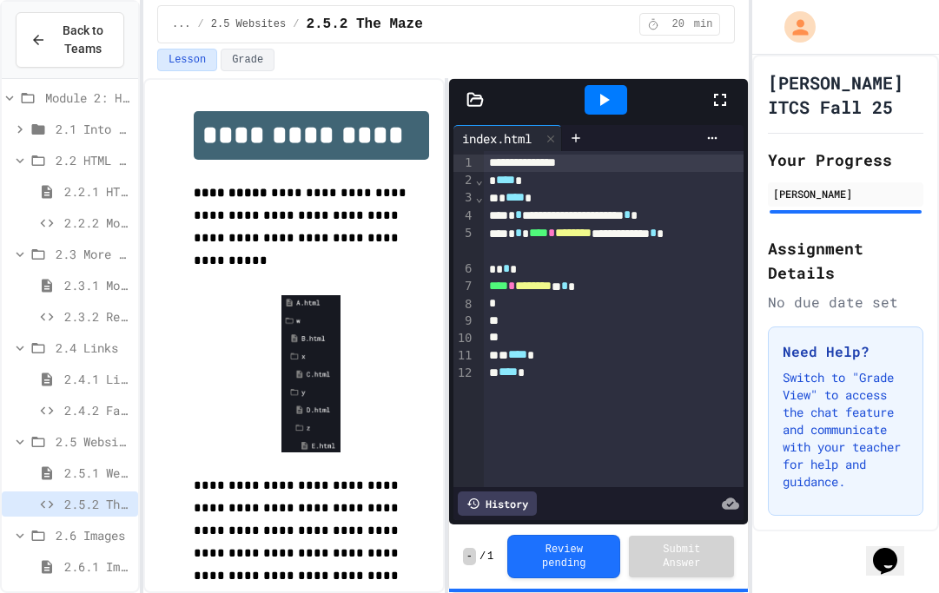
click at [729, 100] on icon at bounding box center [719, 99] width 21 height 21
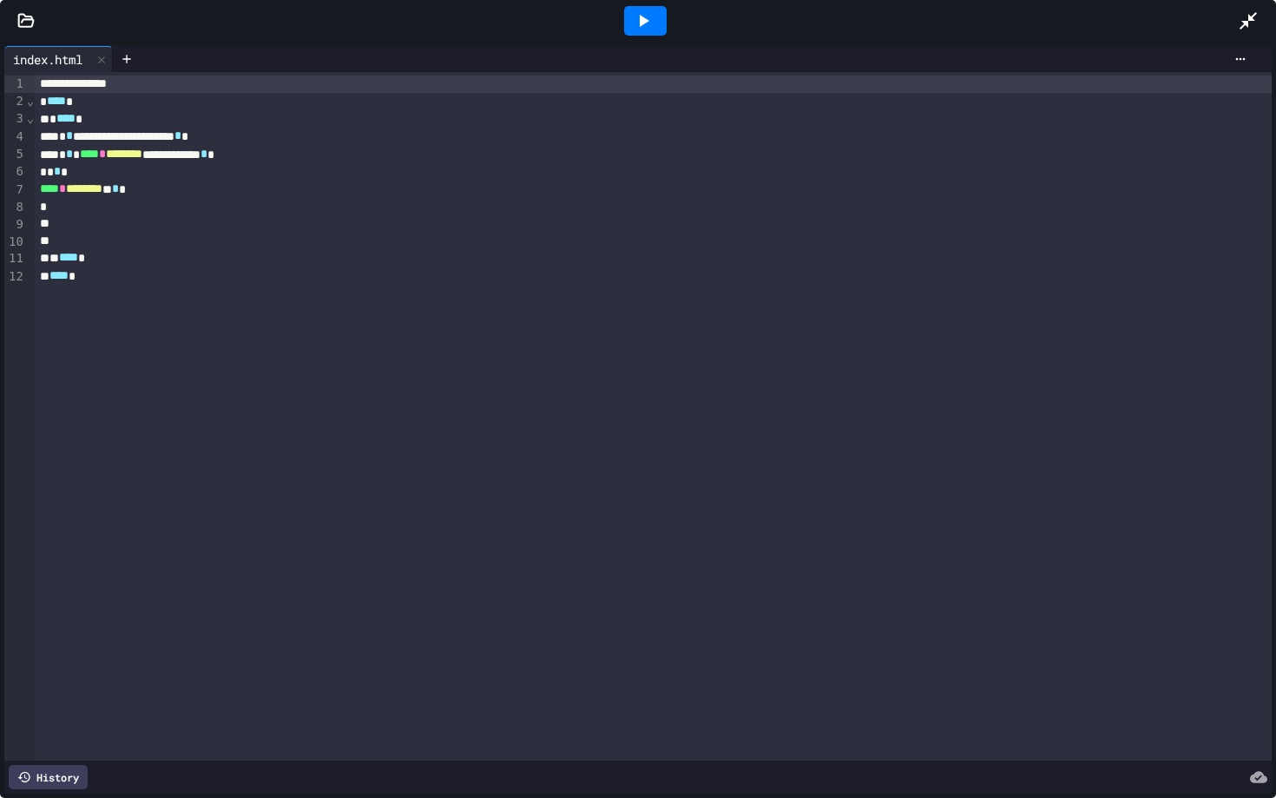
click at [653, 32] on div at bounding box center [645, 21] width 43 height 30
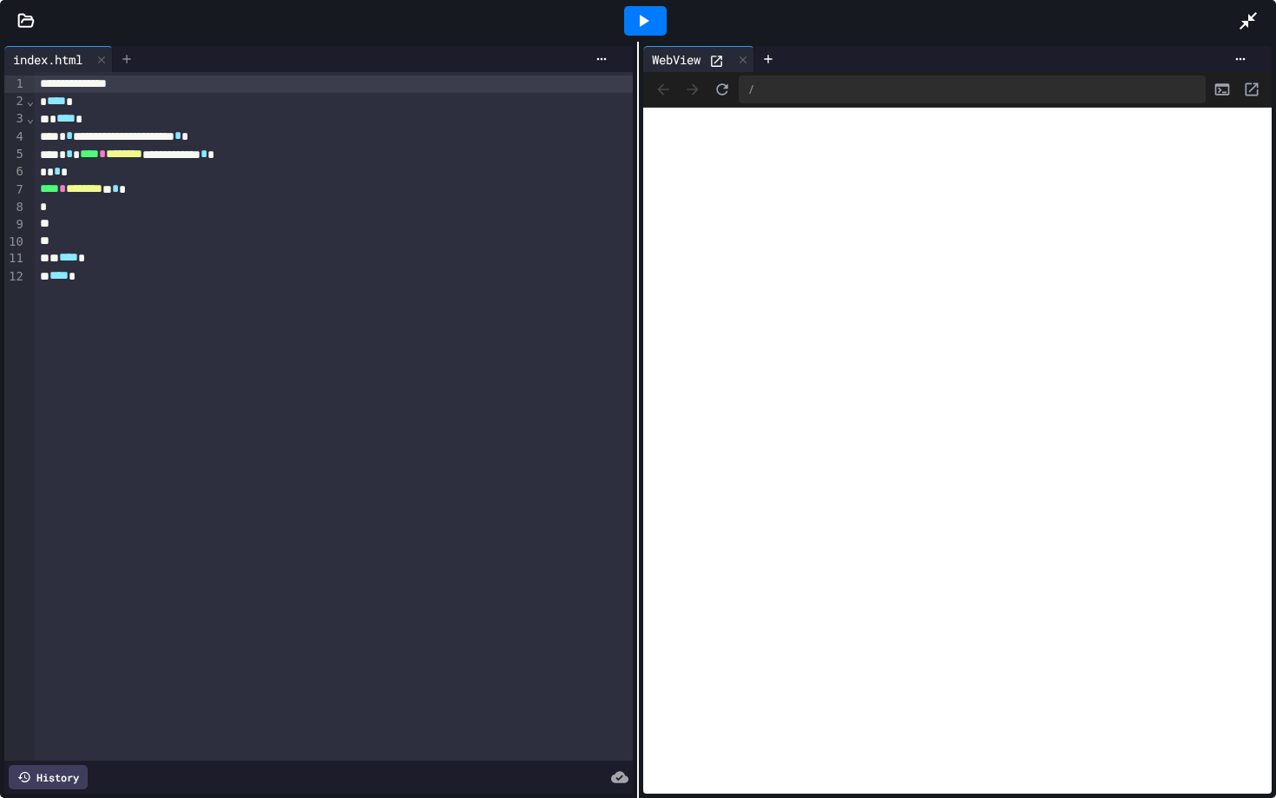
click at [138, 57] on div at bounding box center [127, 59] width 28 height 26
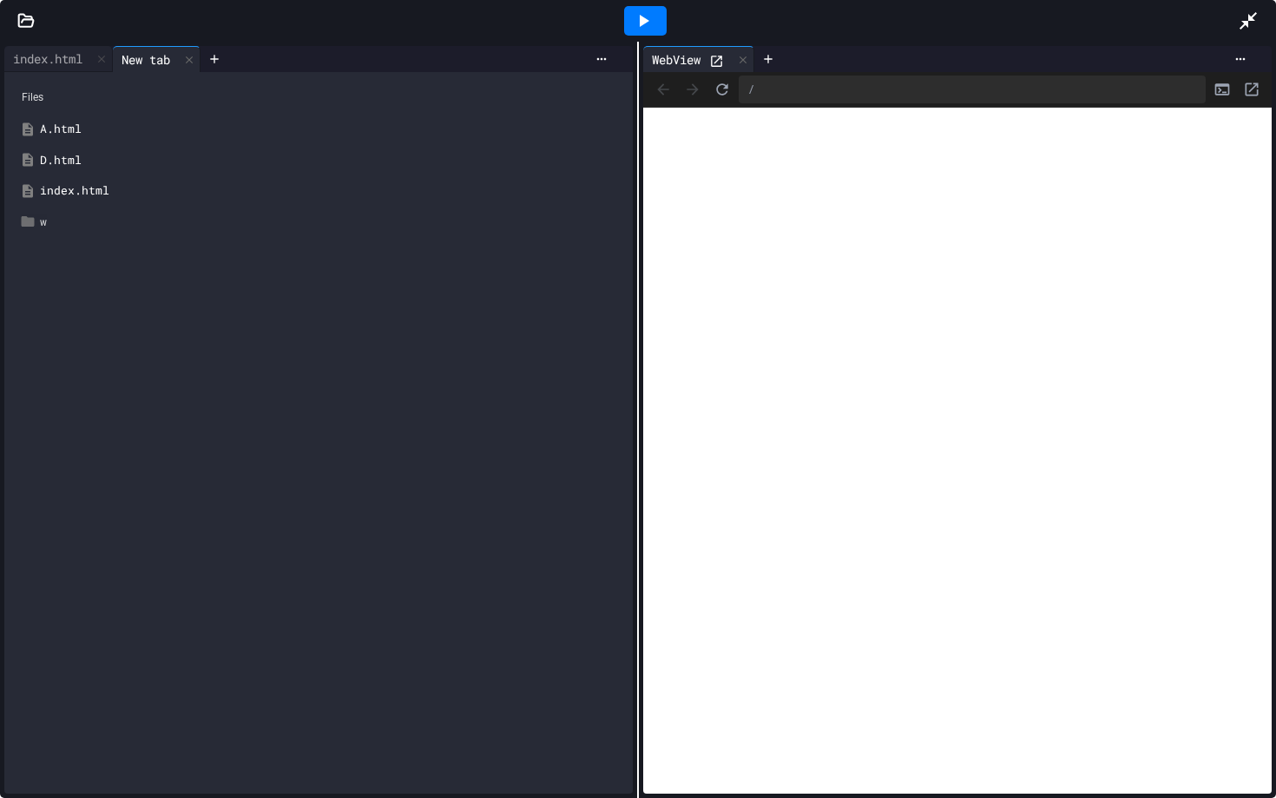
click at [66, 214] on div "w" at bounding box center [331, 222] width 583 height 17
click at [48, 281] on icon at bounding box center [41, 283] width 16 height 16
click at [60, 351] on div "y" at bounding box center [338, 345] width 570 height 17
click at [76, 417] on div "z" at bounding box center [331, 407] width 585 height 31
